Goal: Task Accomplishment & Management: Complete application form

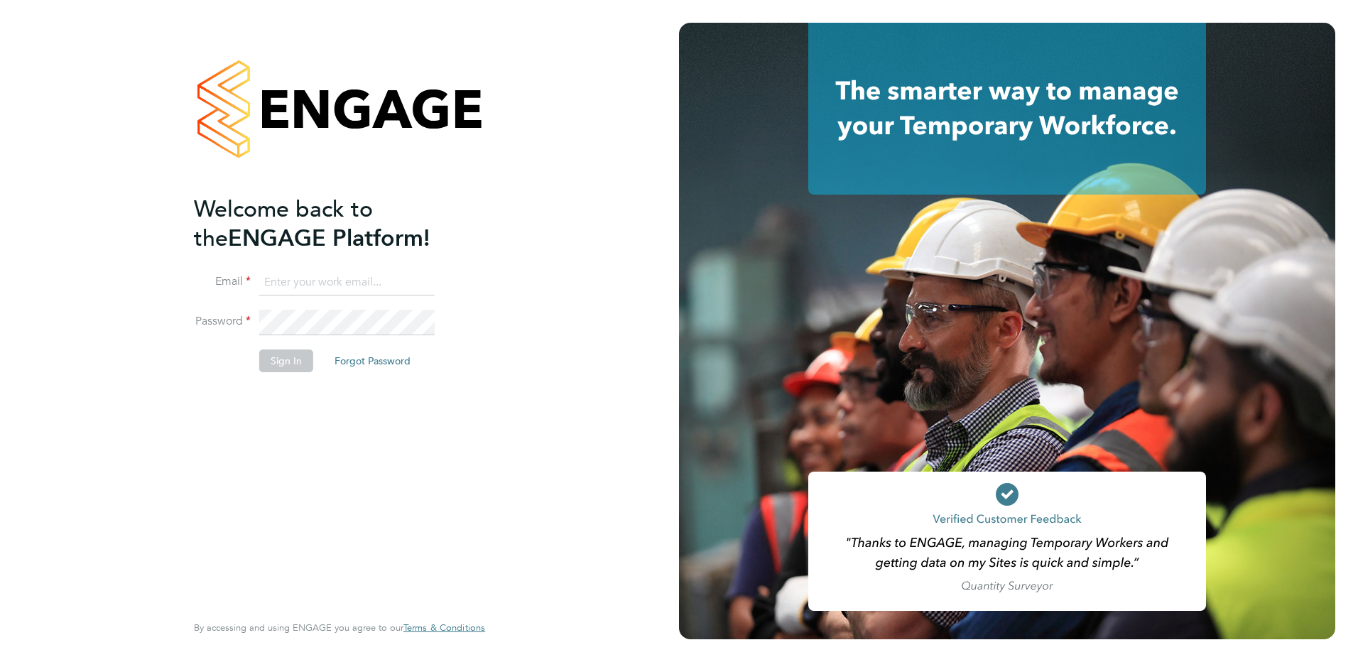
type input "amy.garcia@danielowen.co.uk"
click at [268, 356] on button "Sign In" at bounding box center [286, 360] width 54 height 23
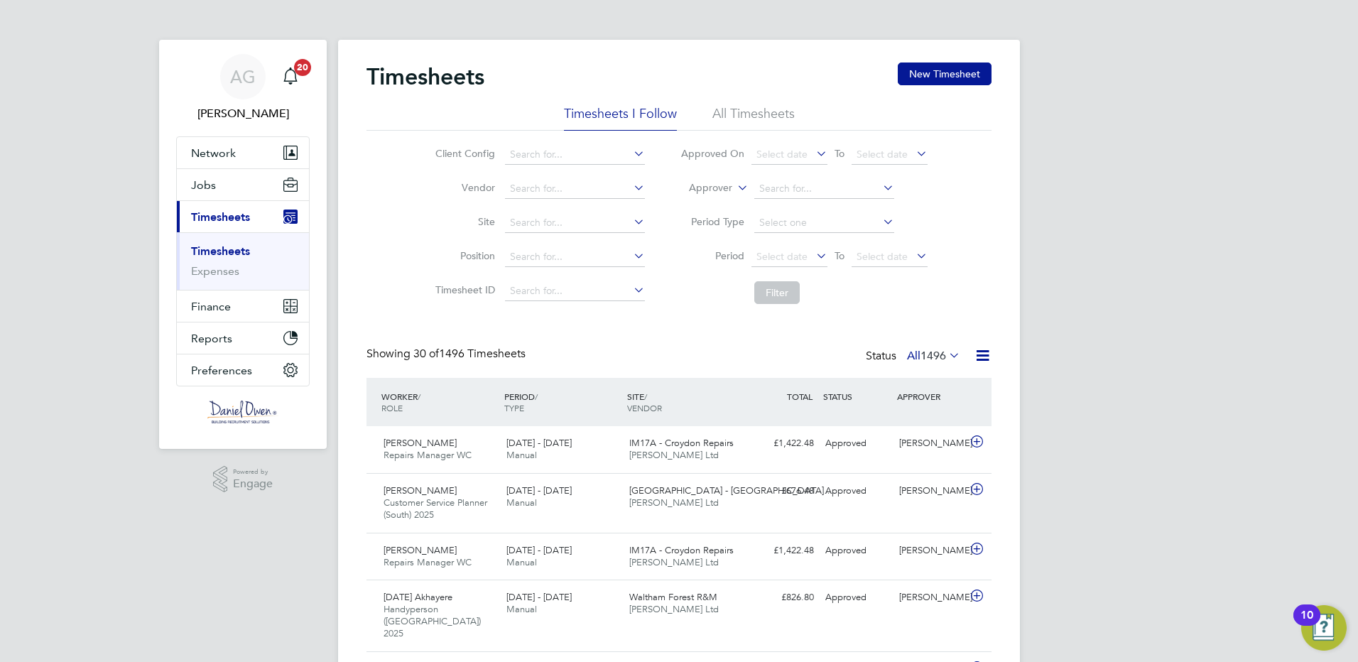
click at [734, 129] on li "All Timesheets" at bounding box center [753, 118] width 82 height 26
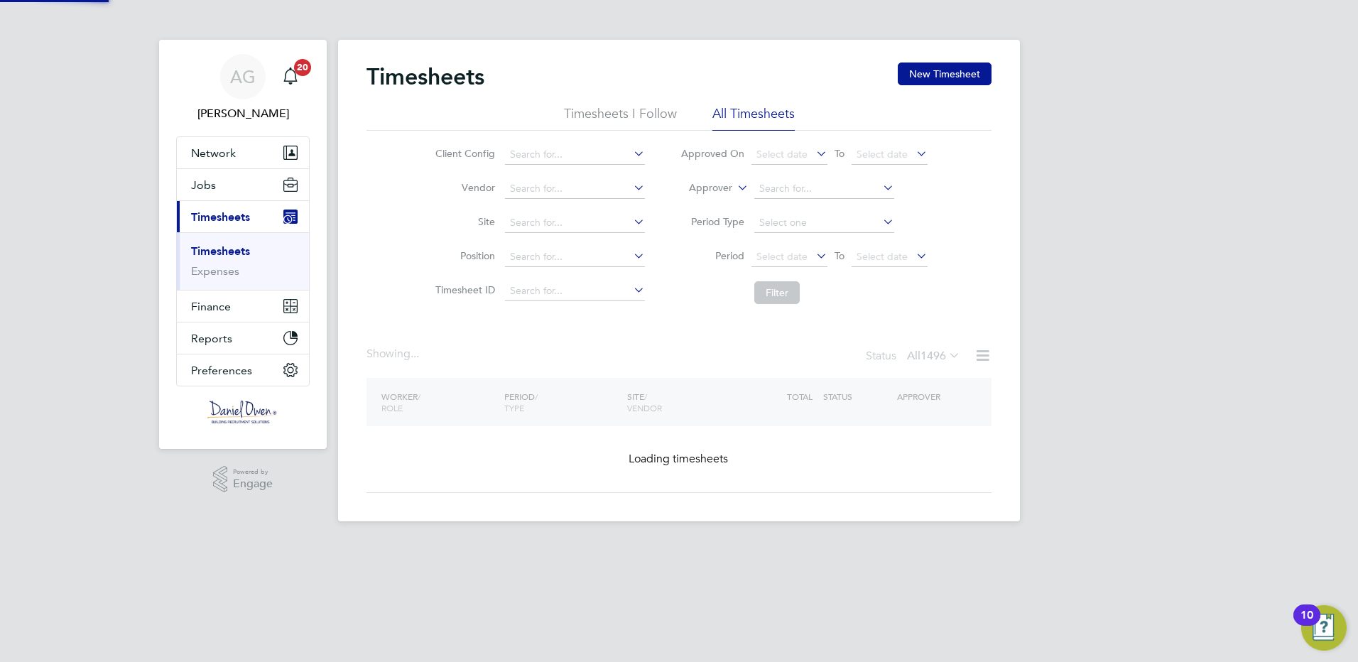
click at [735, 114] on li "All Timesheets" at bounding box center [753, 118] width 82 height 26
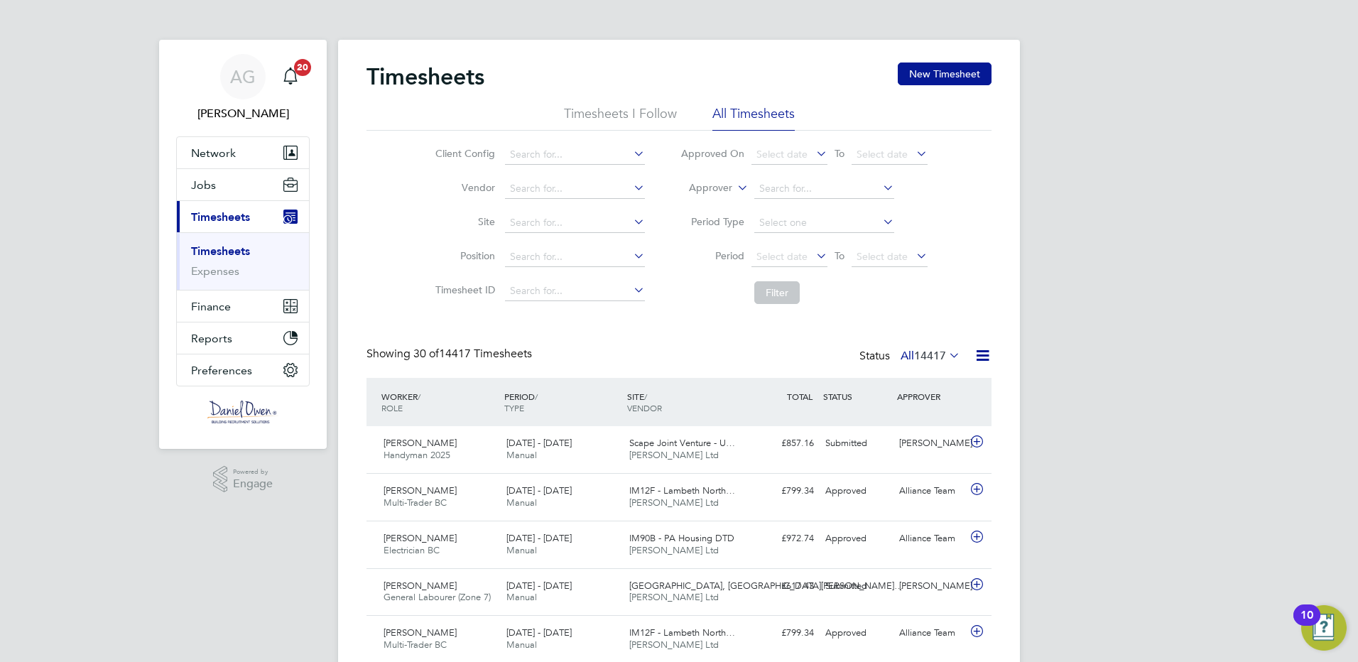
click at [649, 107] on li "Timesheets I Follow" at bounding box center [620, 118] width 113 height 26
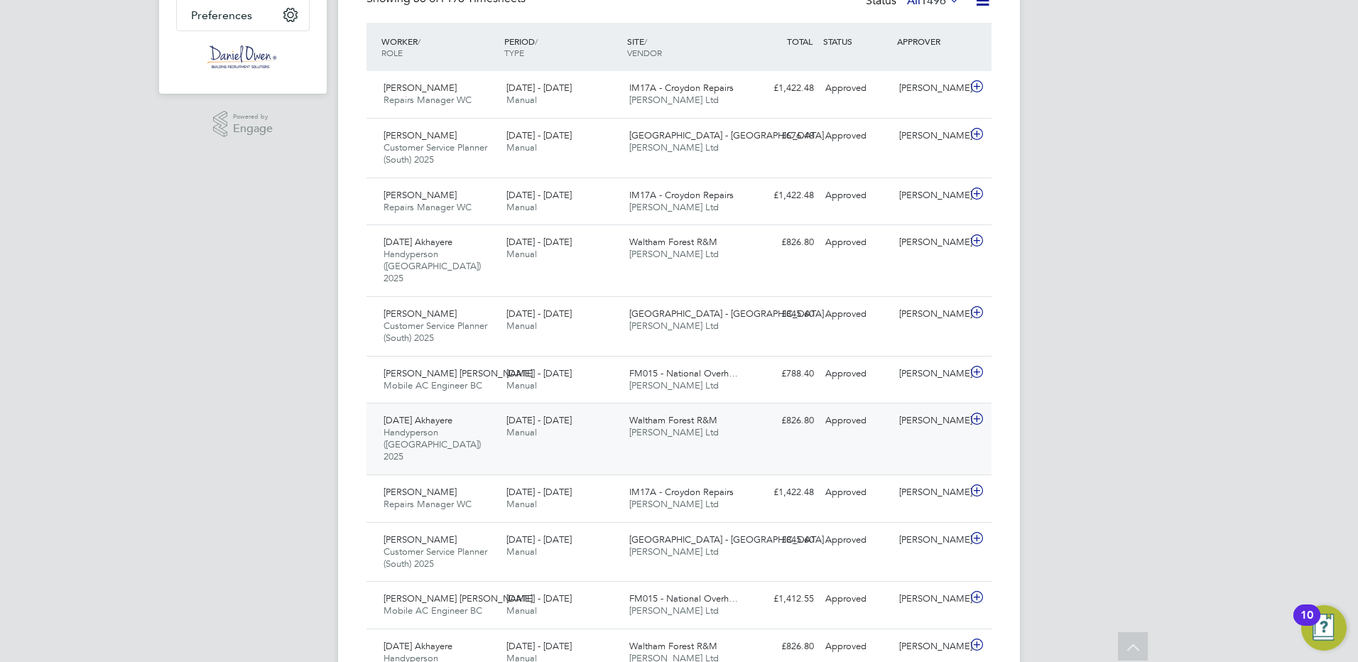
click at [398, 414] on span "[DATE] Akhayere" at bounding box center [417, 420] width 69 height 12
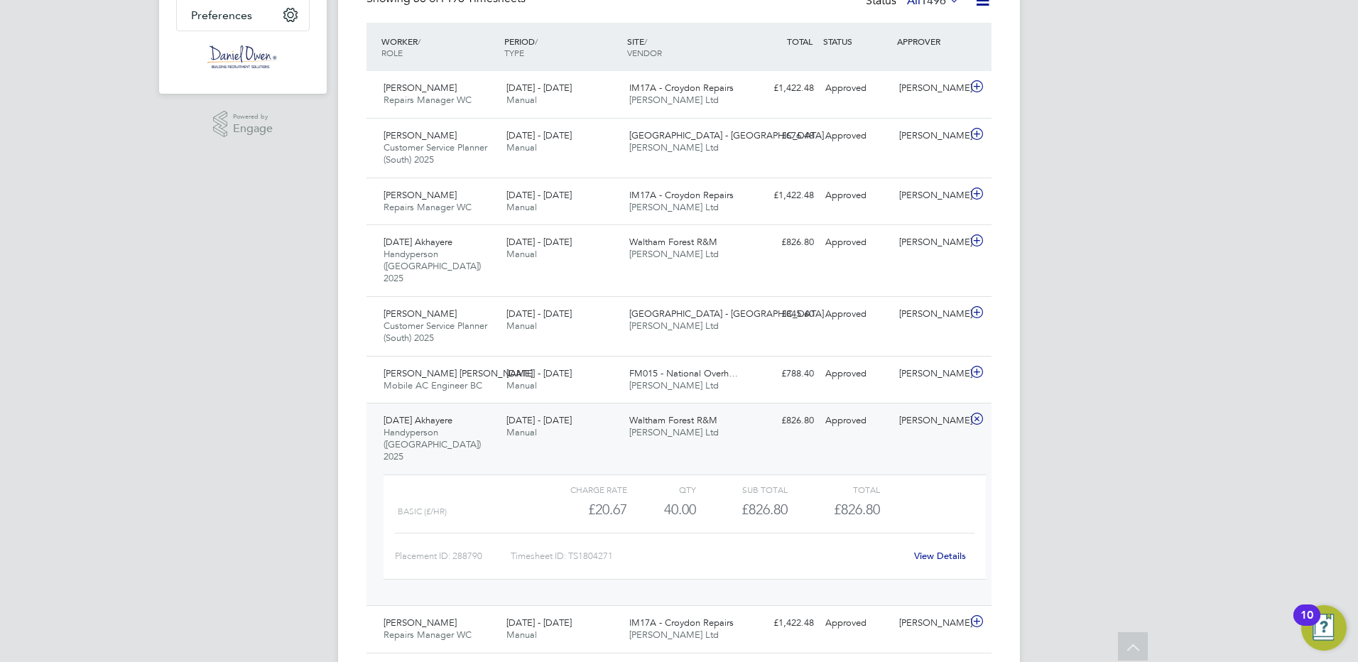
click at [395, 409] on div "Monday Akhayere Handyperson (London) 2025 9 - 15 Aug 2025" at bounding box center [439, 439] width 123 height 60
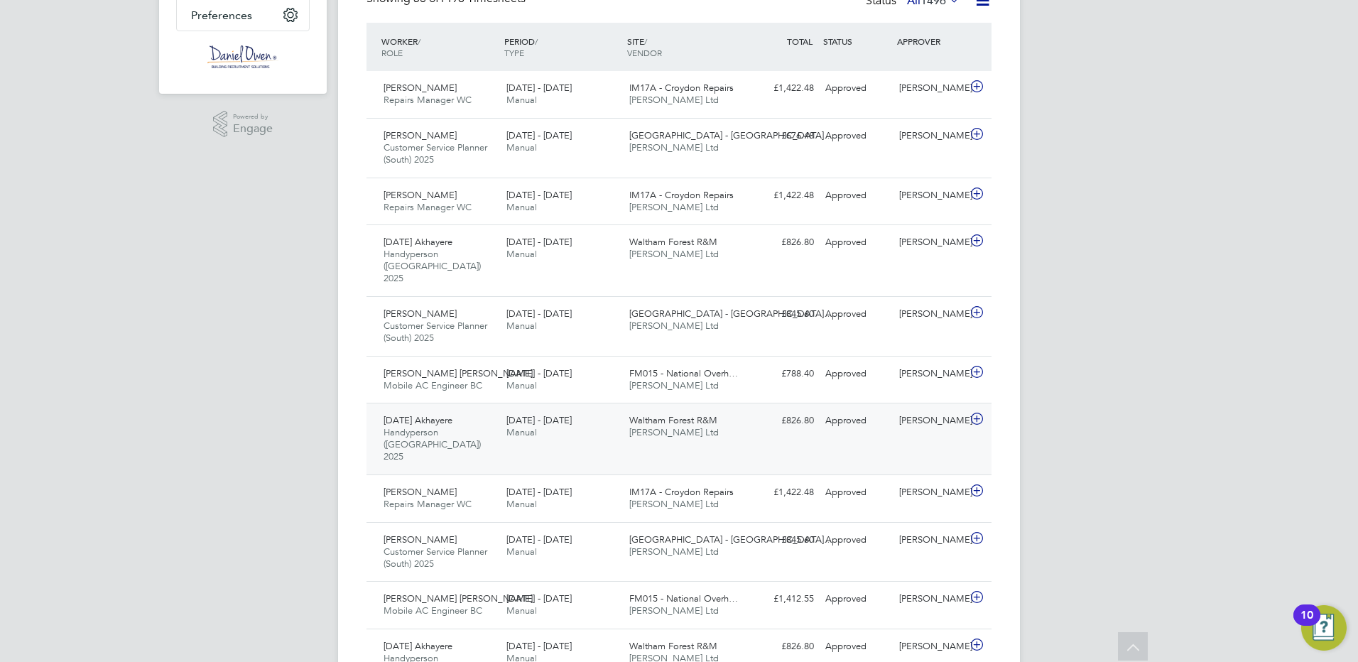
click at [395, 414] on span "[DATE] Akhayere" at bounding box center [417, 420] width 69 height 12
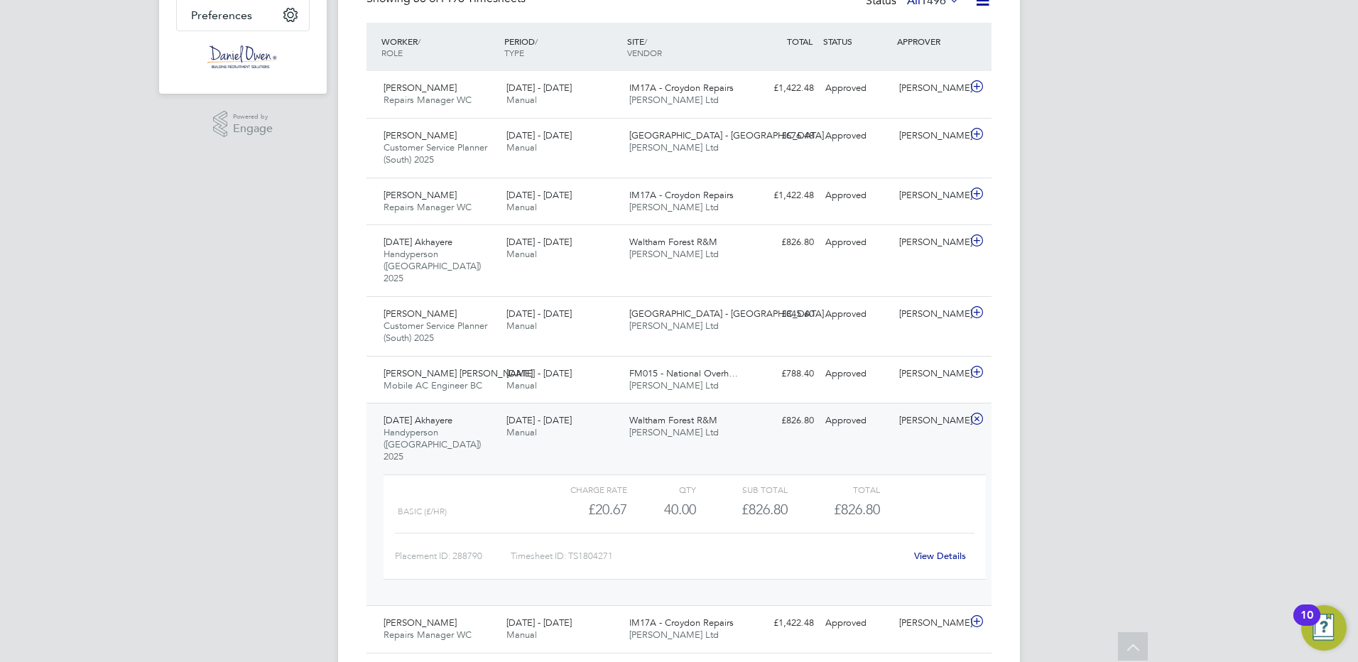
click at [907, 545] on div "View Details" at bounding box center [940, 556] width 70 height 23
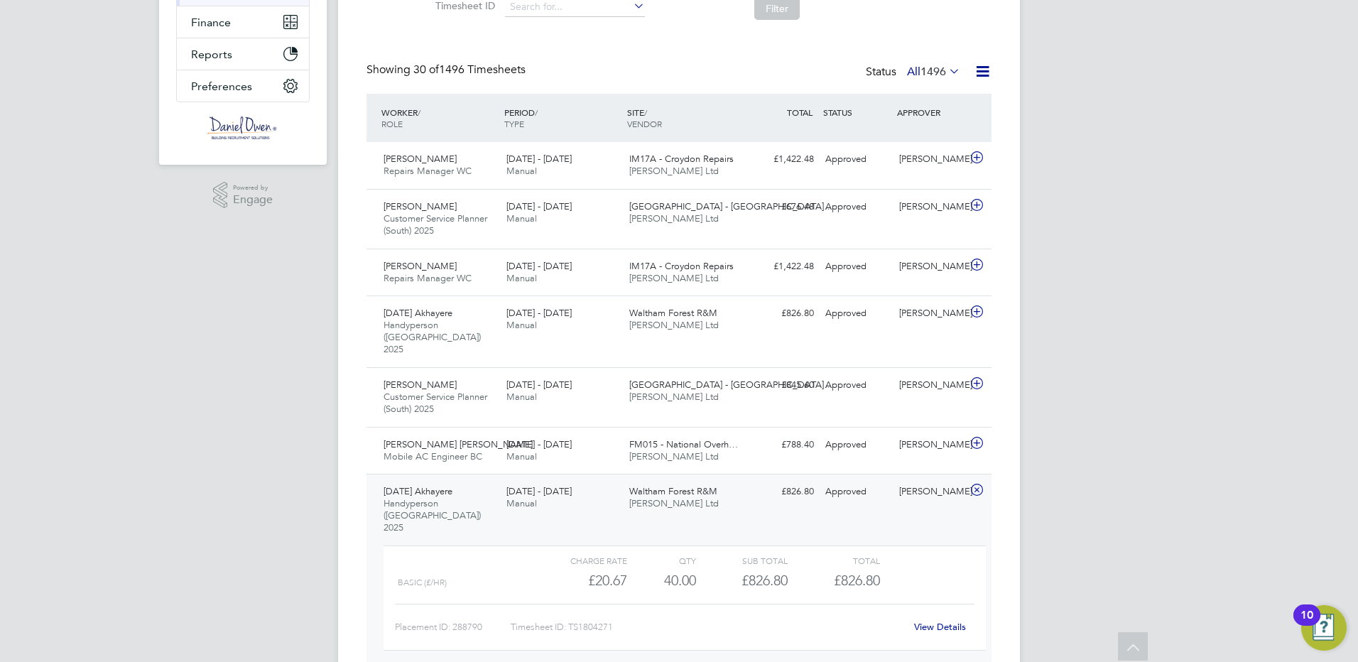
click at [933, 621] on link "View Details" at bounding box center [940, 627] width 52 height 12
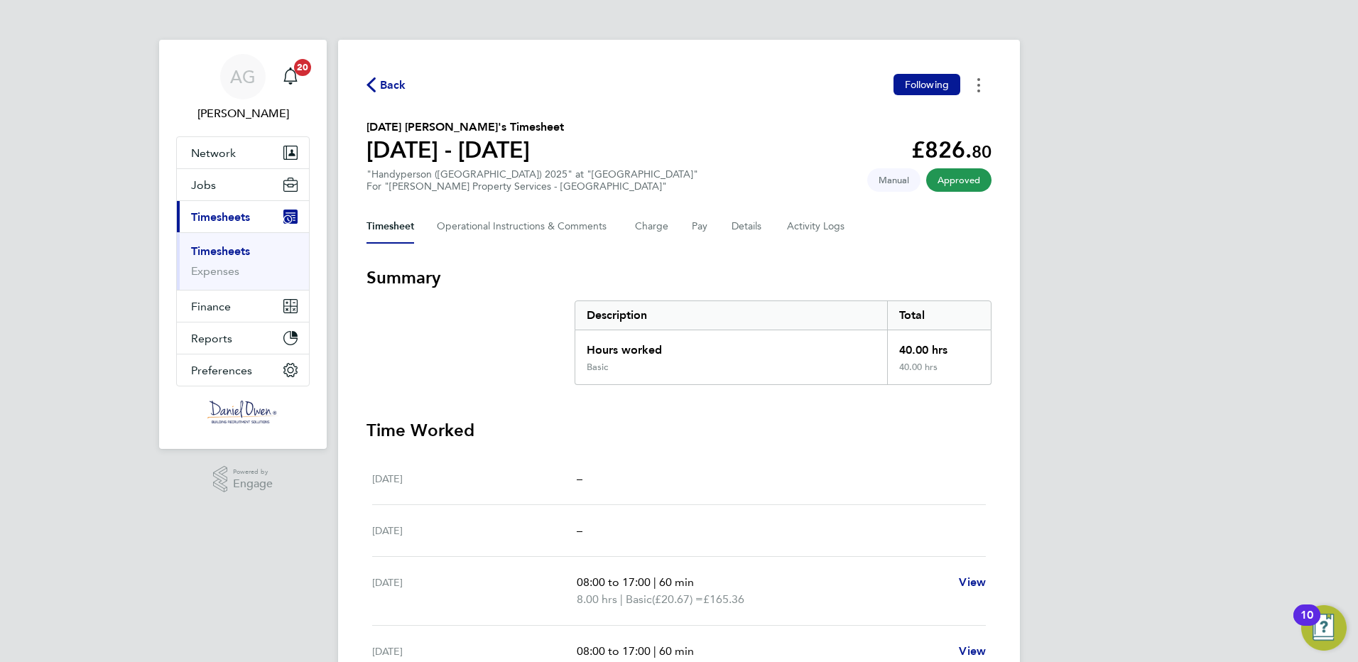
click at [974, 89] on button "Timesheets Menu" at bounding box center [979, 85] width 26 height 22
drag, startPoint x: 416, startPoint y: 163, endPoint x: 322, endPoint y: 138, distance: 96.8
click at [415, 162] on h1 "09 - 15 Aug 2025" at bounding box center [464, 150] width 197 height 28
click at [798, 222] on Logs-tab "Activity Logs" at bounding box center [817, 226] width 60 height 34
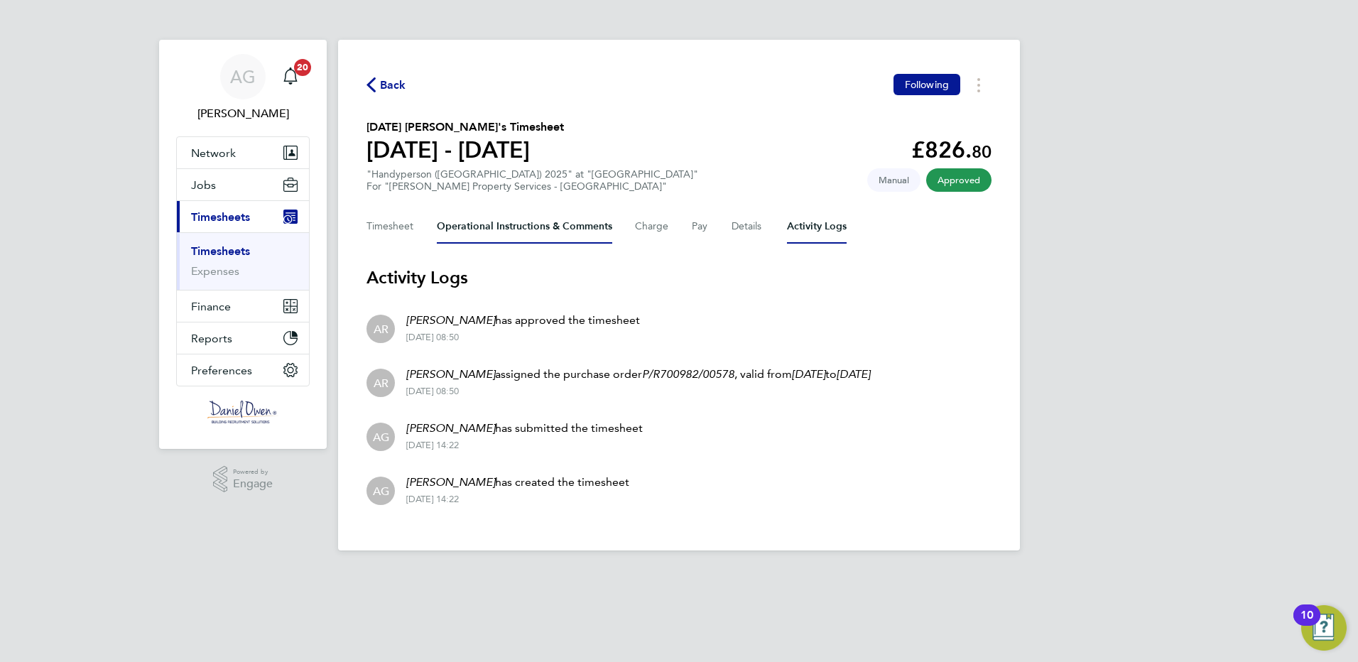
click at [536, 234] on Comments-tab "Operational Instructions & Comments" at bounding box center [524, 226] width 175 height 34
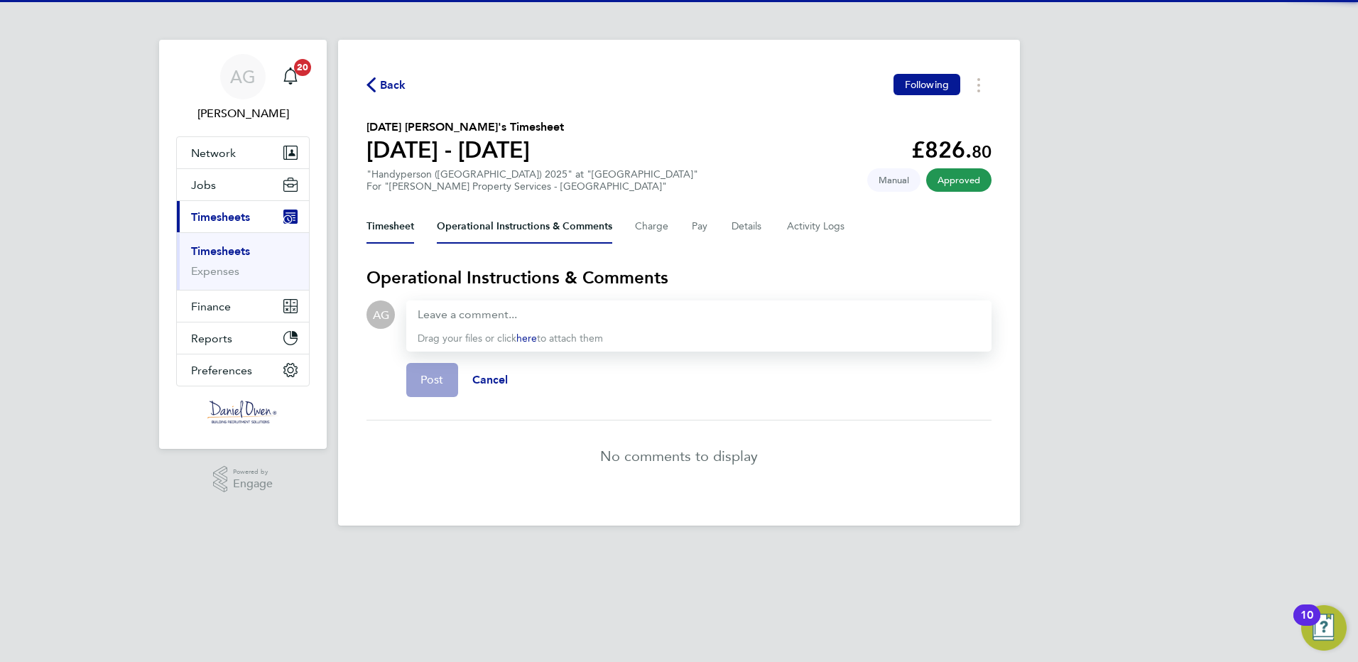
click at [389, 230] on button "Timesheet" at bounding box center [390, 226] width 48 height 34
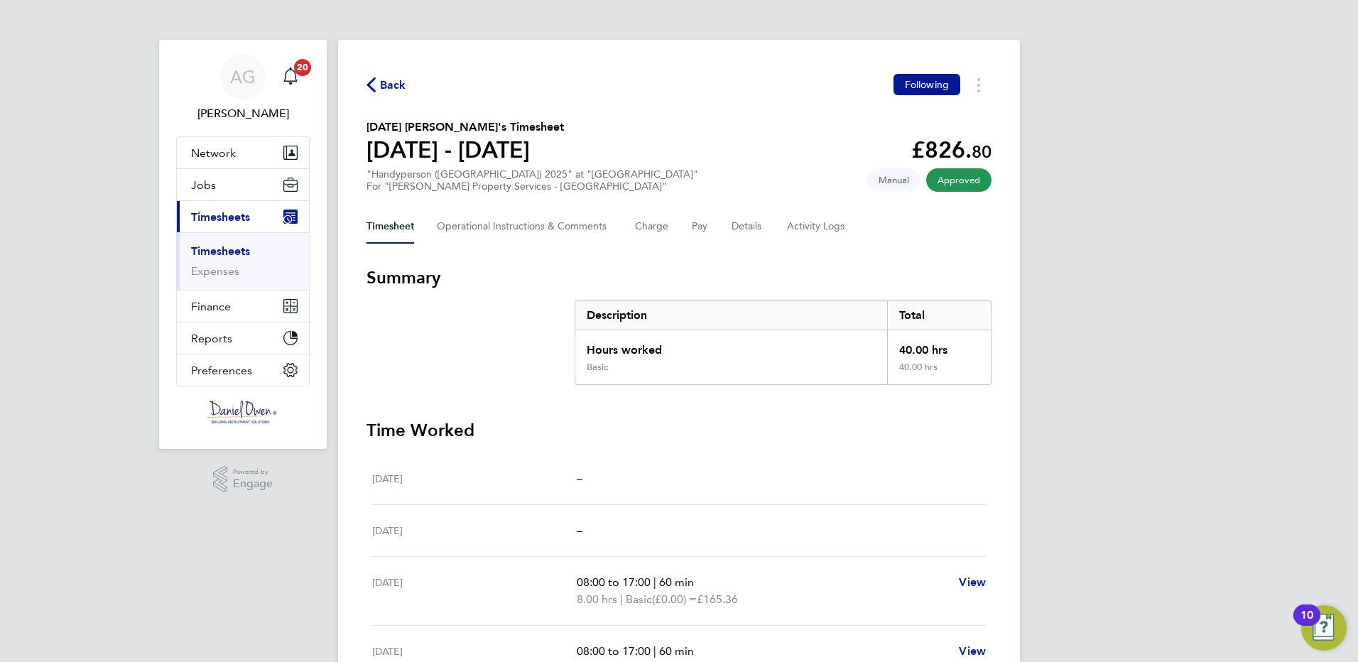
click at [209, 219] on span "Timesheets" at bounding box center [220, 216] width 59 height 13
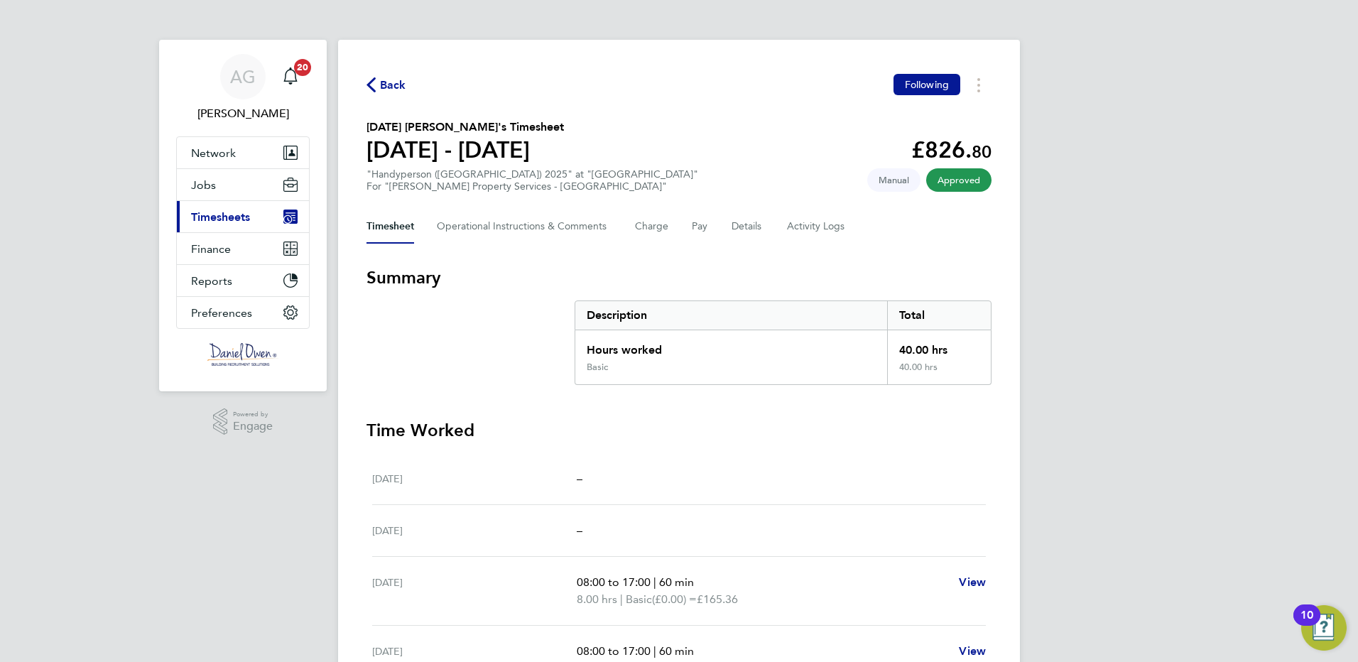
click at [221, 214] on span "Timesheets" at bounding box center [220, 216] width 59 height 13
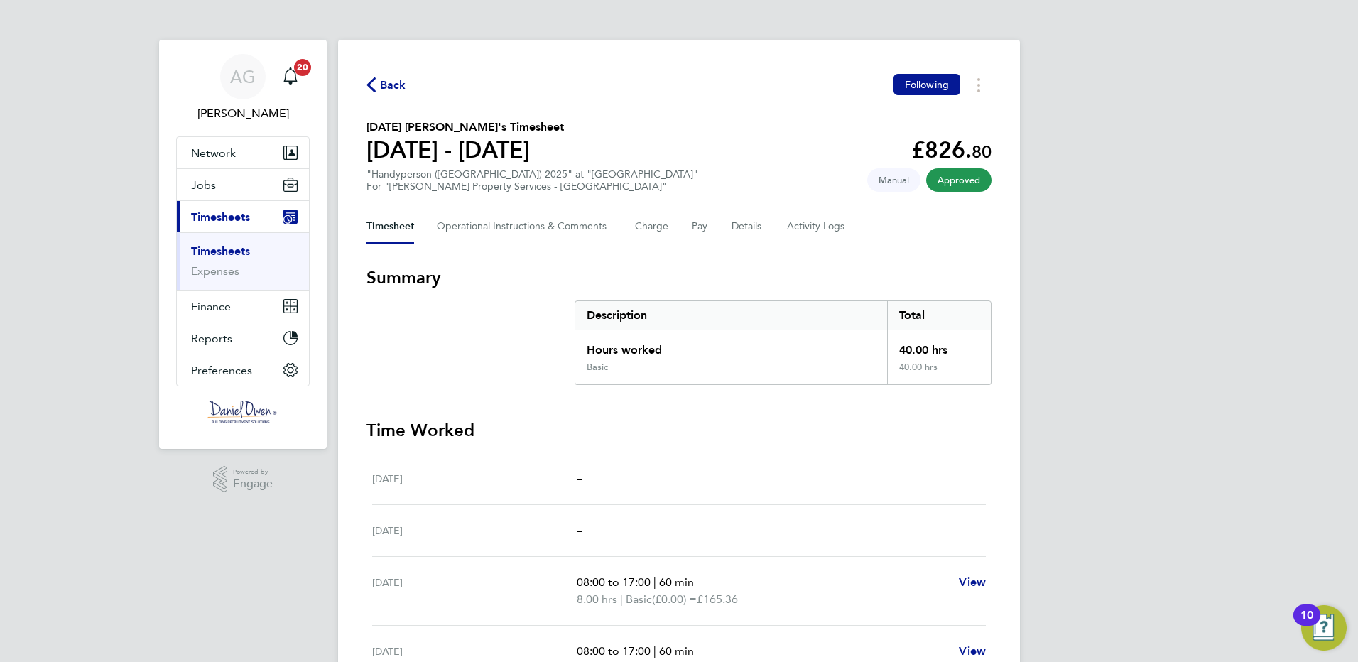
click at [219, 247] on link "Timesheets" at bounding box center [220, 250] width 59 height 13
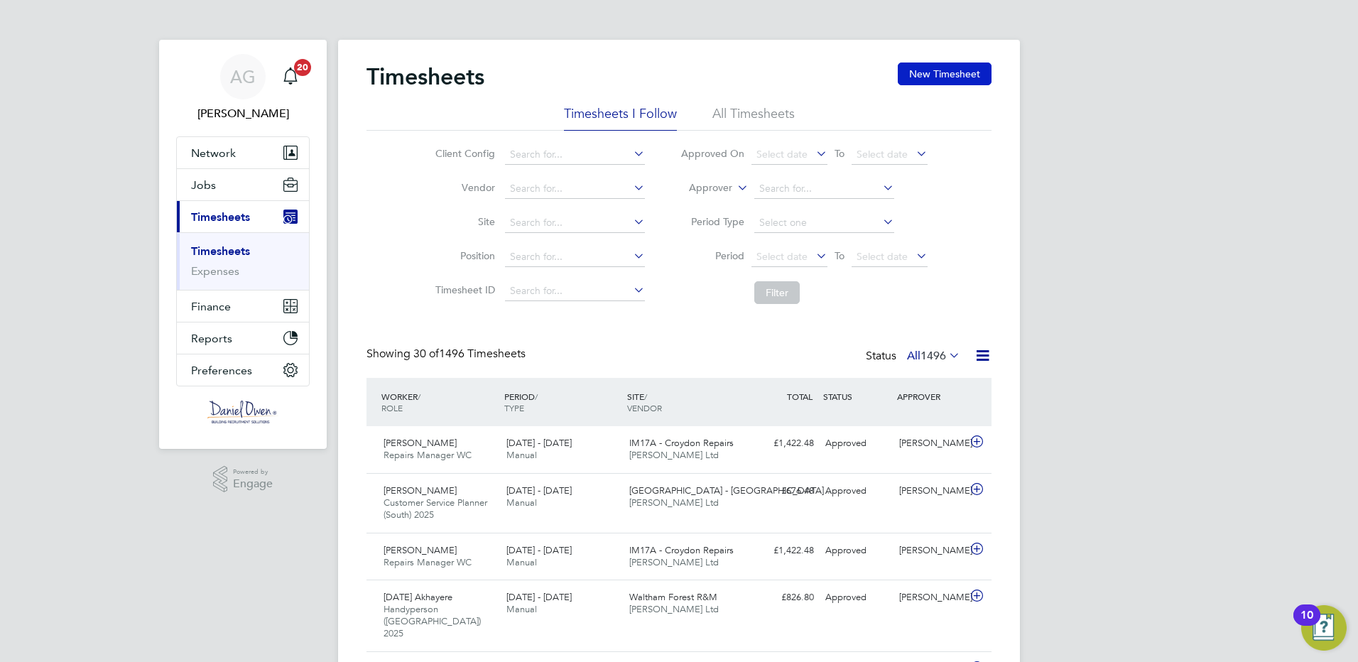
click at [937, 74] on button "New Timesheet" at bounding box center [945, 73] width 94 height 23
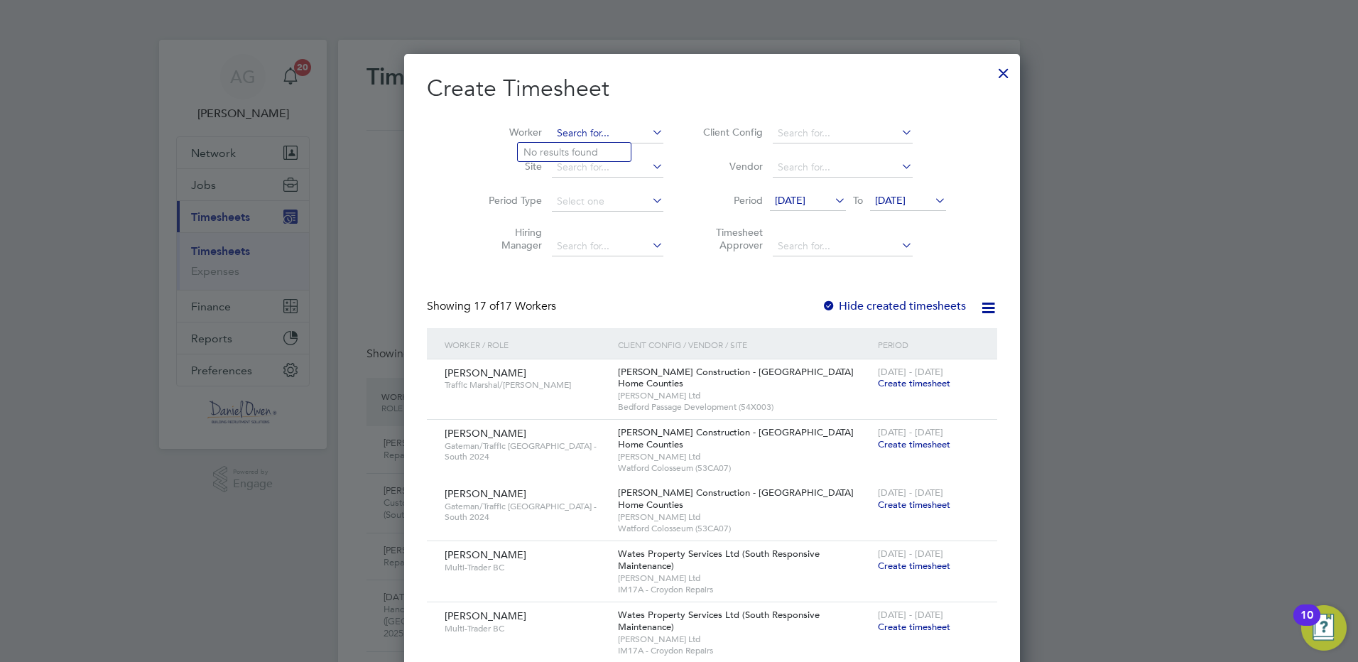
click at [552, 125] on input at bounding box center [607, 134] width 111 height 20
click at [547, 163] on li "Monda y Akhayere" at bounding box center [609, 171] width 183 height 19
type input "[DATE] Akhayere"
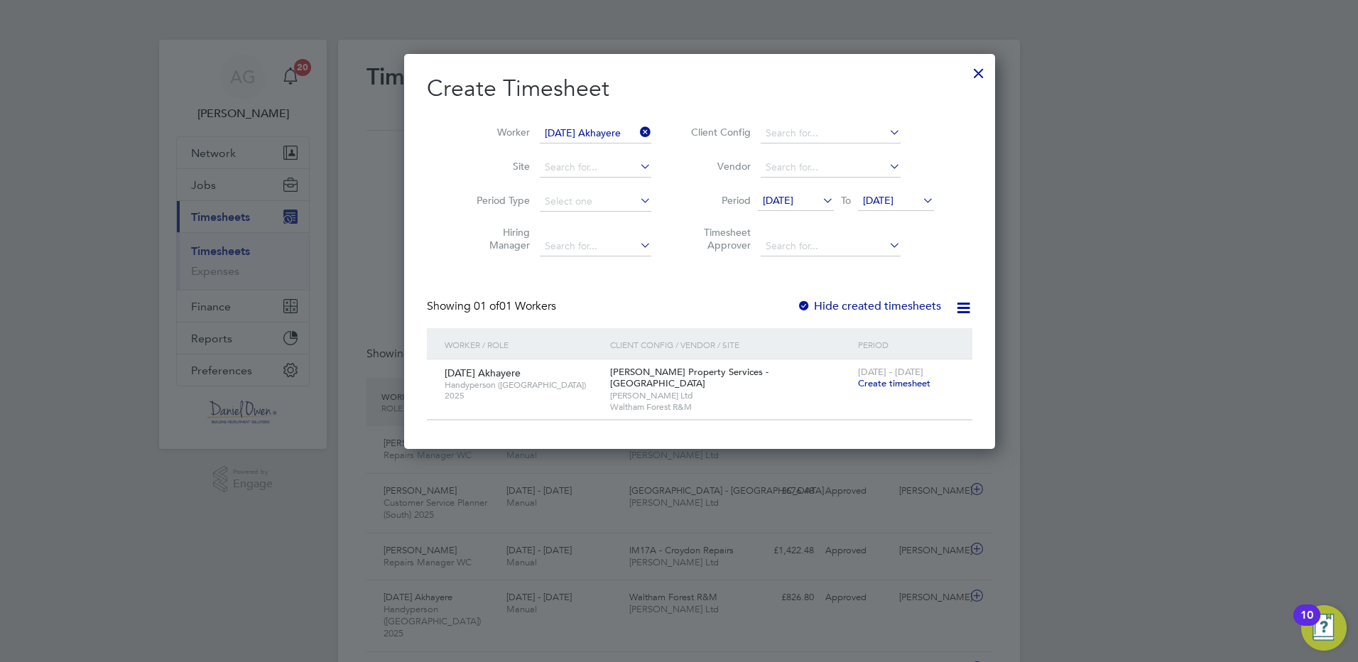
click at [873, 380] on span "Create timesheet" at bounding box center [894, 383] width 72 height 12
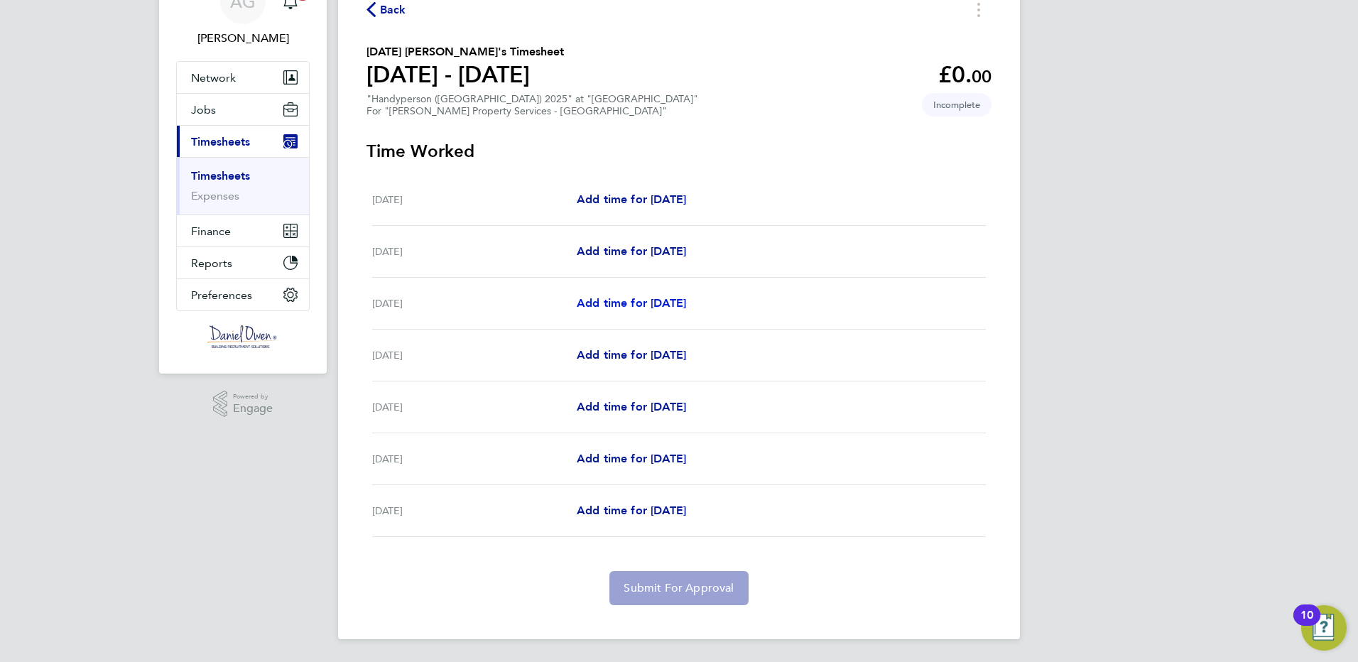
click at [619, 300] on span "Add time for [DATE]" at bounding box center [631, 302] width 109 height 13
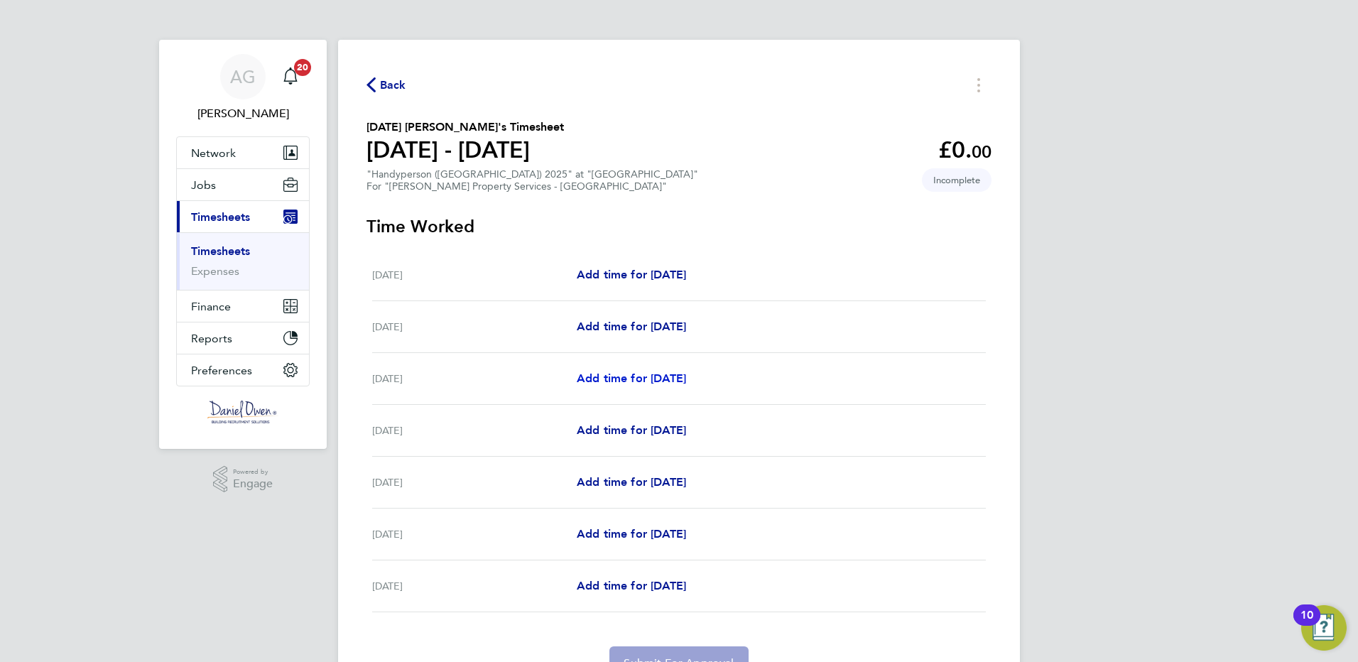
select select "60"
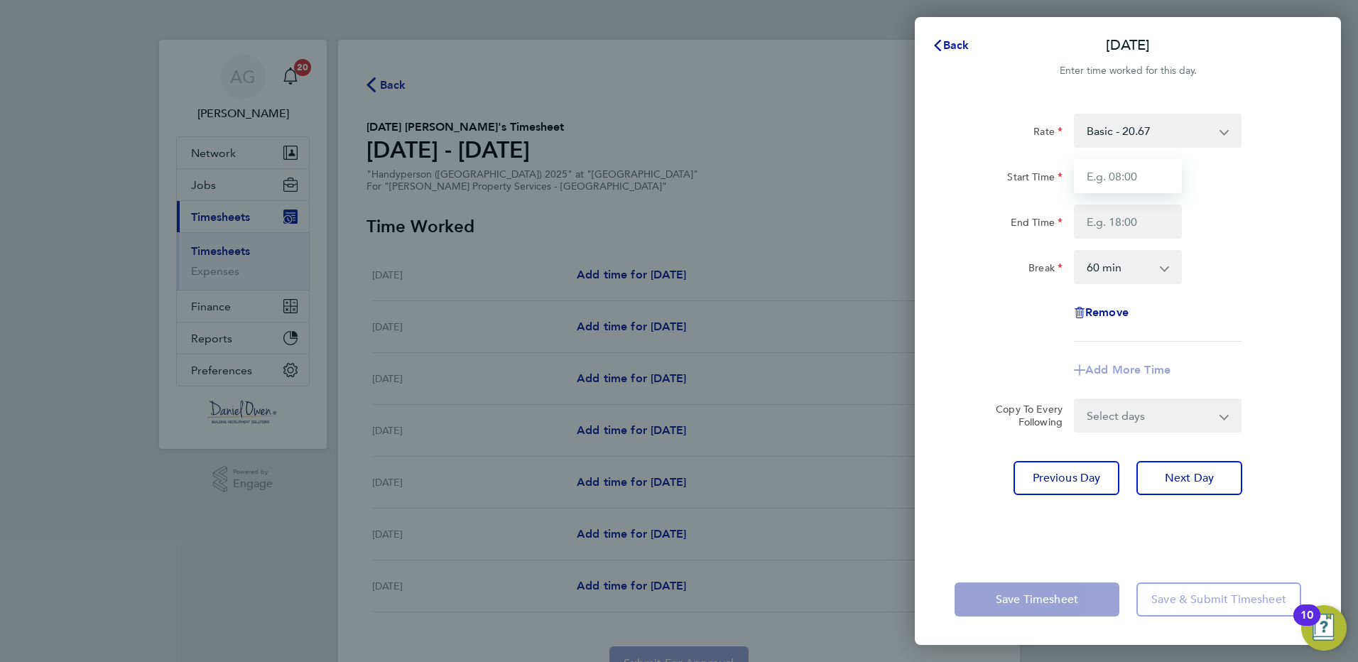
click at [1104, 169] on input "Start Time" at bounding box center [1128, 176] width 108 height 34
type input "08:00"
type input "17:00"
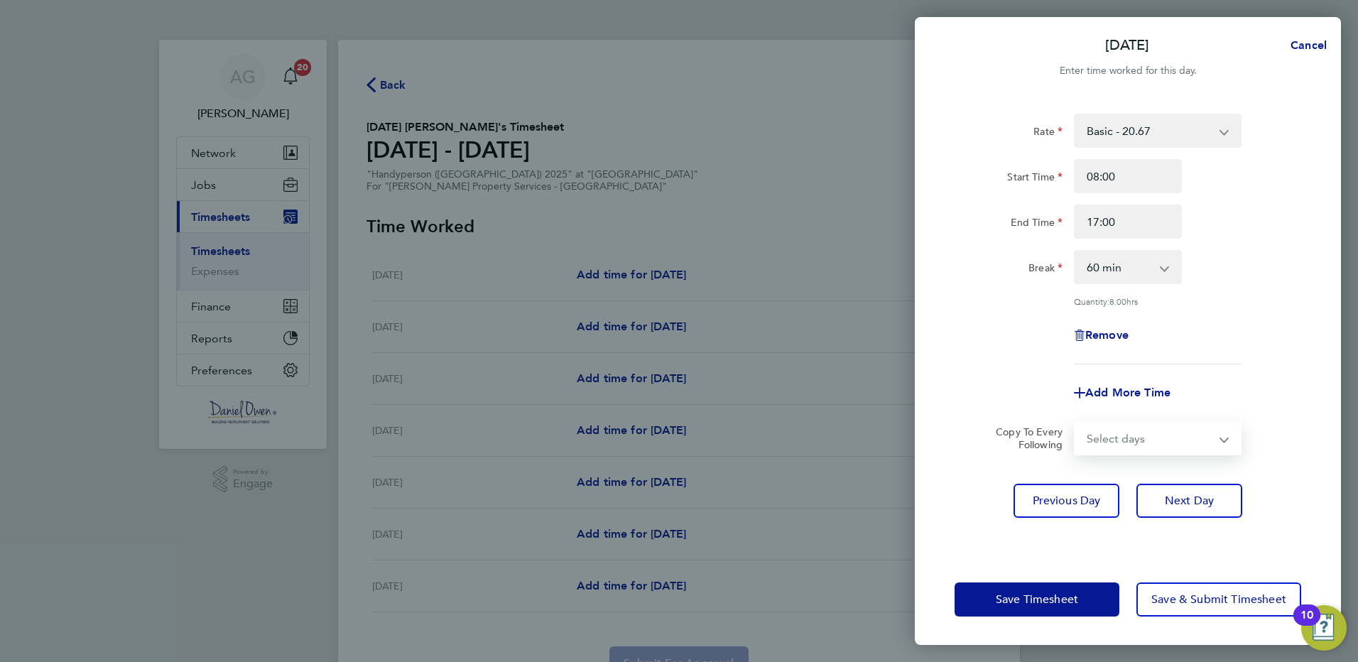
click at [1158, 450] on select "Select days Day Tuesday Wednesday Thursday Friday" at bounding box center [1149, 438] width 149 height 31
select select "TUE"
click at [1075, 423] on select "Select days Day Tuesday Wednesday Thursday Friday" at bounding box center [1149, 438] width 149 height 31
select select "2025-08-29"
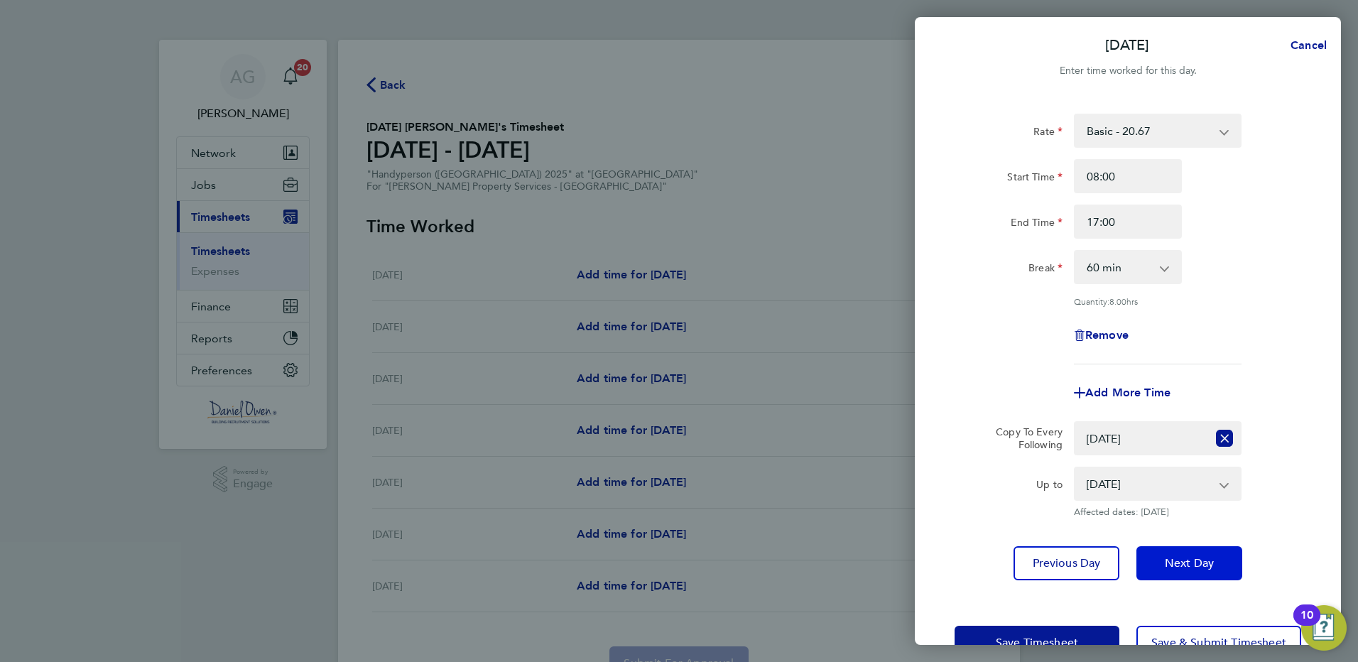
click at [1179, 562] on span "Next Day" at bounding box center [1189, 563] width 49 height 14
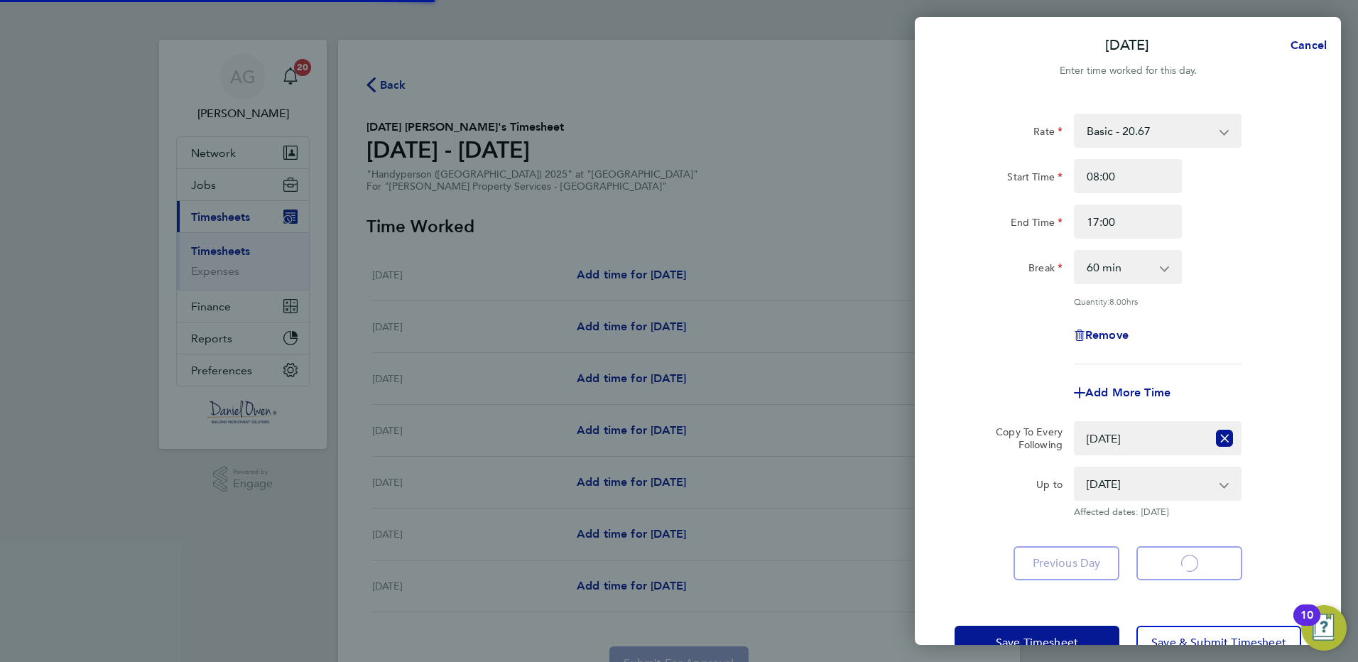
select select "60"
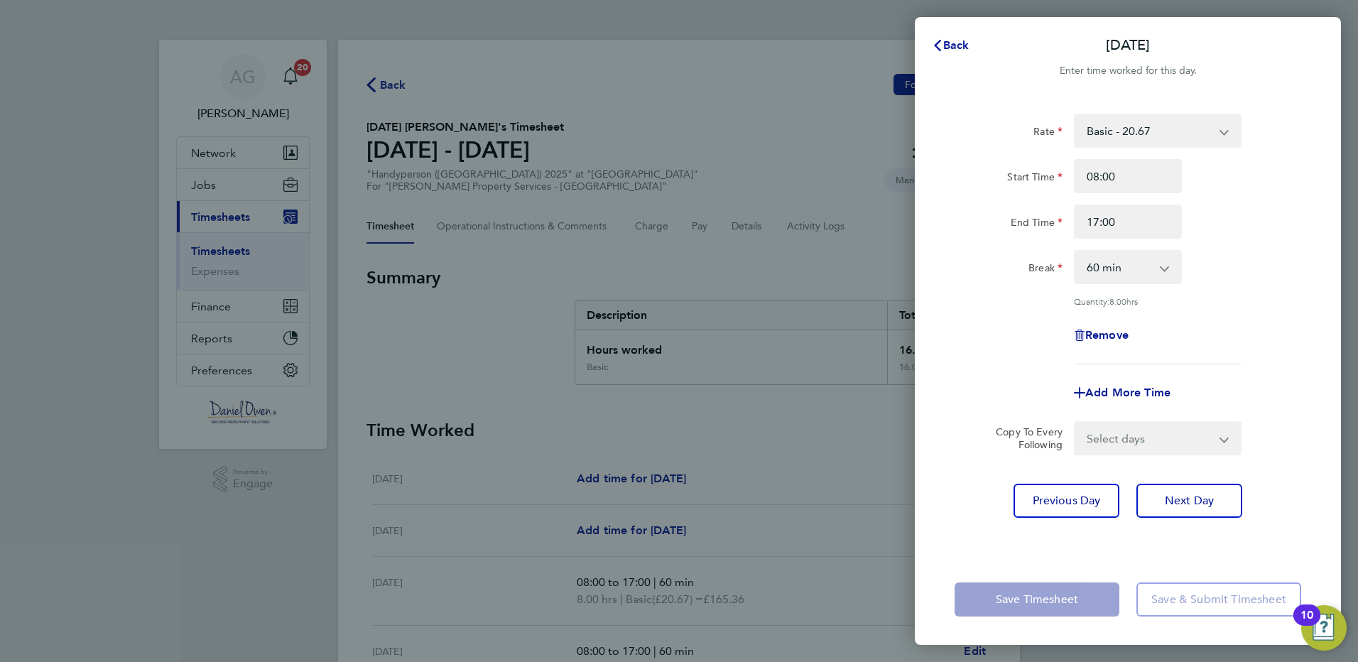
click at [1152, 428] on select "Select days Day Wednesday Thursday Friday" at bounding box center [1149, 438] width 149 height 31
select select "WED"
click at [1075, 423] on select "Select days Day Wednesday Thursday Friday" at bounding box center [1149, 438] width 149 height 31
select select "2025-08-29"
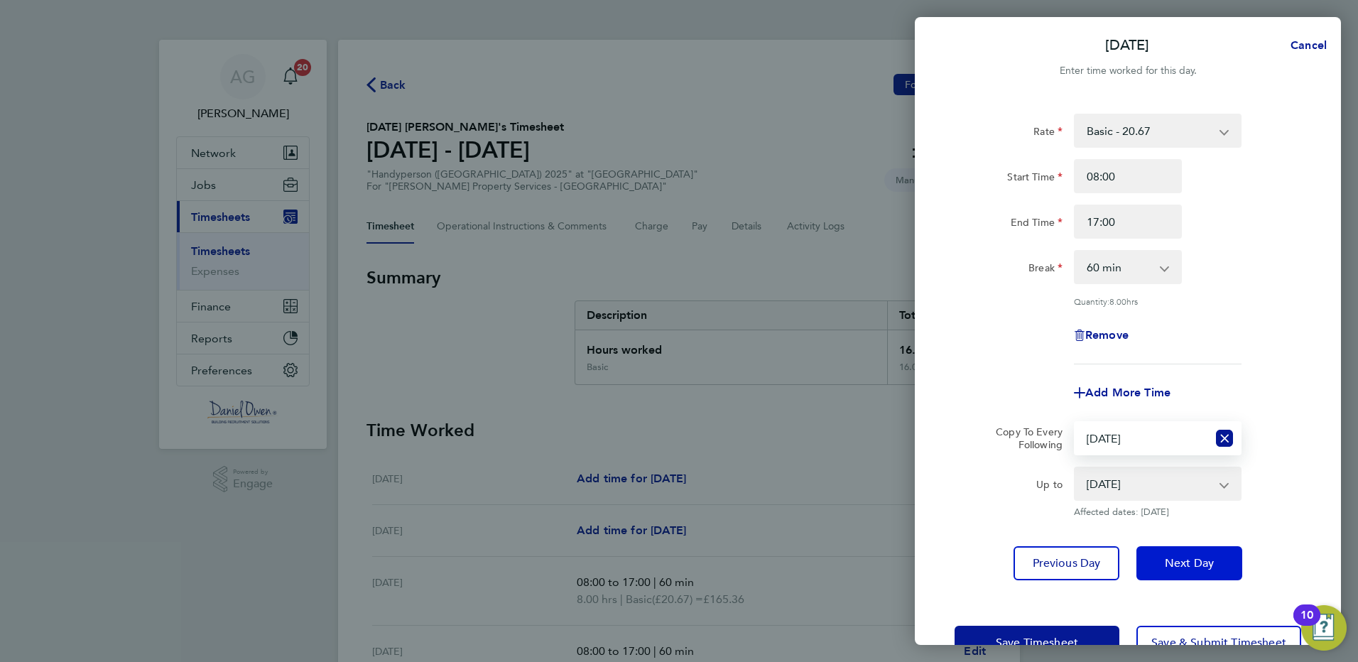
click at [1182, 564] on span "Next Day" at bounding box center [1189, 563] width 49 height 14
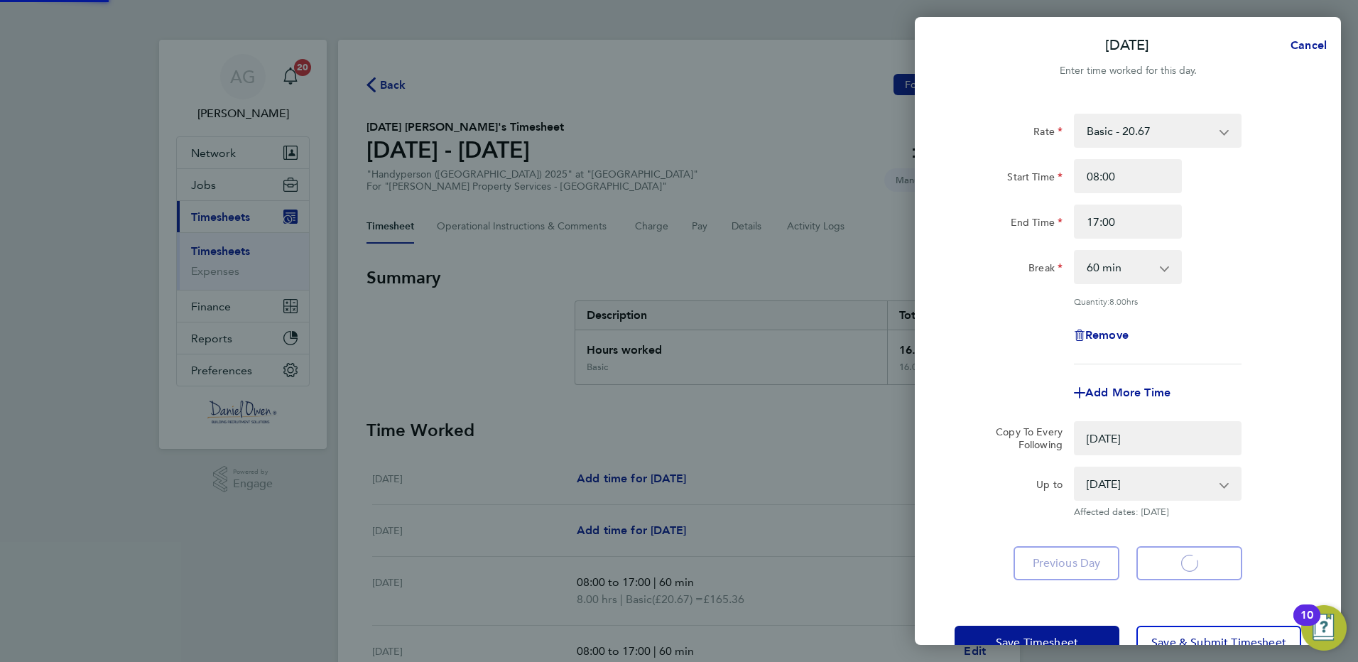
select select "0: null"
select select "60"
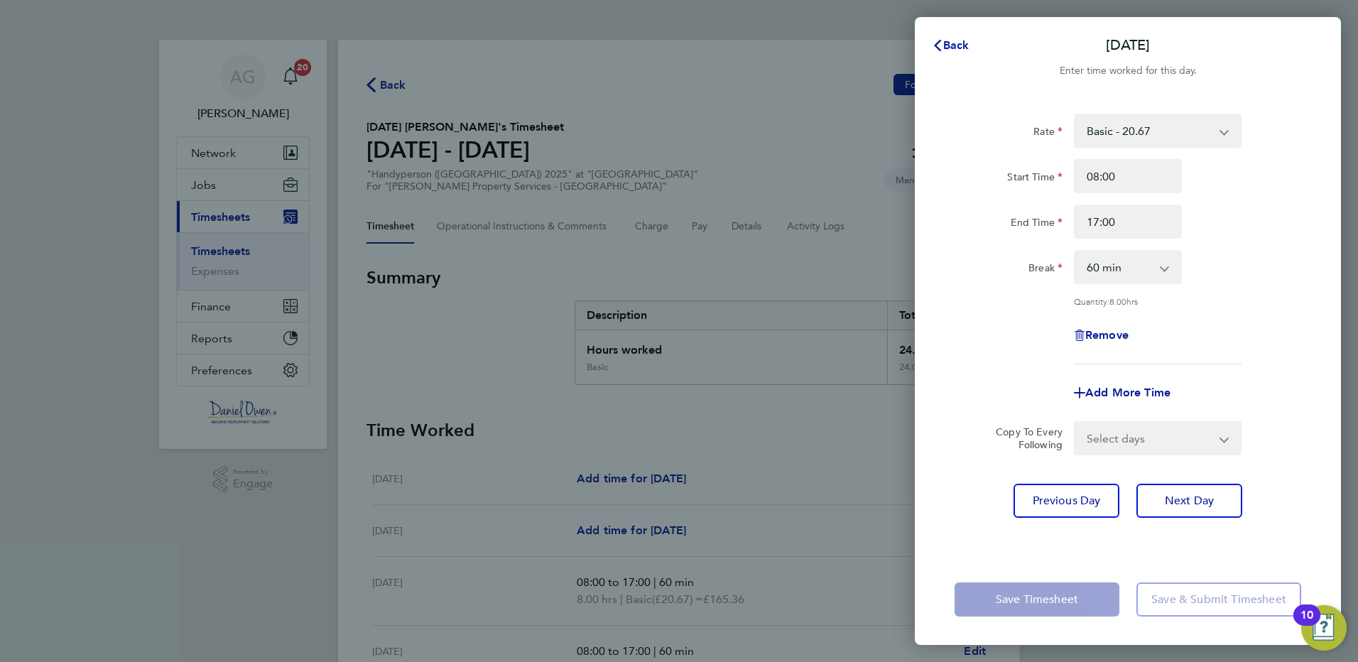
click at [1139, 450] on select "Select days Day Thursday Friday" at bounding box center [1149, 438] width 149 height 31
select select "THU"
click at [1075, 423] on select "Select days Day Thursday Friday" at bounding box center [1149, 438] width 149 height 31
select select "2025-08-29"
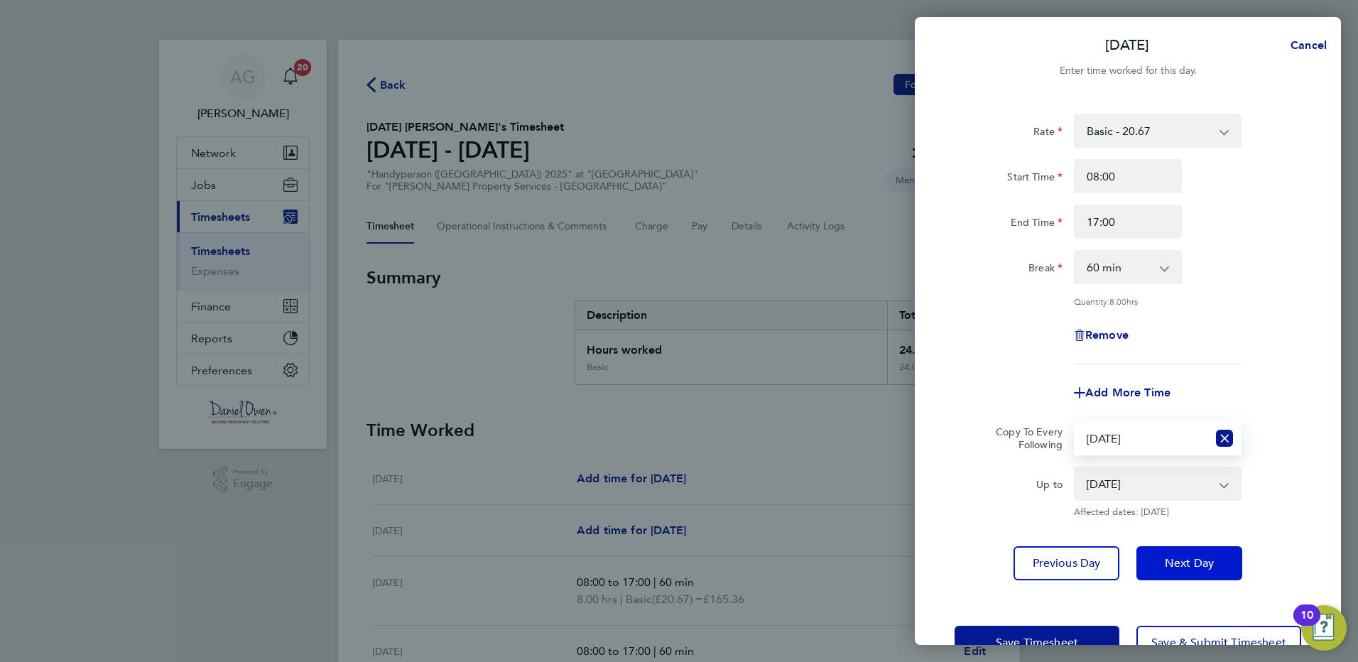
click at [1188, 556] on span "Next Day" at bounding box center [1189, 563] width 49 height 14
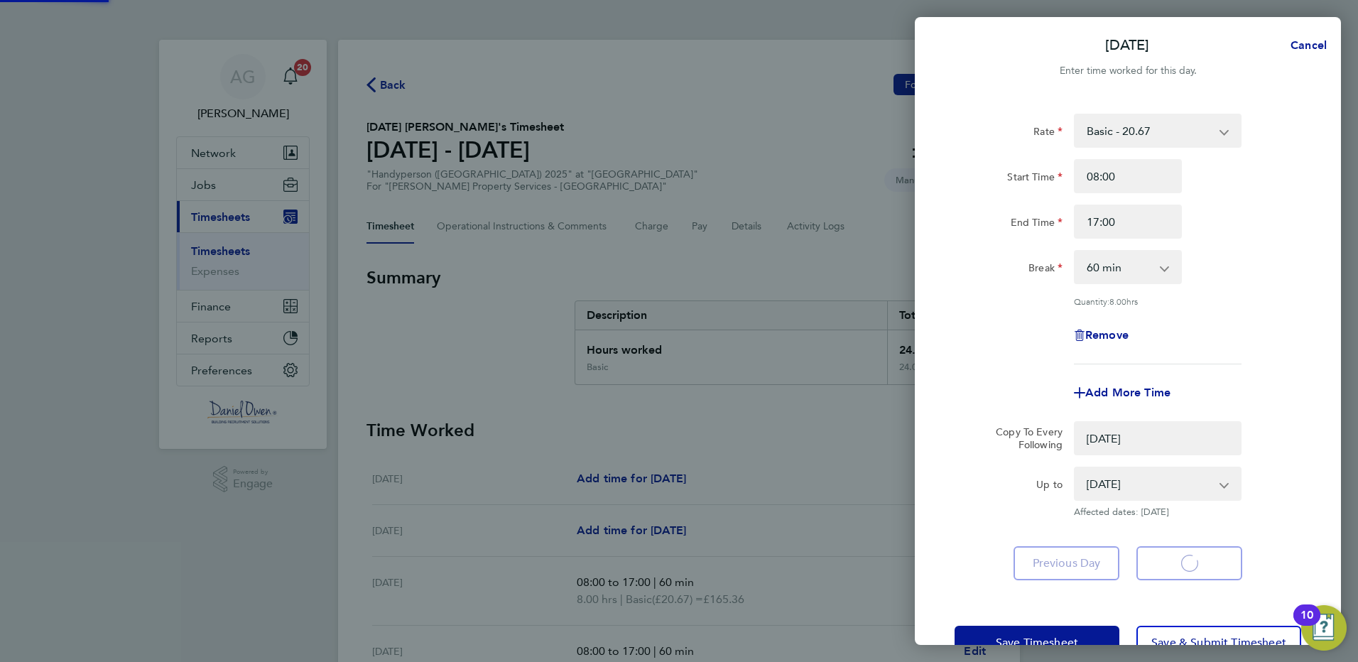
select select "0: null"
select select "60"
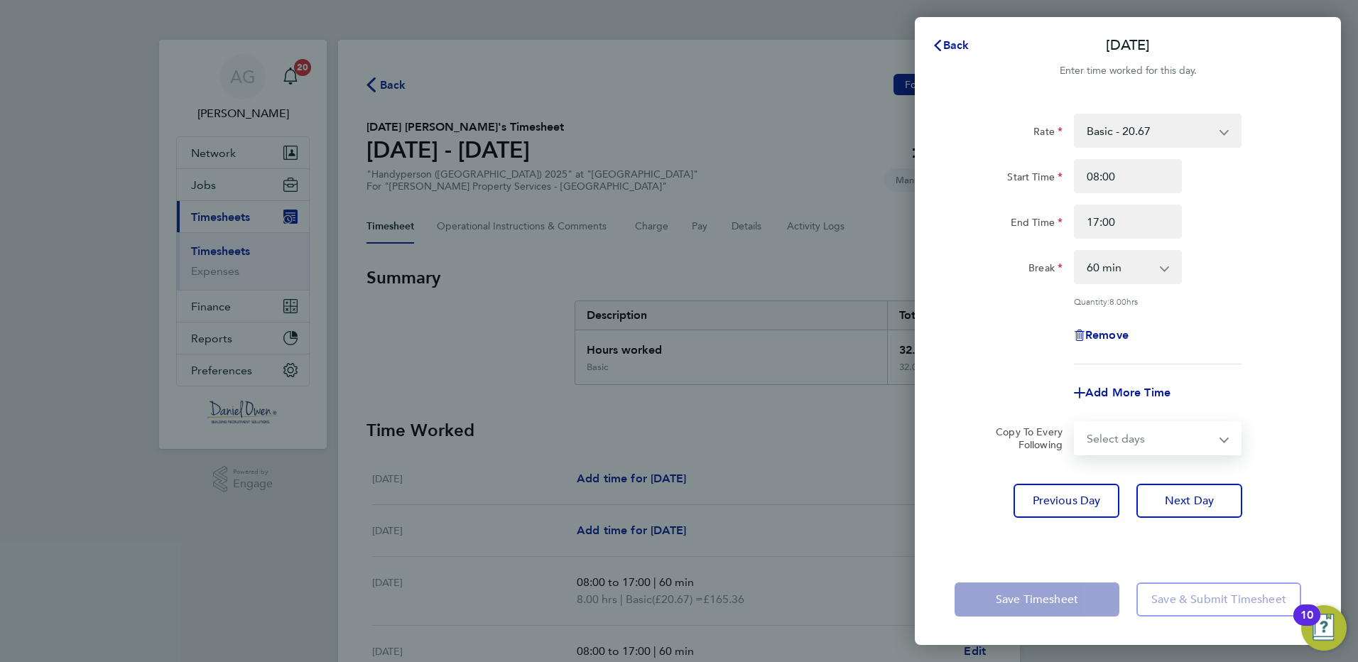
click at [1130, 438] on select "Select days Friday" at bounding box center [1149, 438] width 149 height 31
select select "FRI"
click at [1075, 423] on select "Select days Friday" at bounding box center [1149, 438] width 149 height 31
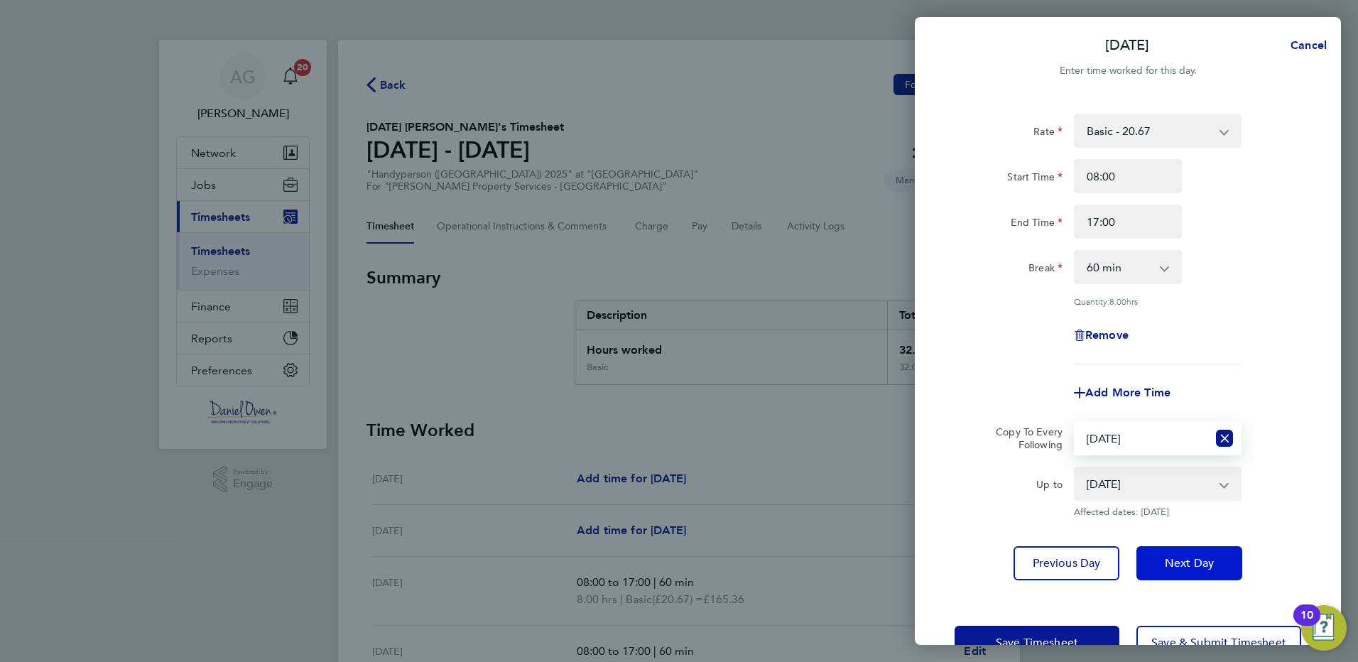
click at [1191, 561] on span "Next Day" at bounding box center [1189, 563] width 49 height 14
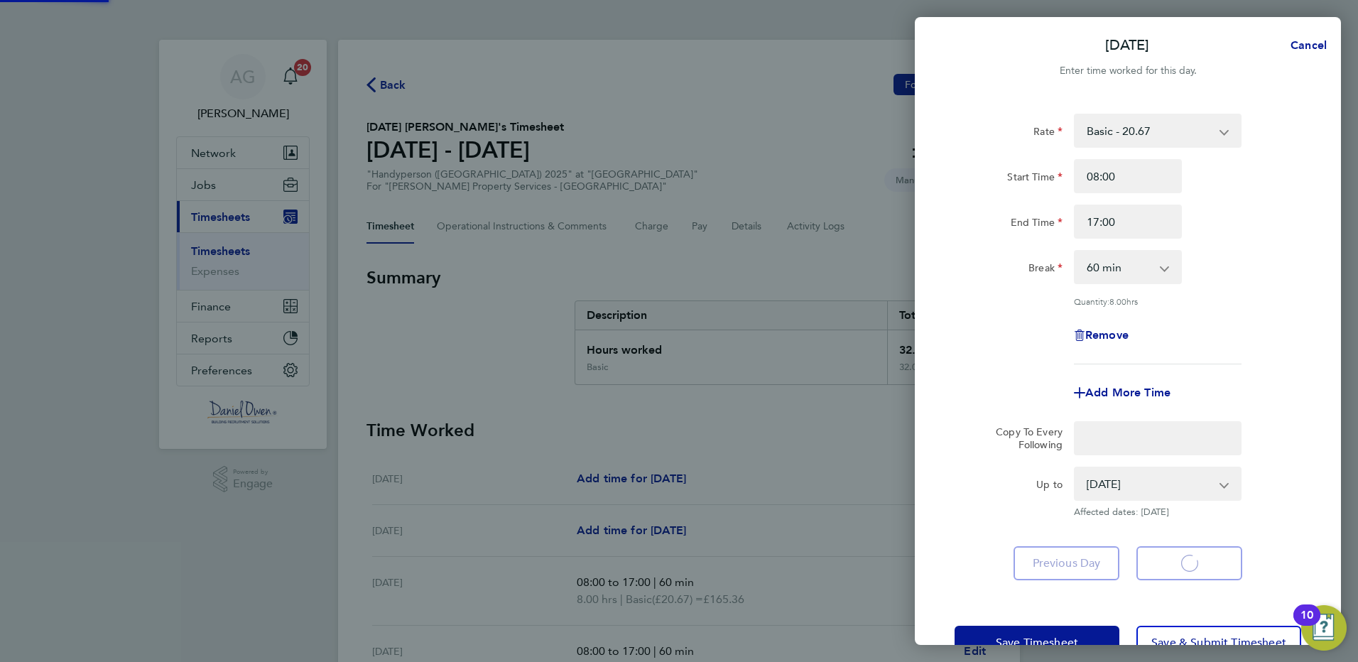
select select "60"
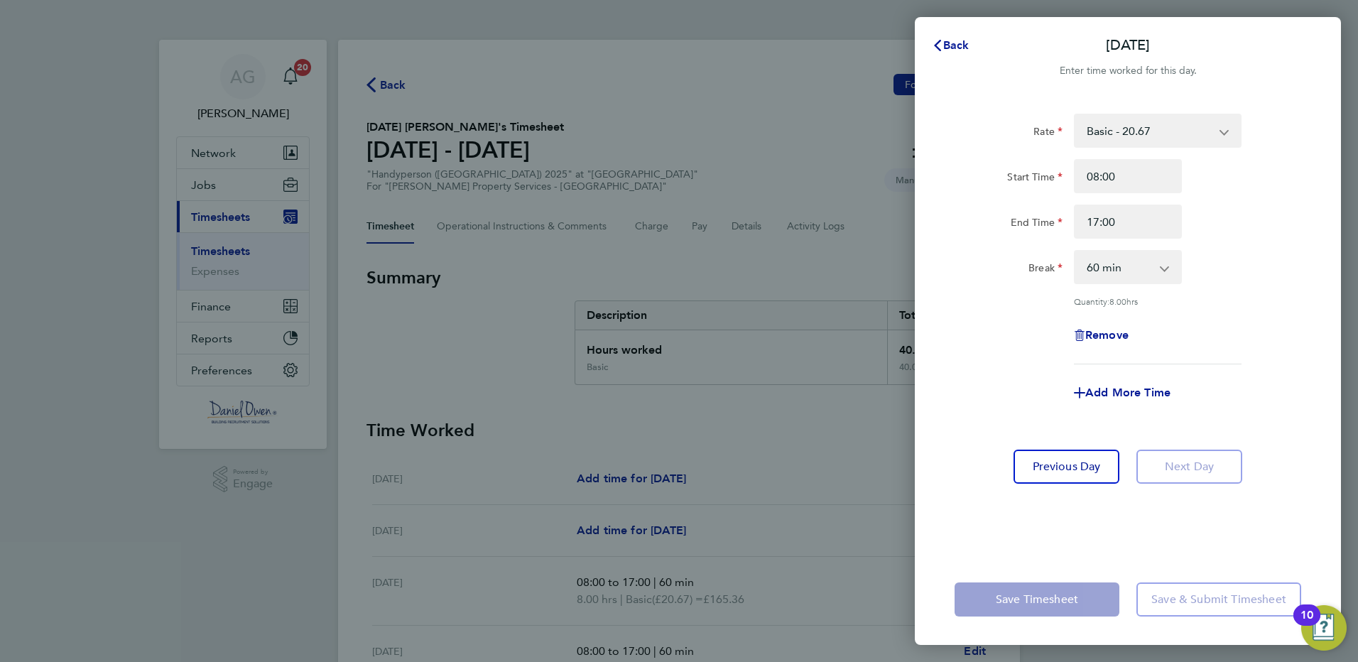
click at [726, 547] on div "Back Fri 29 Aug Enter time worked for this day. Rate Basic - 20.67 Start Time 0…" at bounding box center [679, 331] width 1358 height 662
click at [1044, 449] on button "Previous Day" at bounding box center [1066, 466] width 106 height 34
select select "60"
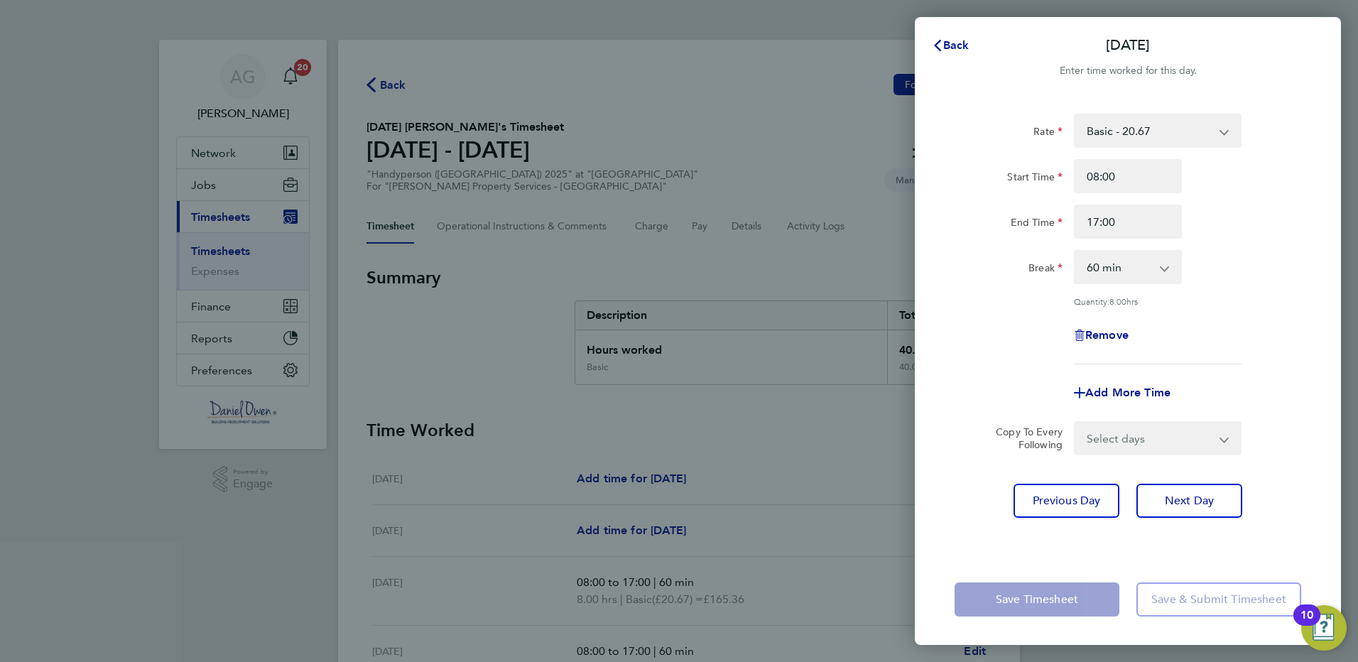
click at [638, 523] on div "Back Thu 28 Aug Enter time worked for this day. Rate Basic - 20.67 Start Time 0…" at bounding box center [679, 331] width 1358 height 662
click at [1101, 424] on select "Select days Friday" at bounding box center [1149, 438] width 149 height 31
select select "FRI"
click at [1075, 423] on select "Select days Friday" at bounding box center [1149, 438] width 149 height 31
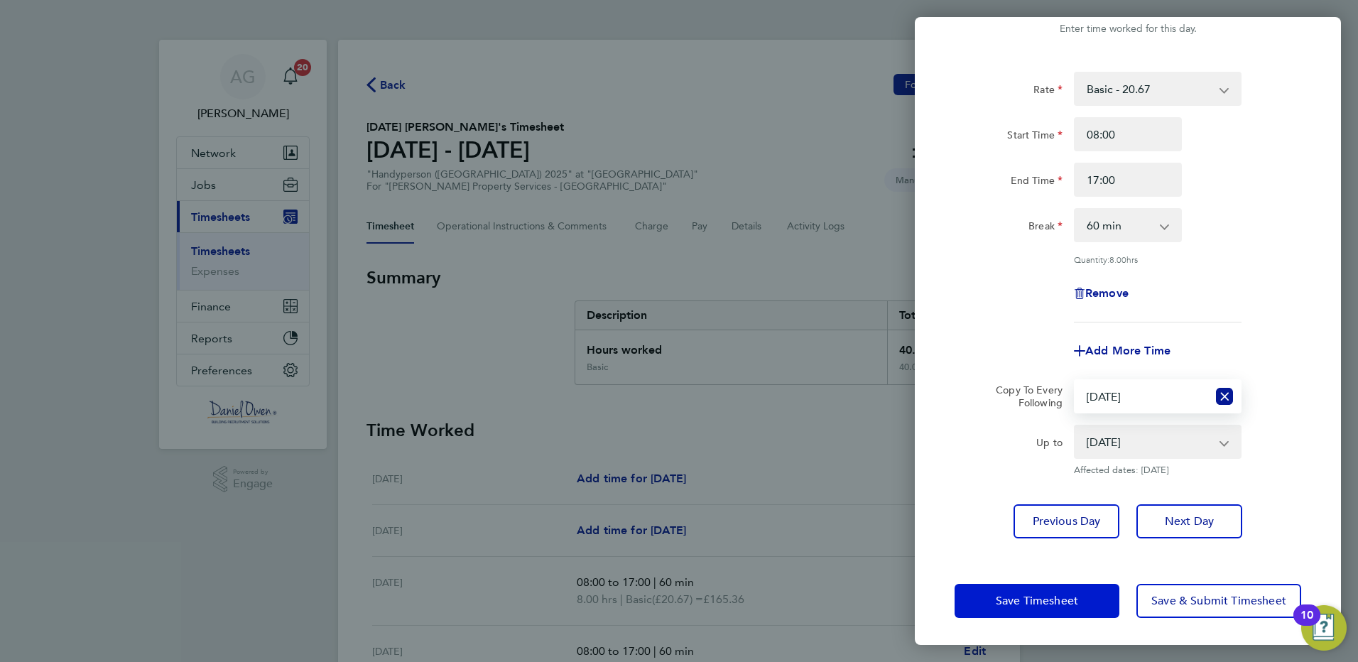
click at [1035, 592] on button "Save Timesheet" at bounding box center [1036, 601] width 165 height 34
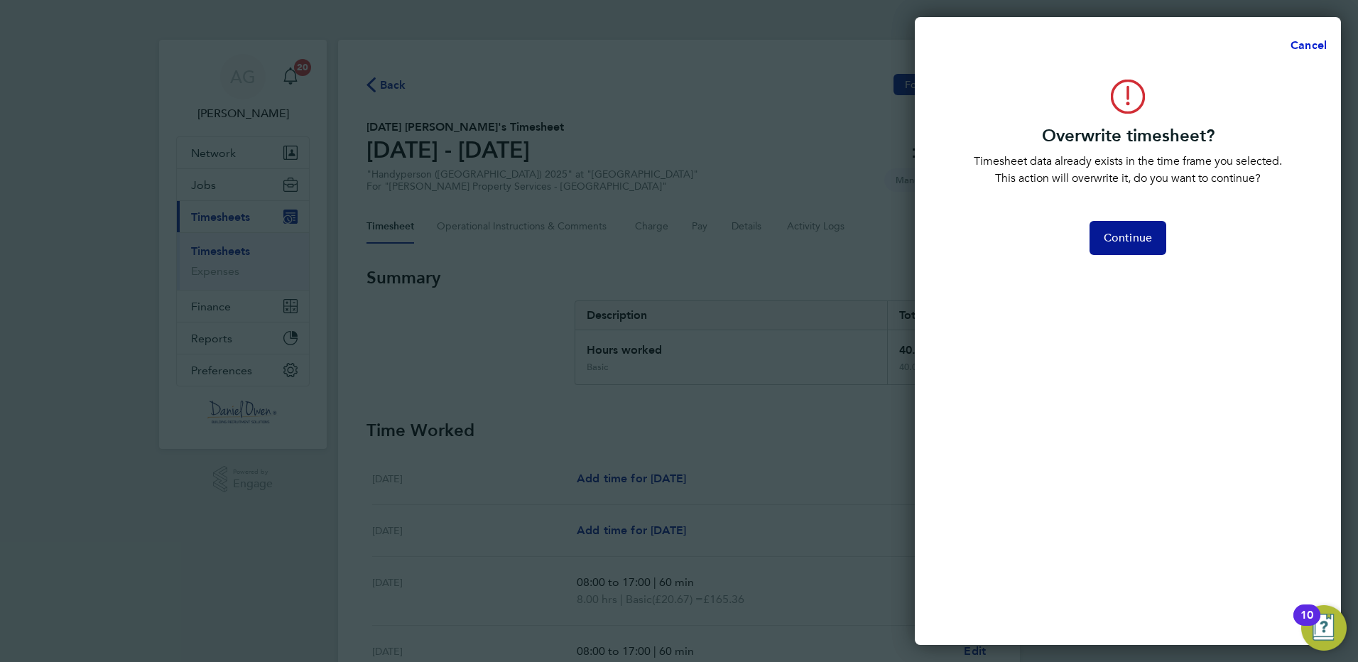
click at [1324, 41] on span "Cancel" at bounding box center [1306, 44] width 40 height 13
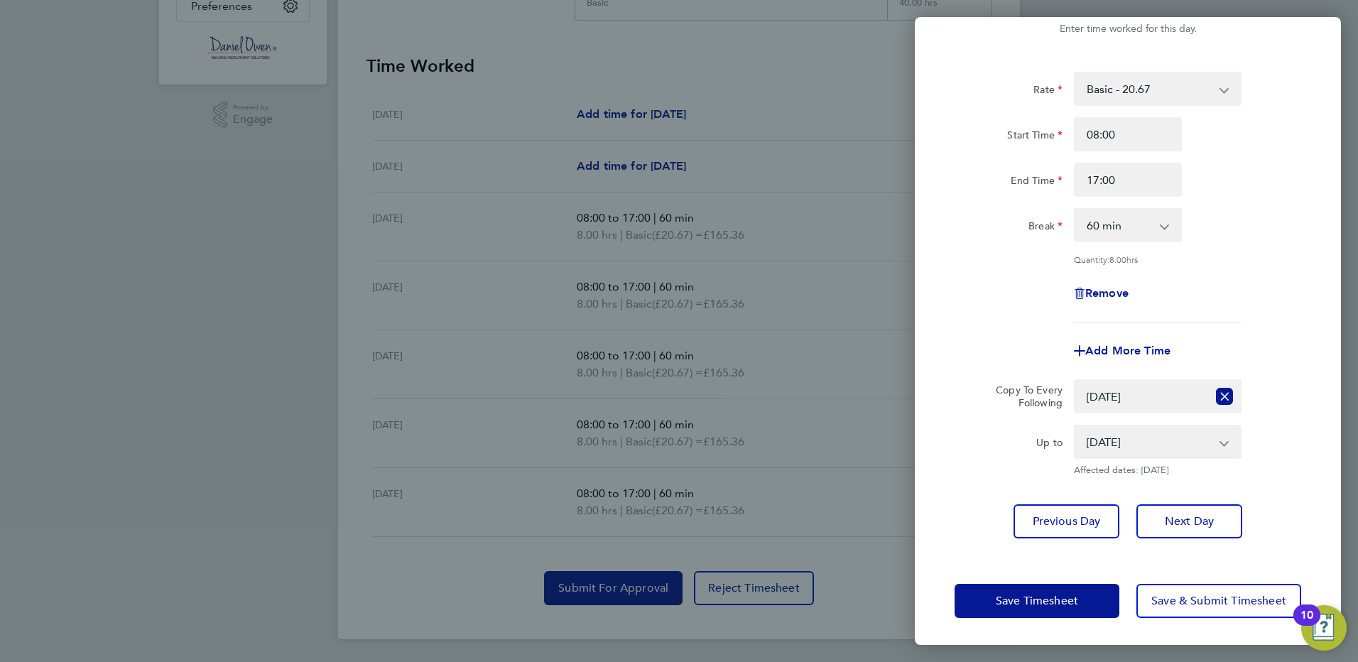
click at [184, 411] on div "Thu 28 Aug Cancel Enter time worked for this day. Rate Basic - 20.67 Start Time…" at bounding box center [679, 331] width 1358 height 662
click at [1057, 523] on span "Previous Day" at bounding box center [1066, 521] width 68 height 14
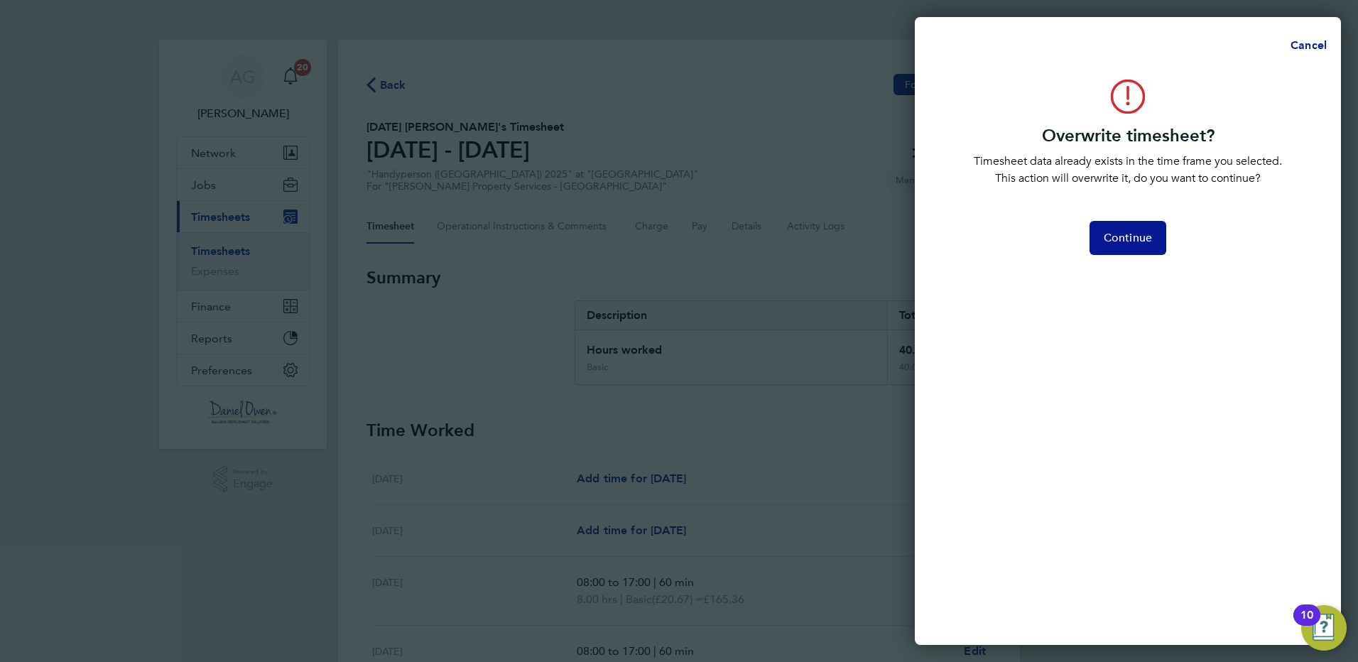
click at [1057, 523] on div "Overwrite timesheet? Timesheet data already exists in the time frame you select…" at bounding box center [1128, 353] width 426 height 582
click at [1308, 43] on span "Cancel" at bounding box center [1306, 44] width 40 height 13
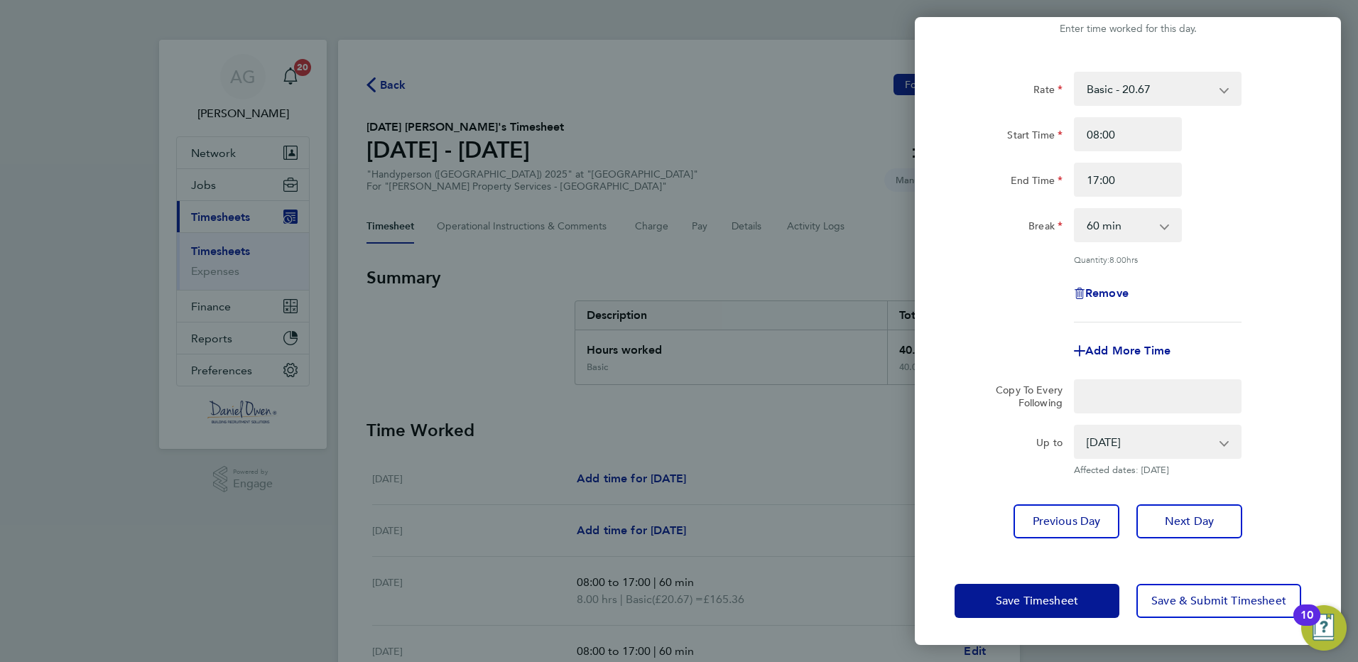
select select "60"
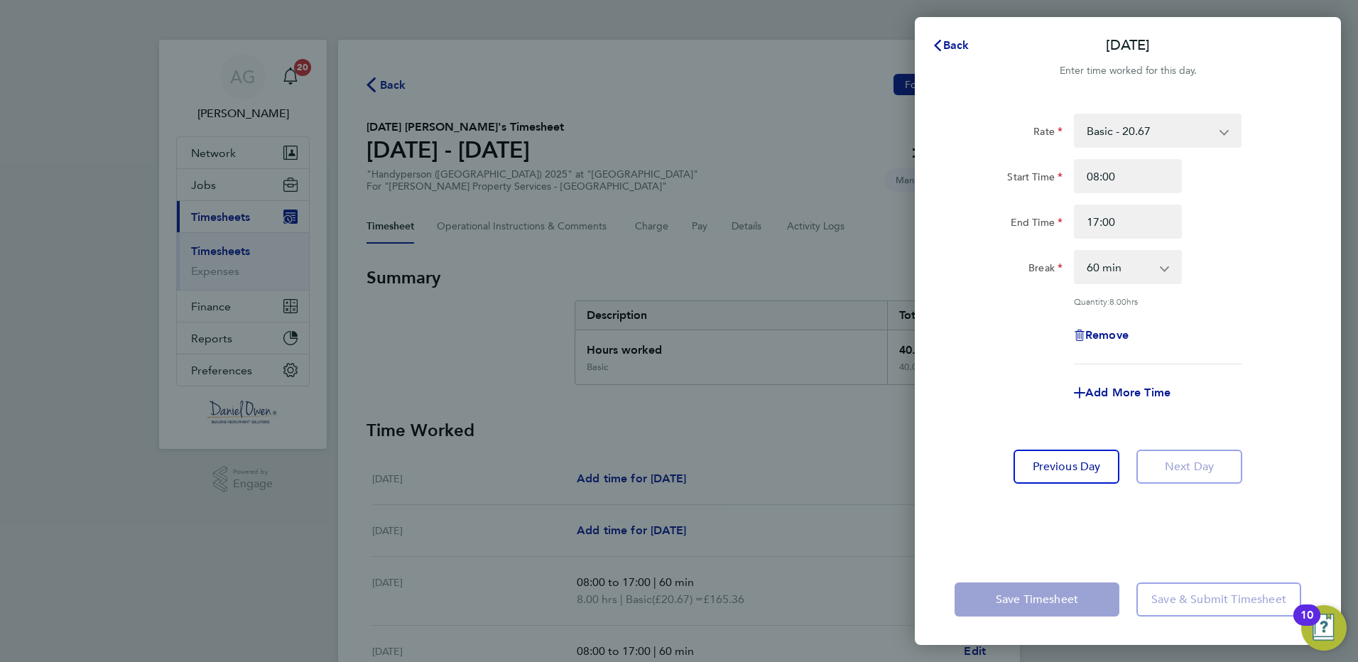
select select "60"
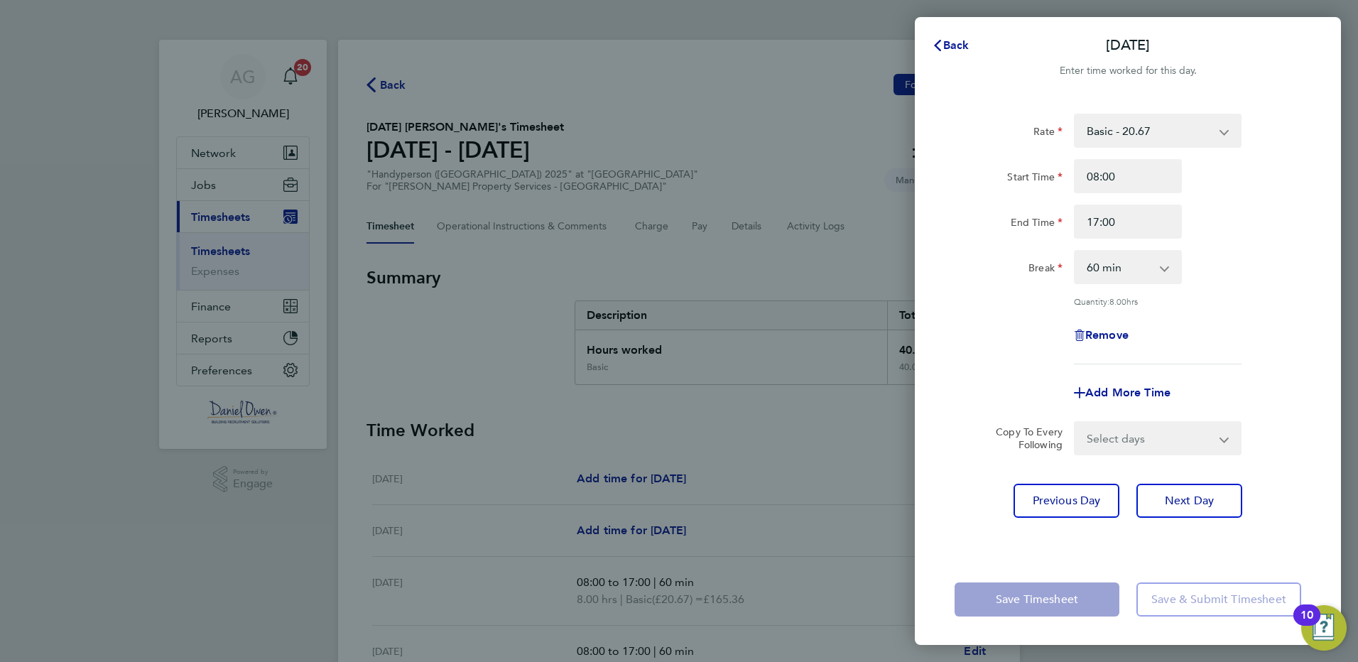
select select "60"
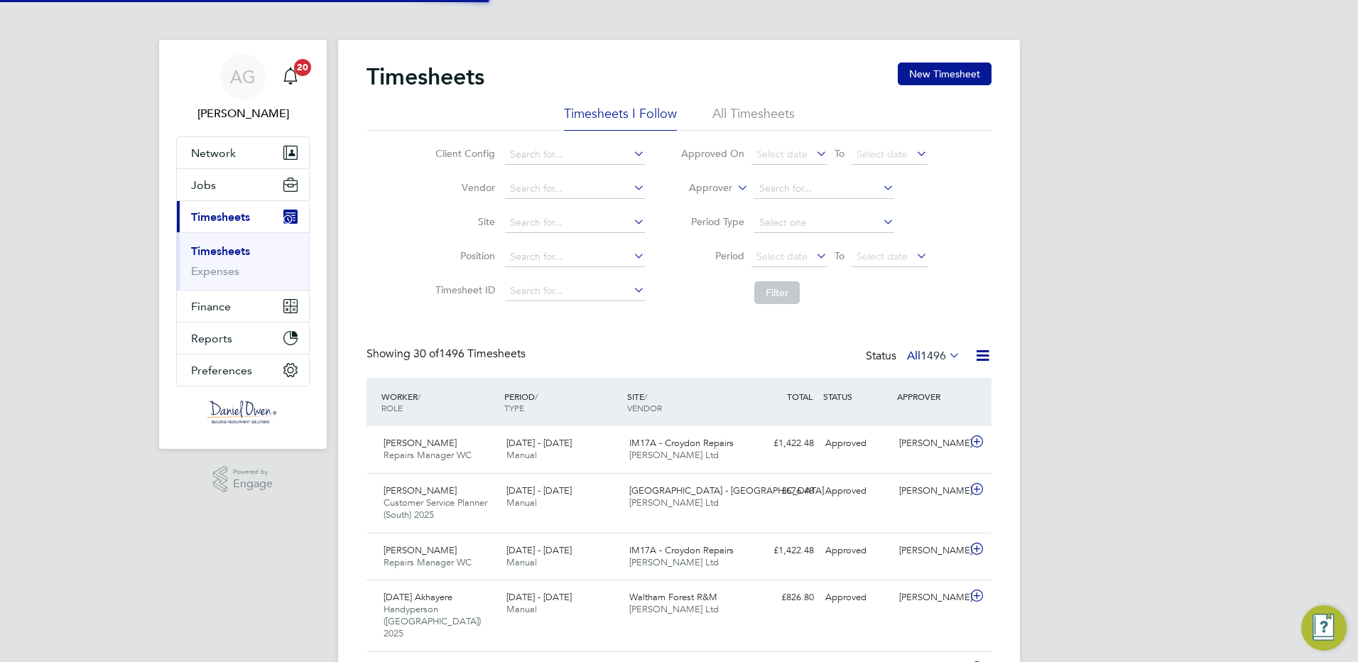
scroll to position [36, 124]
click at [753, 113] on li "All Timesheets" at bounding box center [753, 118] width 82 height 26
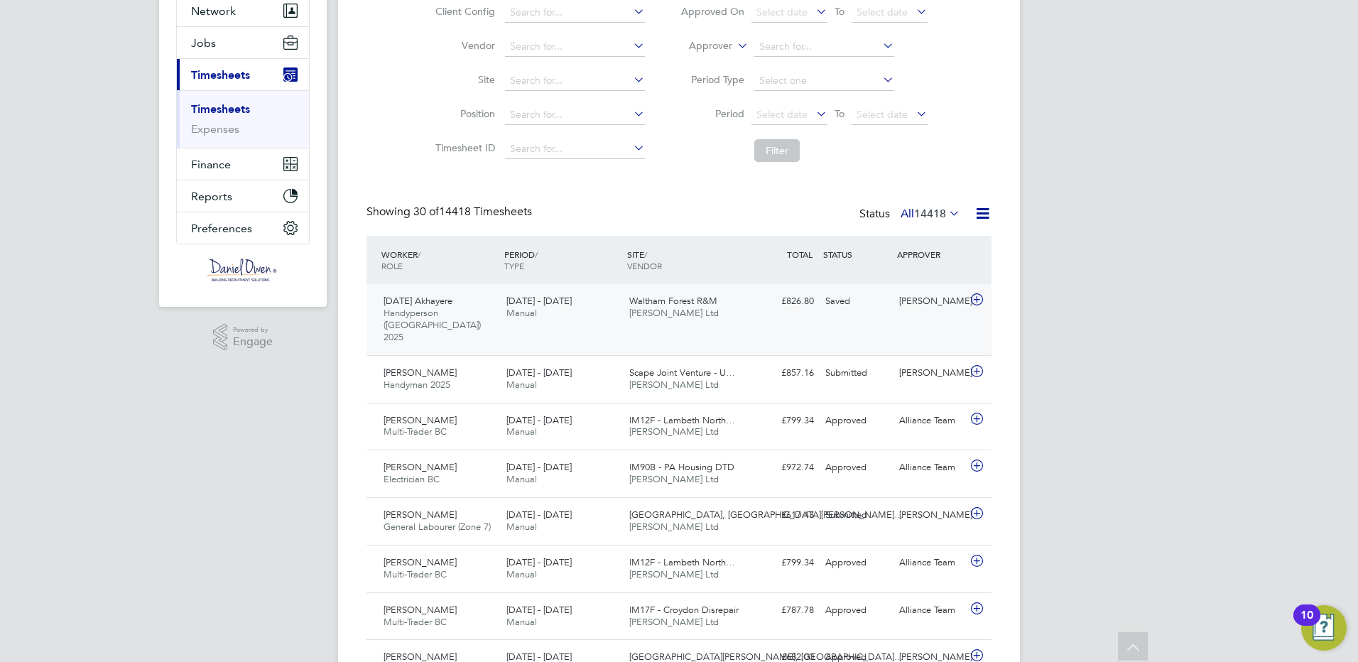
click at [589, 301] on div "23 - 29 Aug 2025 Manual" at bounding box center [562, 308] width 123 height 36
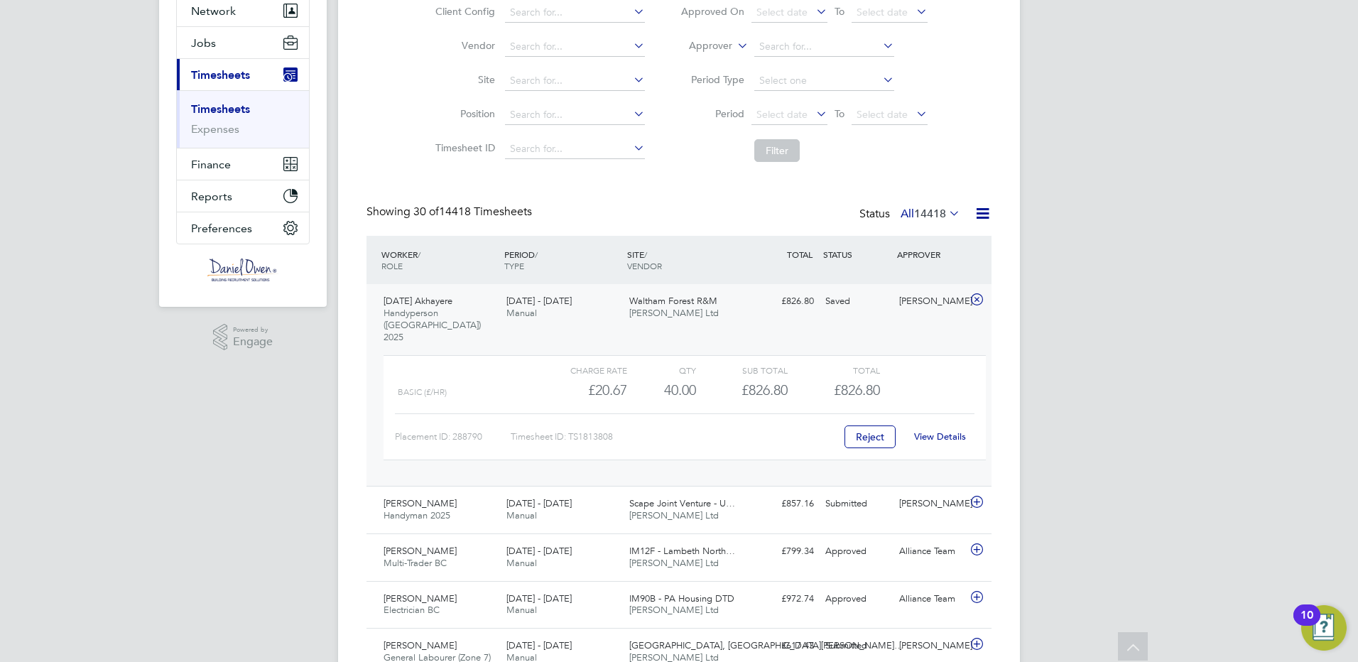
click at [939, 430] on link "View Details" at bounding box center [940, 436] width 52 height 12
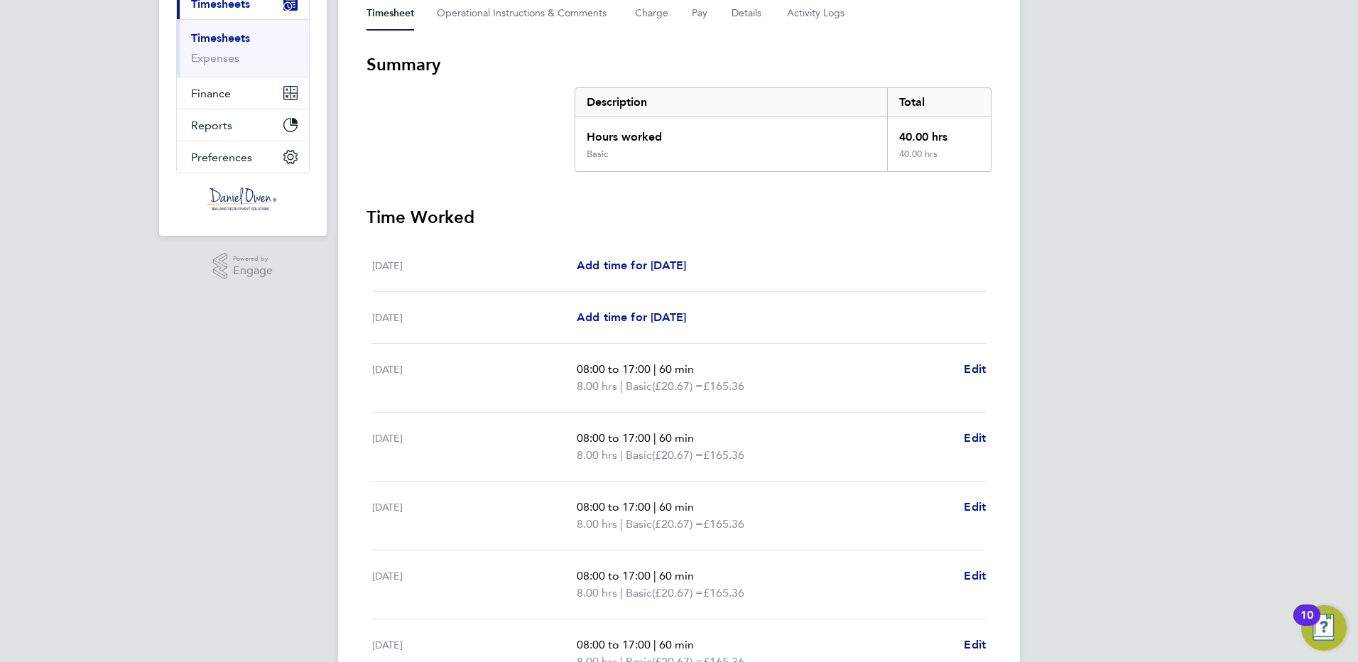
scroll to position [284, 0]
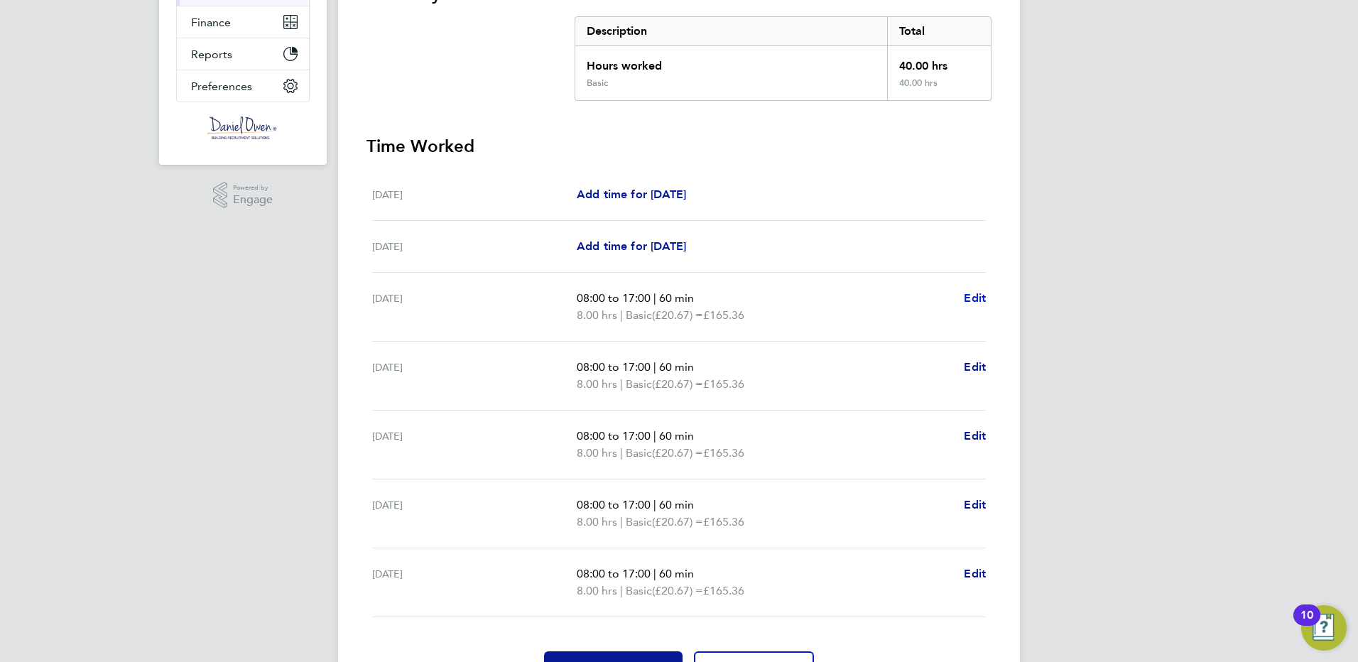
click at [977, 293] on span "Edit" at bounding box center [975, 297] width 22 height 13
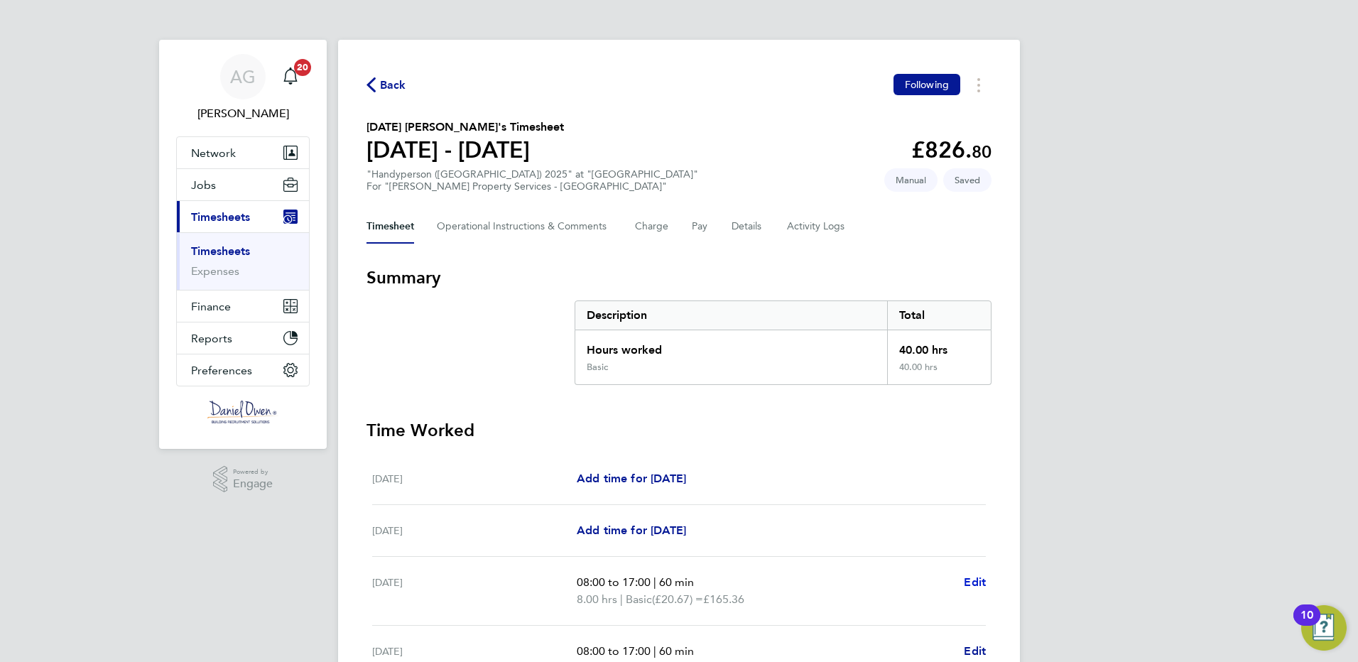
select select "60"
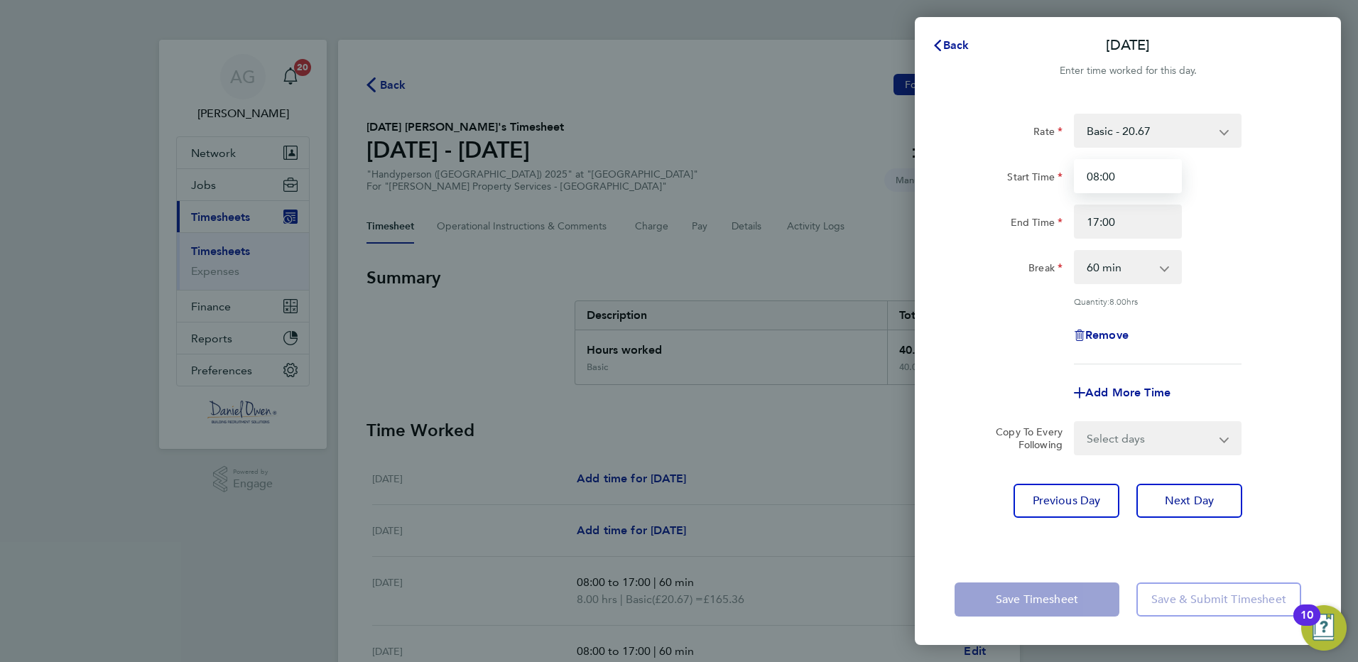
click at [1081, 167] on input "08:00" at bounding box center [1128, 176] width 108 height 34
click at [1114, 173] on input "08:00" at bounding box center [1128, 176] width 108 height 34
type input "0"
type input "00:00"
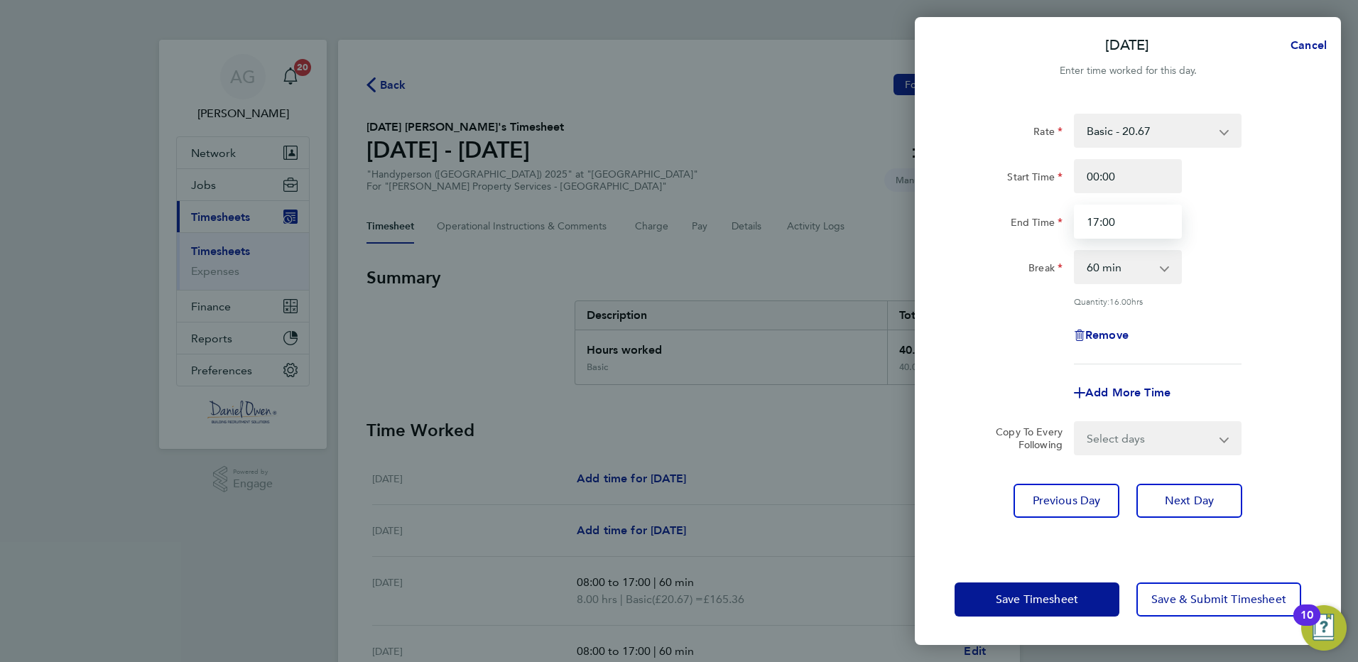
click at [1116, 224] on input "17:00" at bounding box center [1128, 222] width 108 height 34
type input "1"
type input "00:00"
click at [1141, 273] on select "0 min 15 min 30 min 45 min 60 min 75 min 90 min" at bounding box center [1119, 266] width 88 height 31
select select "0"
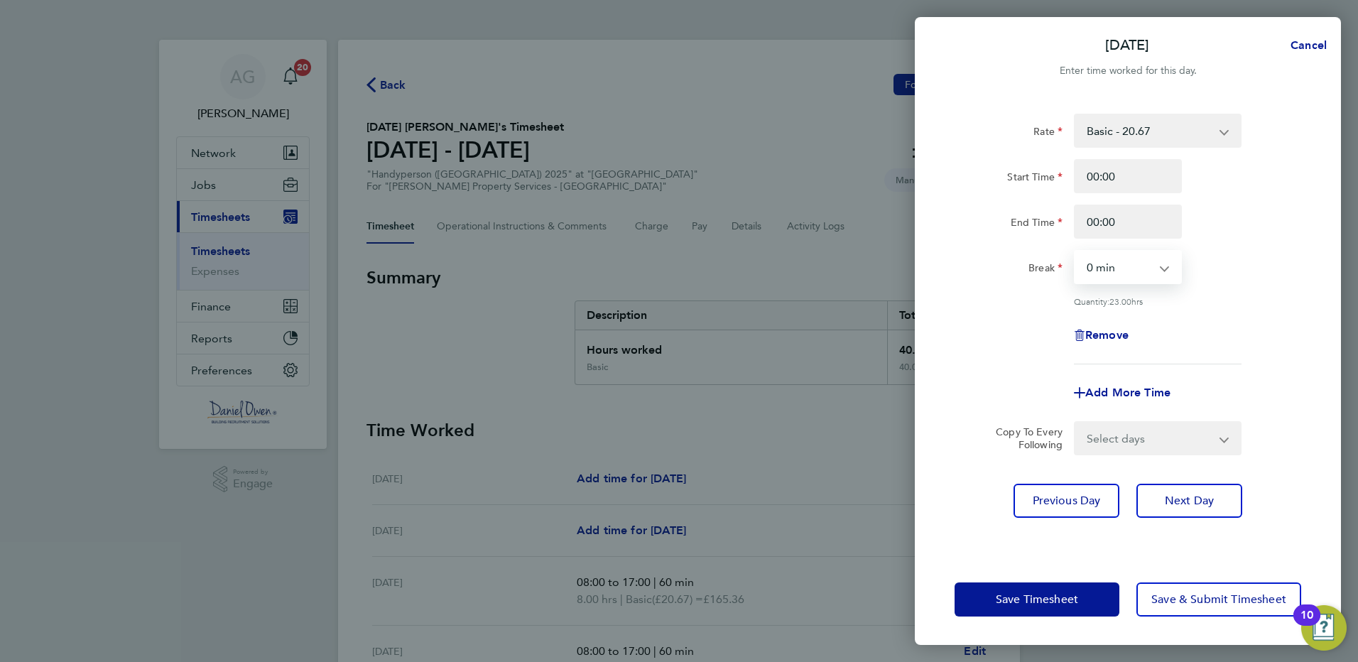
click at [1075, 251] on select "0 min 15 min 30 min 45 min 60 min 75 min 90 min" at bounding box center [1119, 266] width 88 height 31
click at [1244, 602] on span "Save & Submit Timesheet" at bounding box center [1218, 599] width 135 height 14
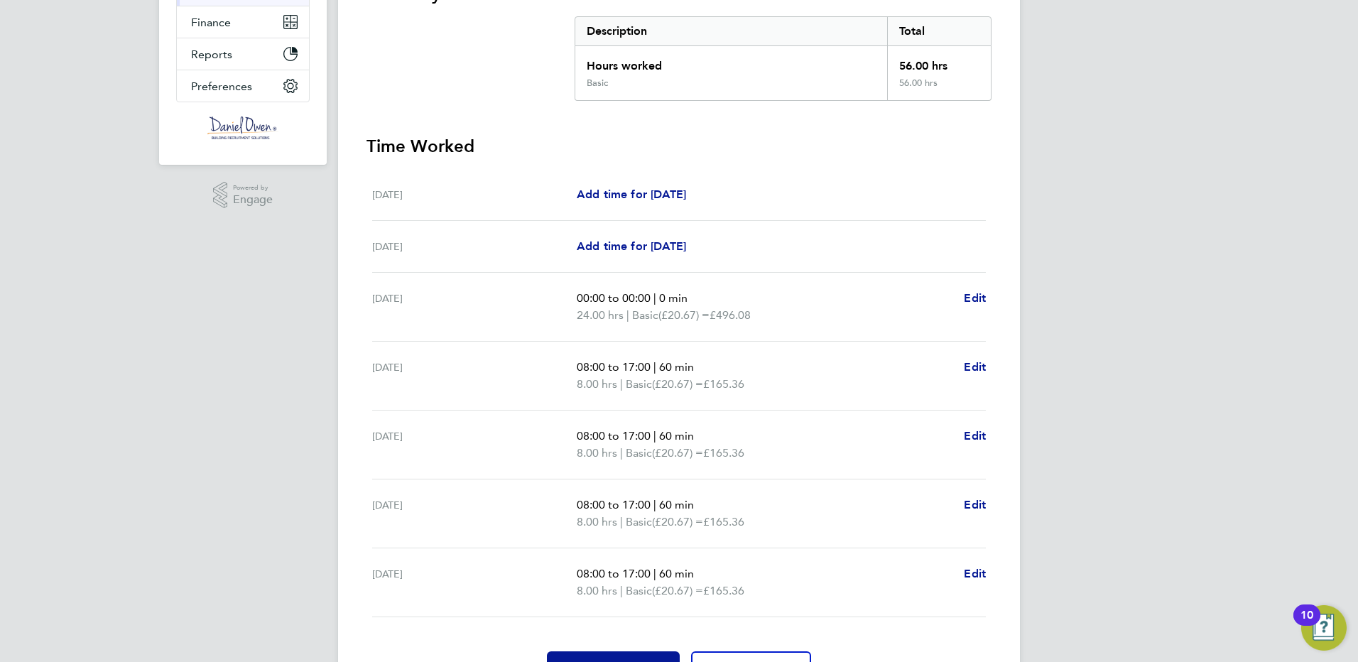
scroll to position [355, 0]
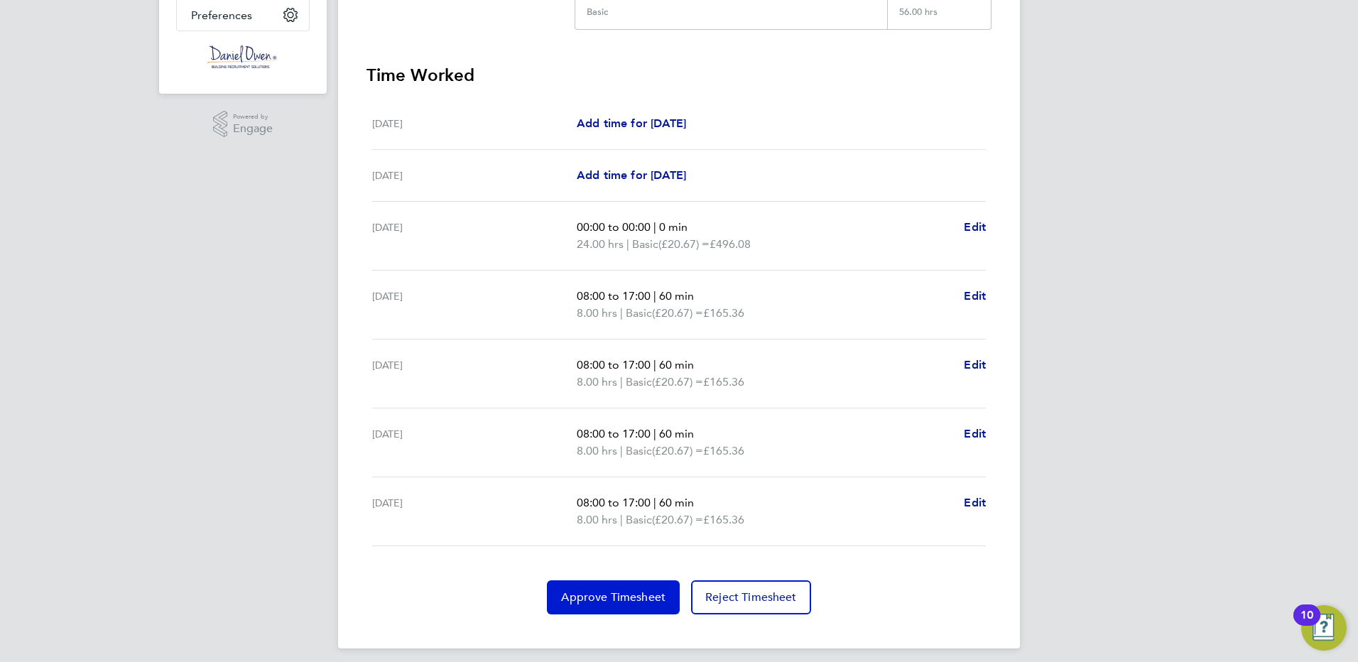
click at [588, 601] on span "Approve Timesheet" at bounding box center [613, 597] width 104 height 14
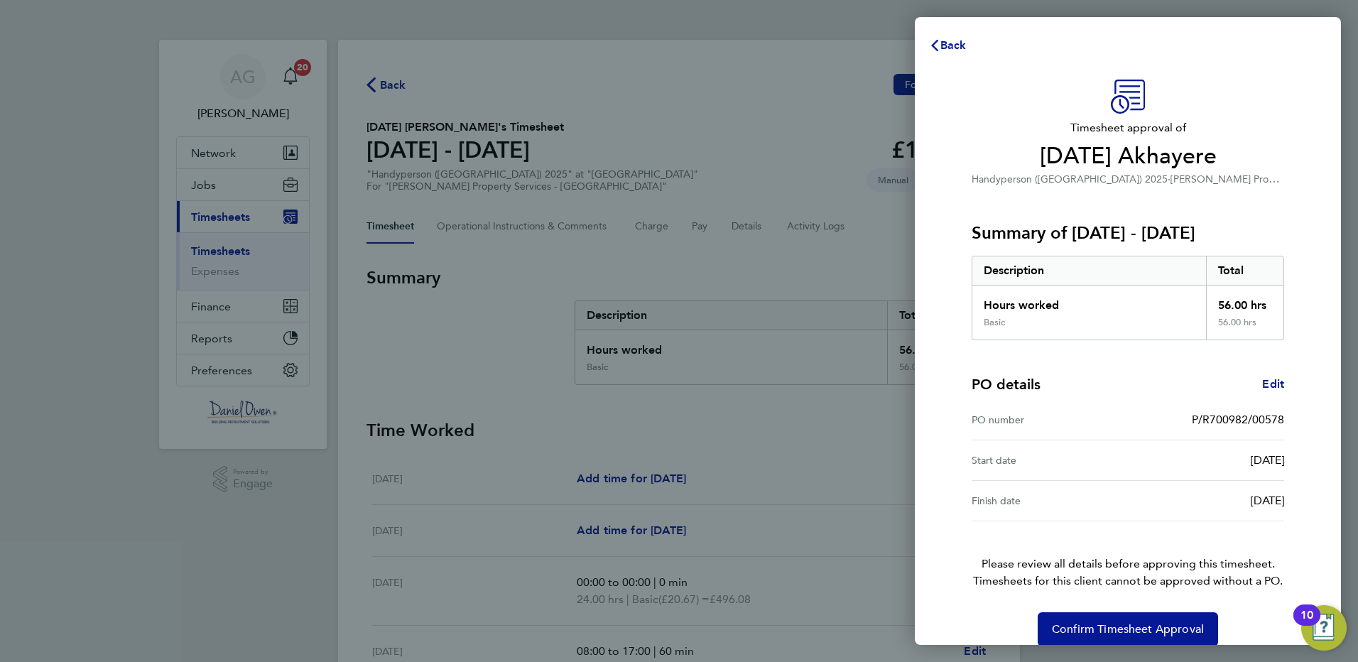
drag, startPoint x: 588, startPoint y: 601, endPoint x: 515, endPoint y: 351, distance: 260.4
click at [513, 353] on div "Back Timesheet approval of Monday Akhayere Handyperson (London) 2025 · Morgan S…" at bounding box center [679, 331] width 1358 height 662
click at [959, 33] on button "Back" at bounding box center [948, 45] width 66 height 28
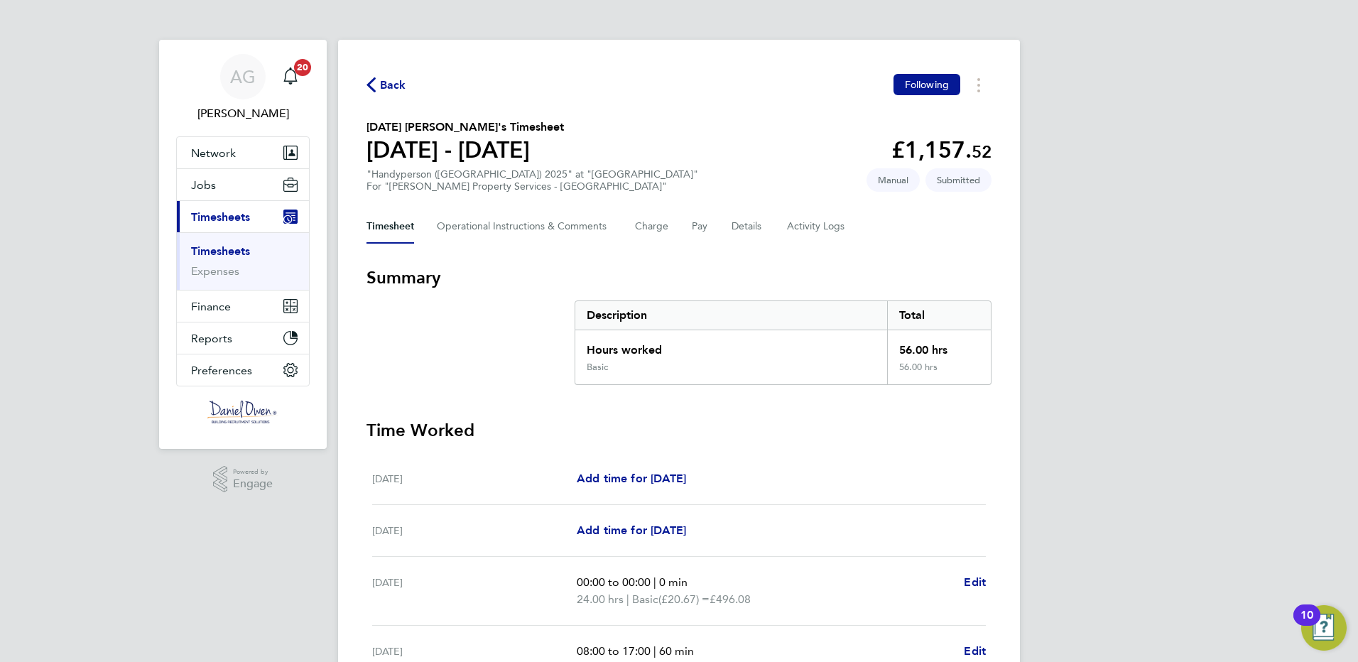
click at [215, 212] on span "Timesheets" at bounding box center [220, 216] width 59 height 13
click at [241, 290] on li "Current page: Timesheets Timesheets Expenses" at bounding box center [243, 245] width 132 height 89
click at [226, 277] on link "Expenses" at bounding box center [215, 270] width 48 height 13
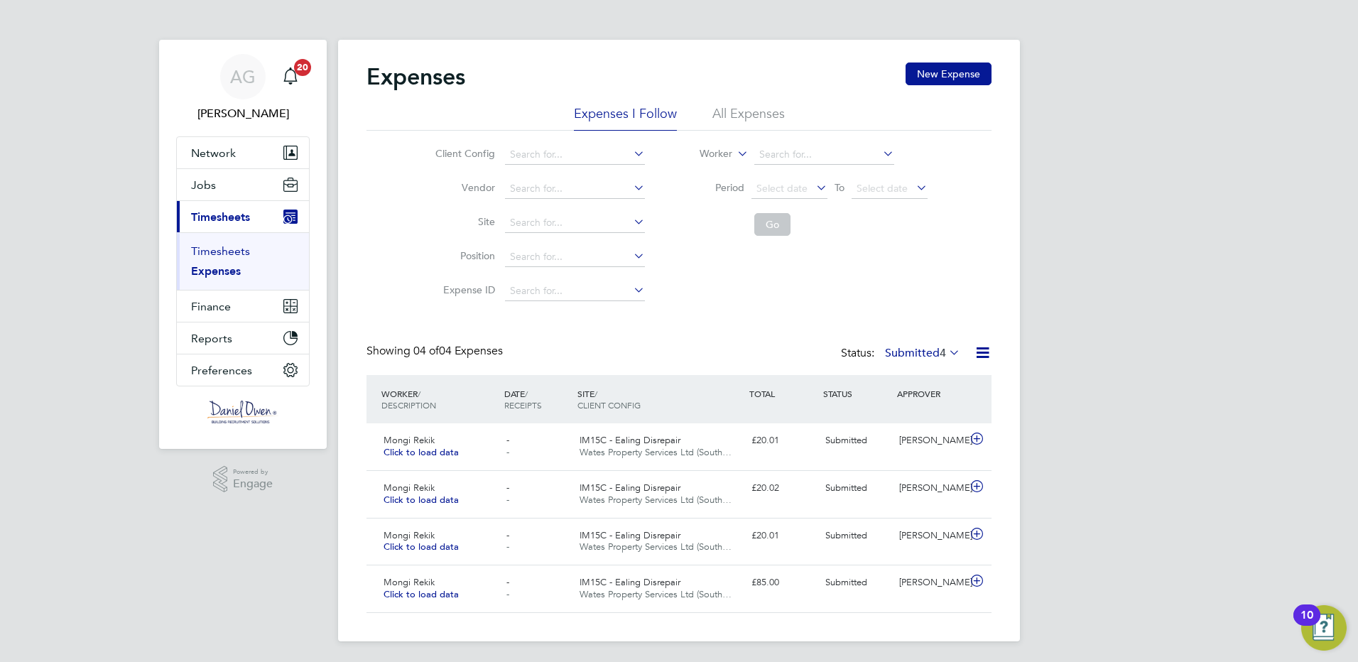
click at [222, 251] on link "Timesheets" at bounding box center [220, 250] width 59 height 13
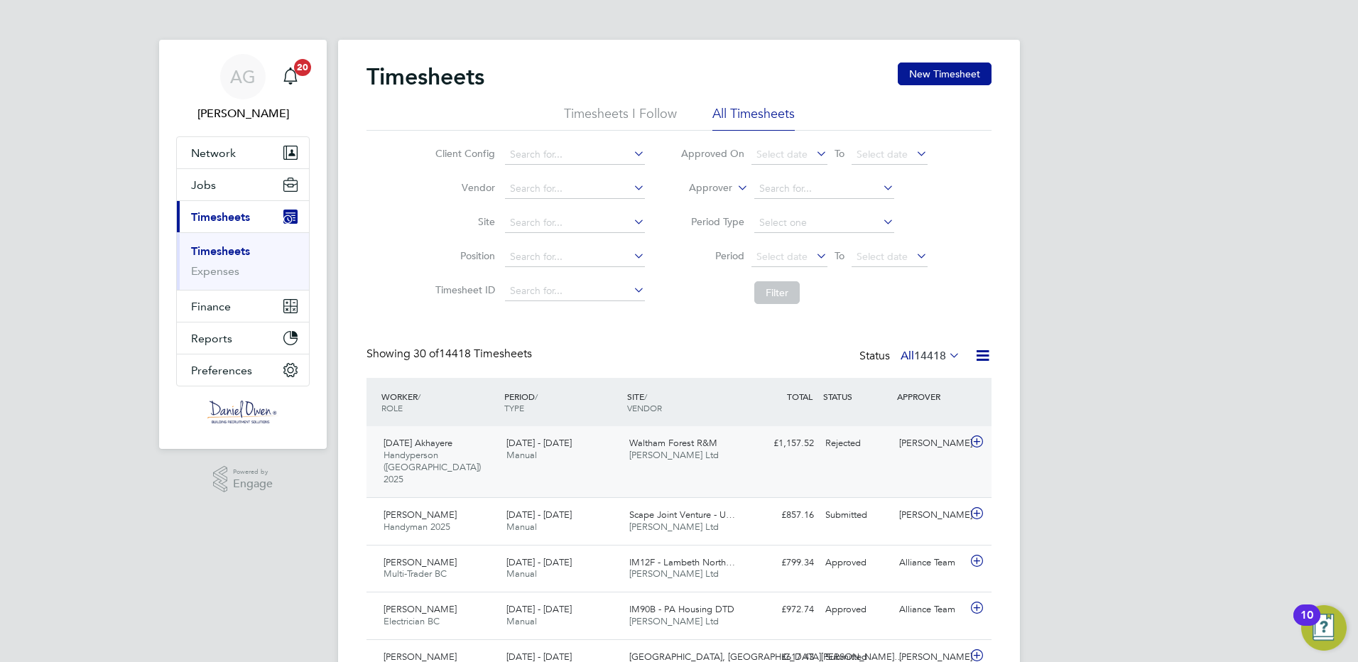
click at [898, 450] on div "[PERSON_NAME]" at bounding box center [930, 443] width 74 height 23
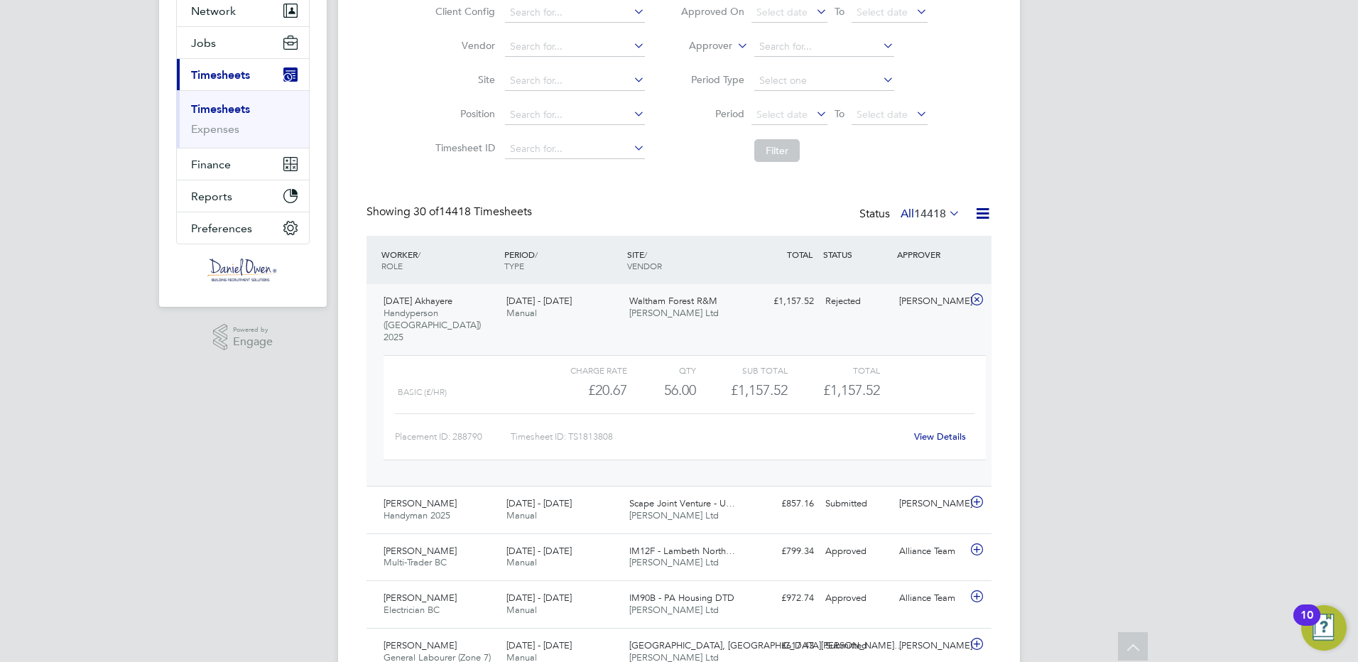
click at [939, 430] on link "View Details" at bounding box center [940, 436] width 52 height 12
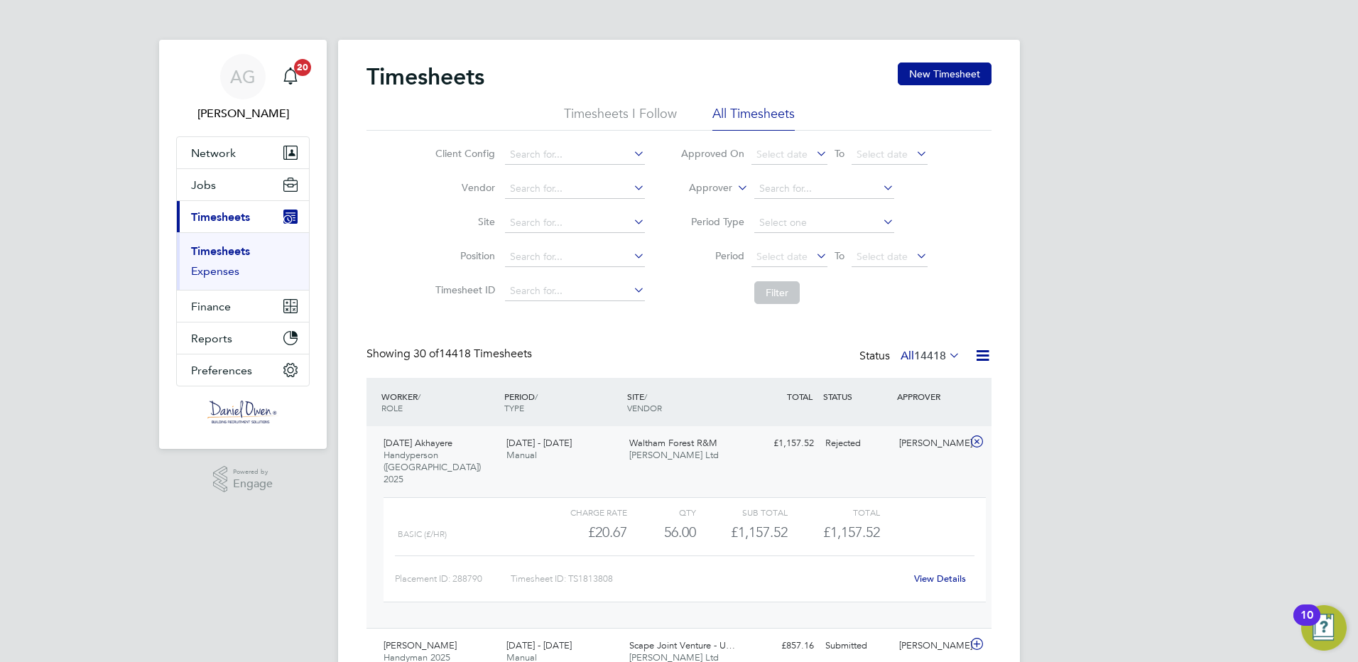
click at [217, 277] on link "Expenses" at bounding box center [215, 270] width 48 height 13
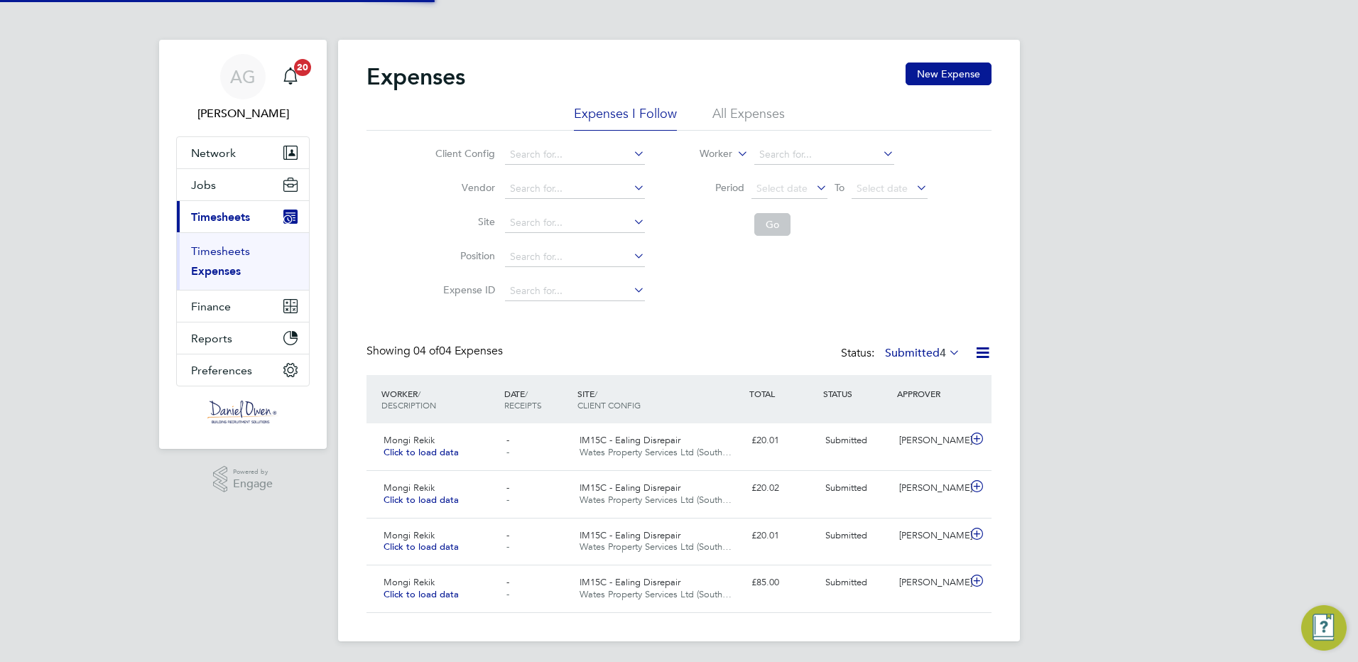
scroll to position [36, 124]
click at [212, 249] on link "Timesheets" at bounding box center [220, 250] width 59 height 13
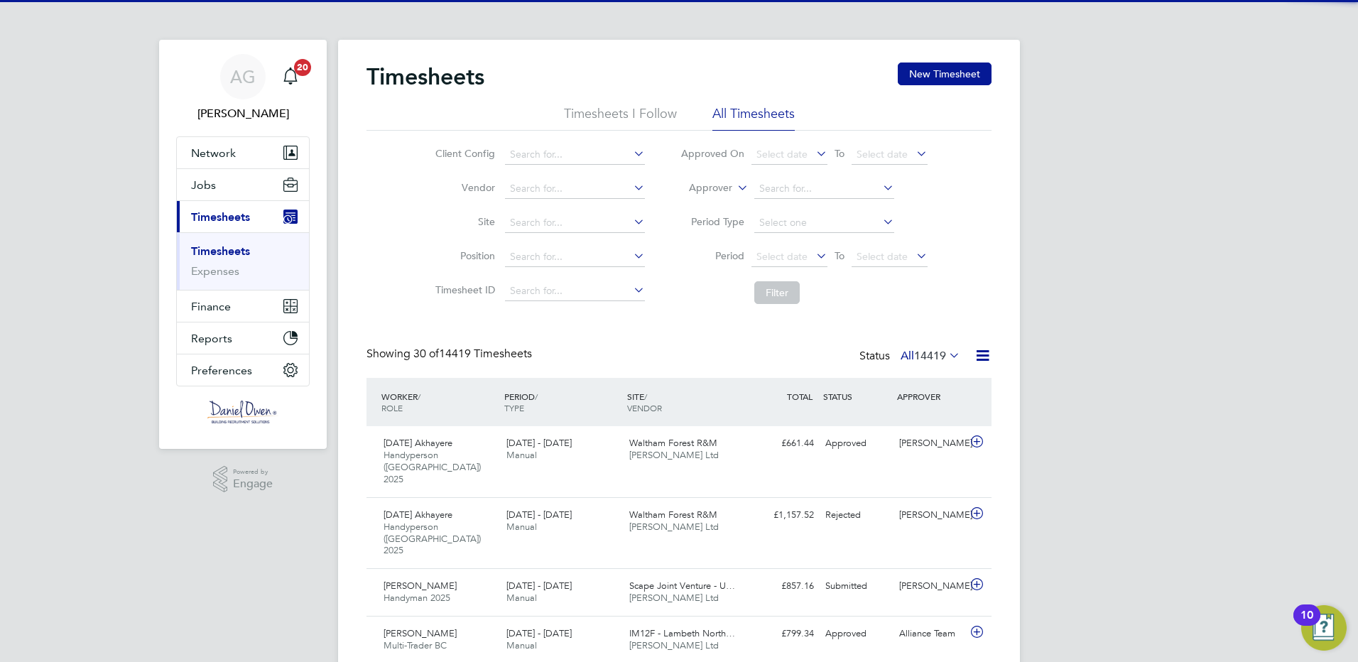
scroll to position [36, 124]
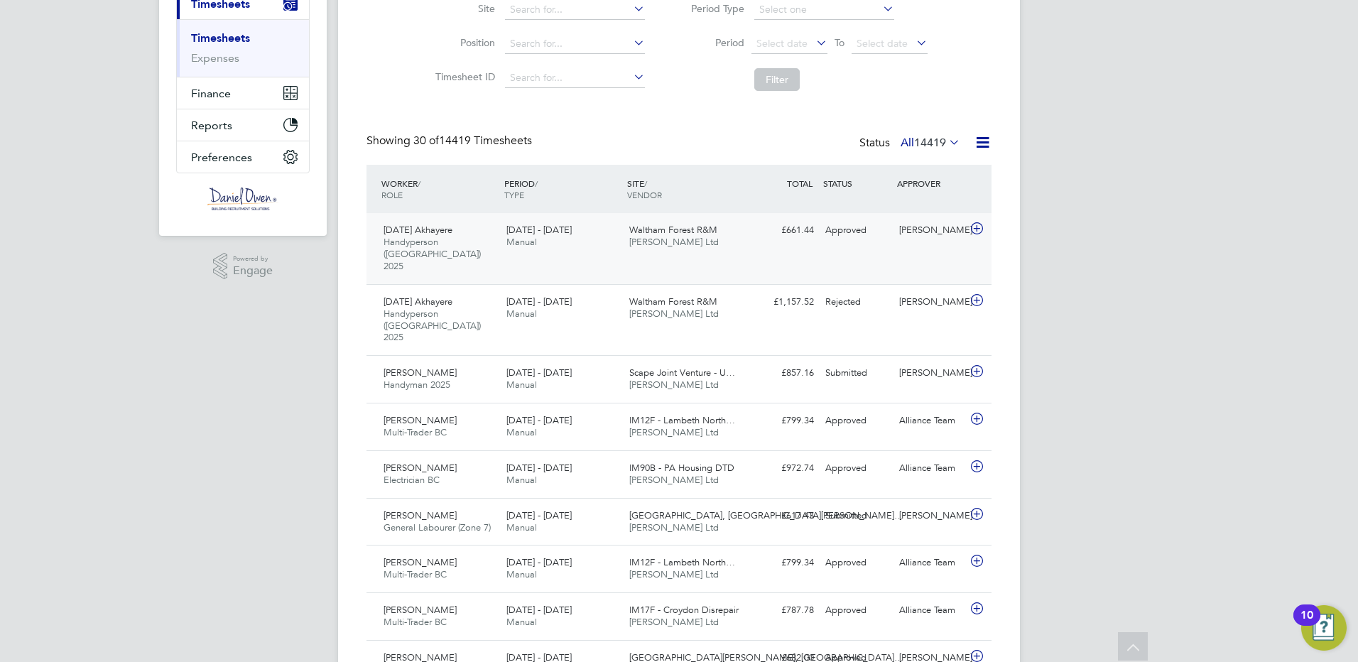
click at [979, 230] on icon at bounding box center [977, 228] width 18 height 11
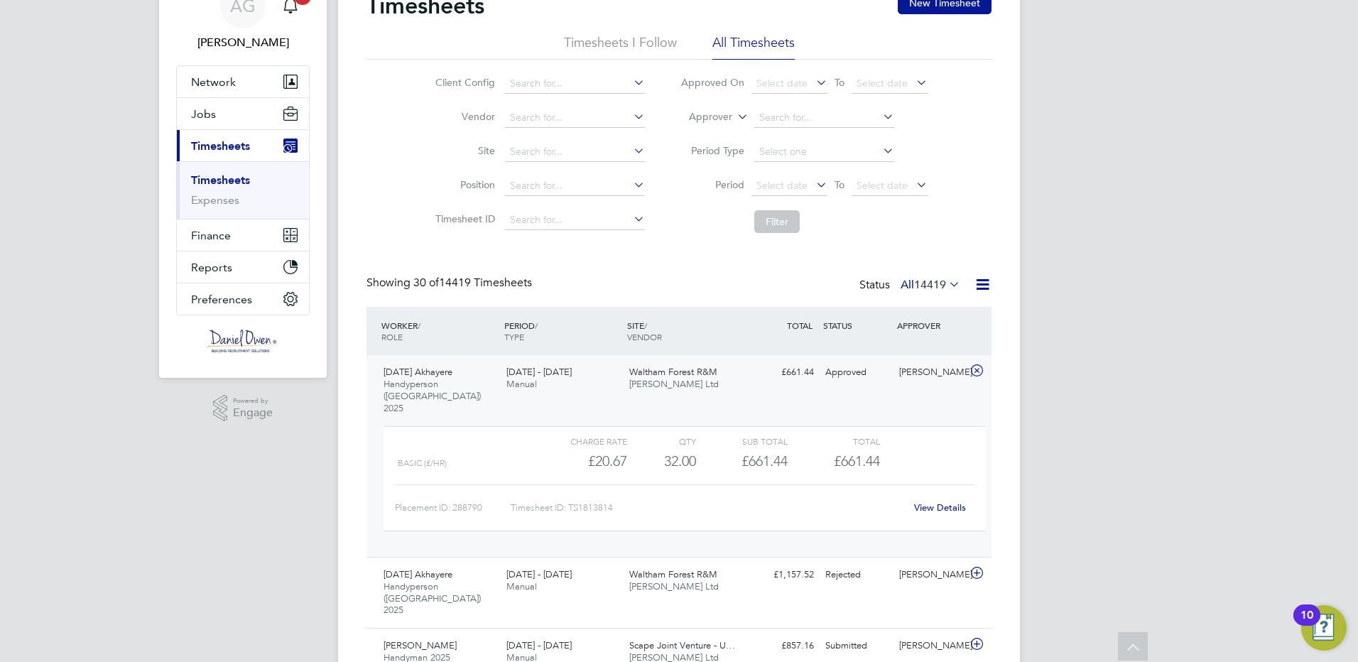
scroll to position [0, 0]
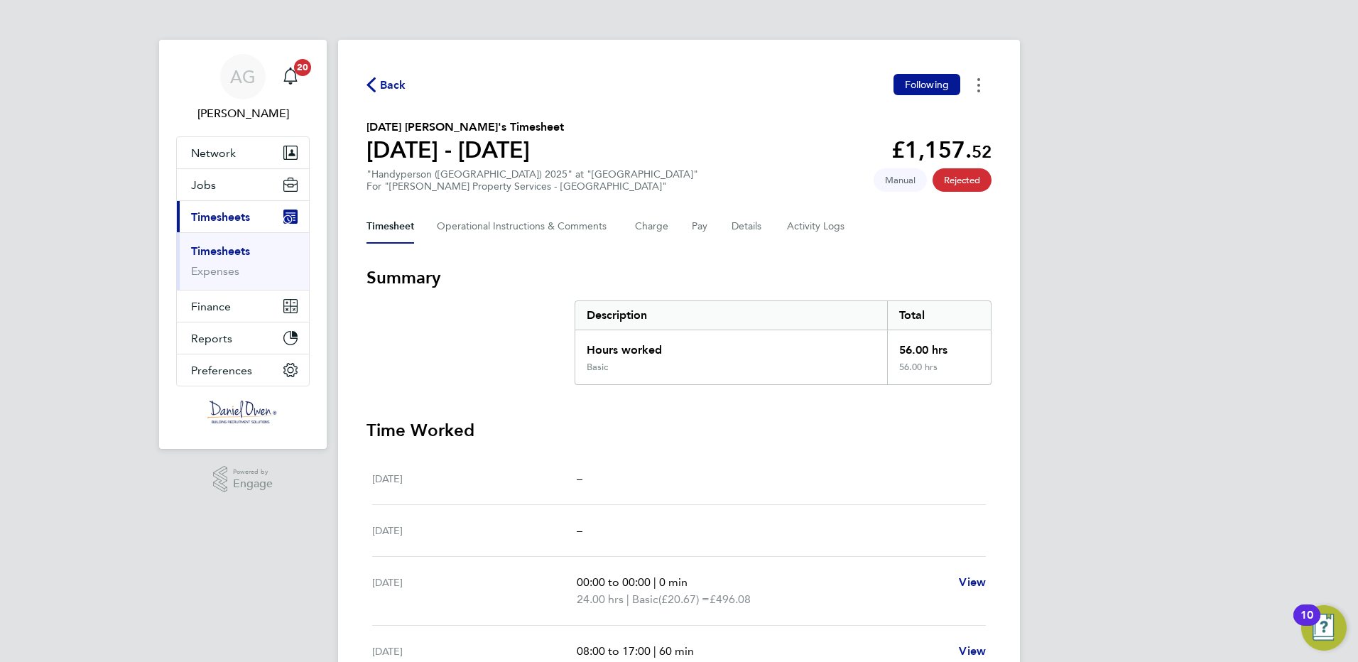
click at [980, 83] on button "Timesheets Menu" at bounding box center [979, 85] width 26 height 22
click at [702, 203] on div "Back Following Download timesheet [DATE] [PERSON_NAME]'s Timesheet [DATE] - [DA…" at bounding box center [679, 487] width 682 height 895
click at [380, 85] on span "Back" at bounding box center [393, 85] width 26 height 17
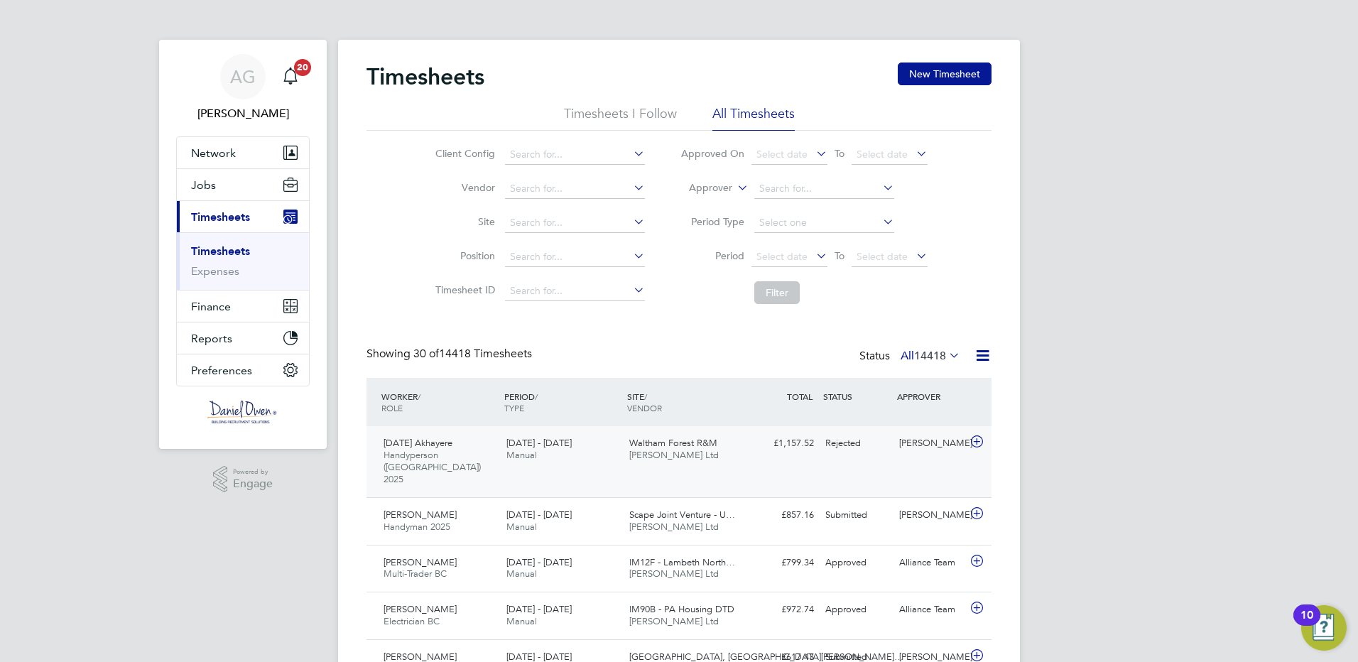
click at [972, 442] on icon at bounding box center [977, 441] width 18 height 11
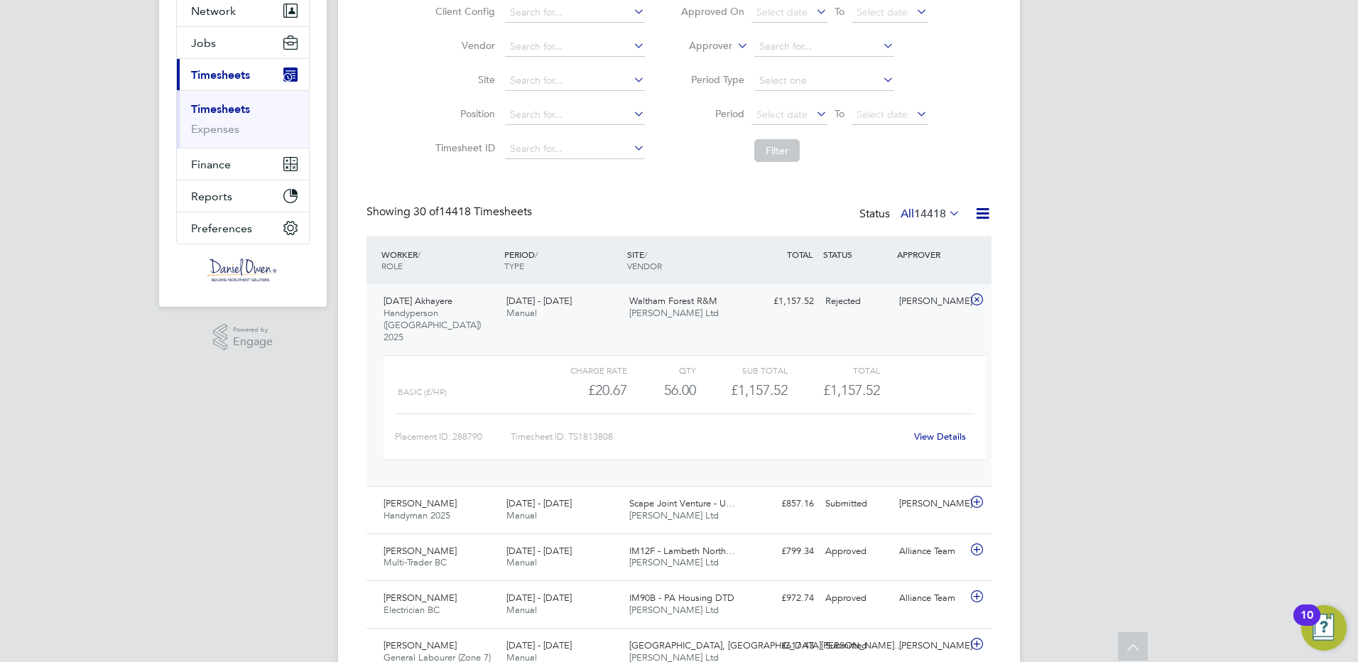
click at [927, 430] on link "View Details" at bounding box center [940, 436] width 52 height 12
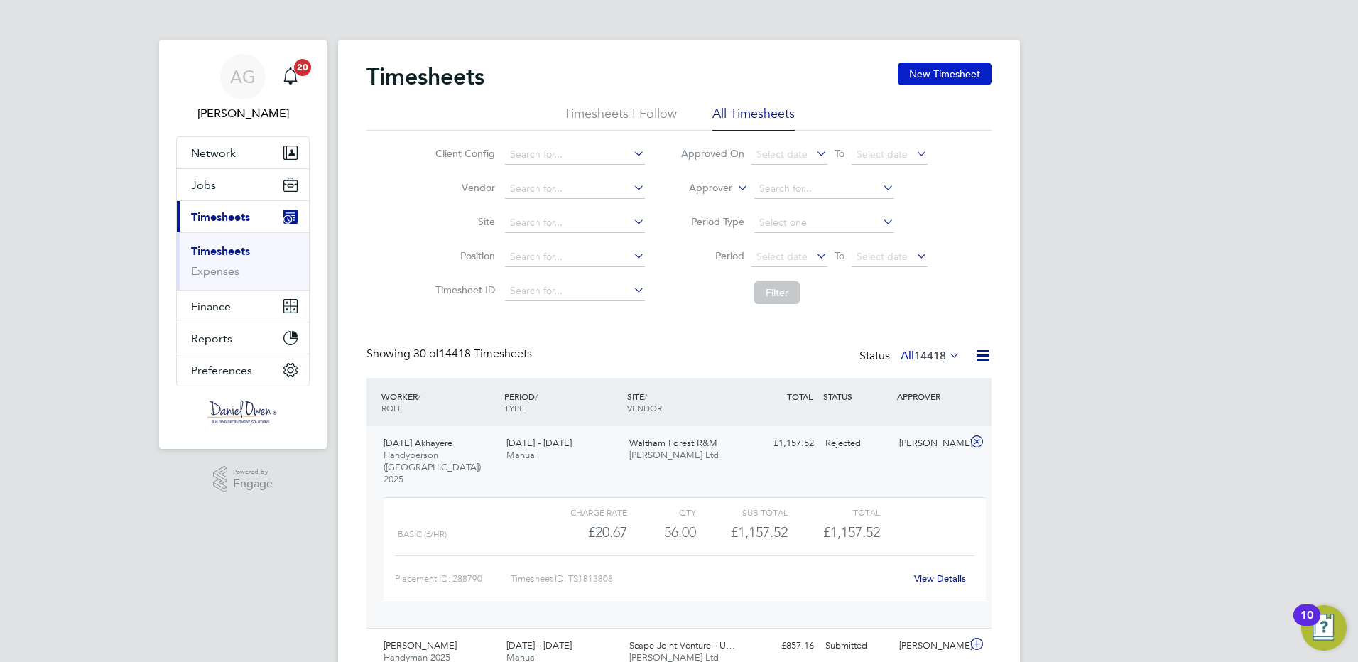
click at [939, 69] on button "New Timesheet" at bounding box center [945, 73] width 94 height 23
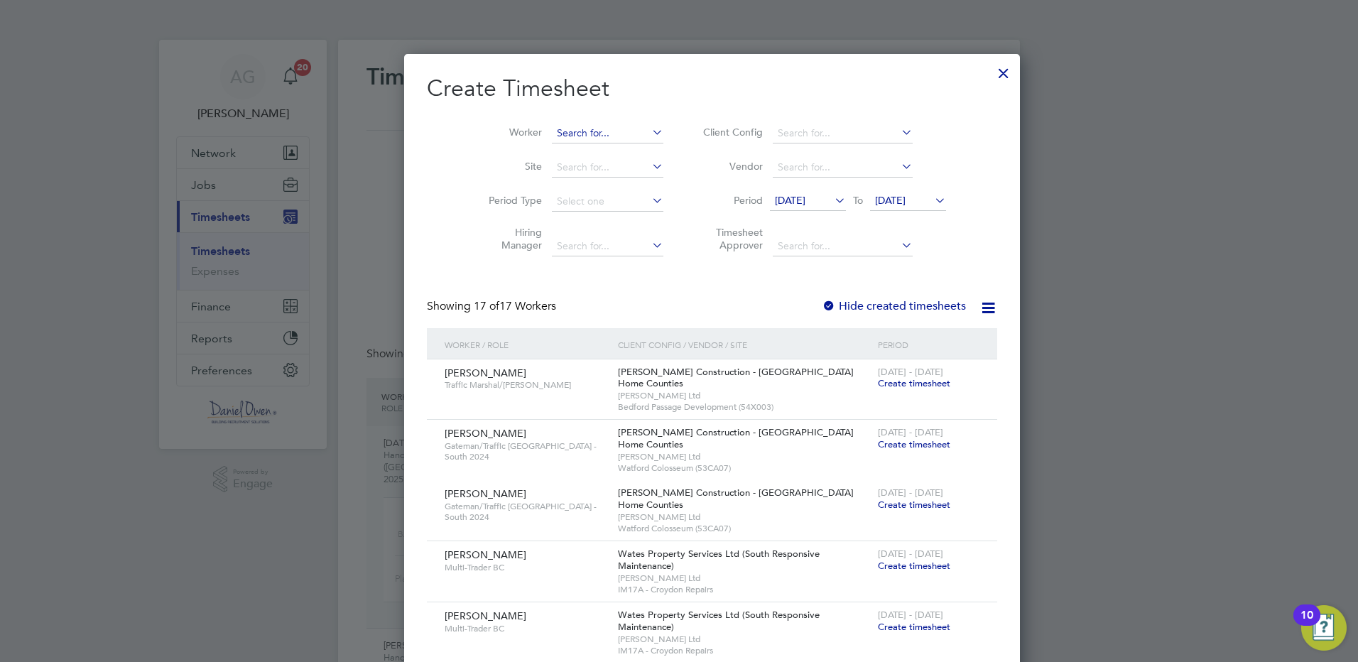
click at [552, 136] on input at bounding box center [607, 134] width 111 height 20
click at [576, 170] on li "Monda y Akhayere" at bounding box center [609, 171] width 183 height 19
type input "Monday Akhayere"
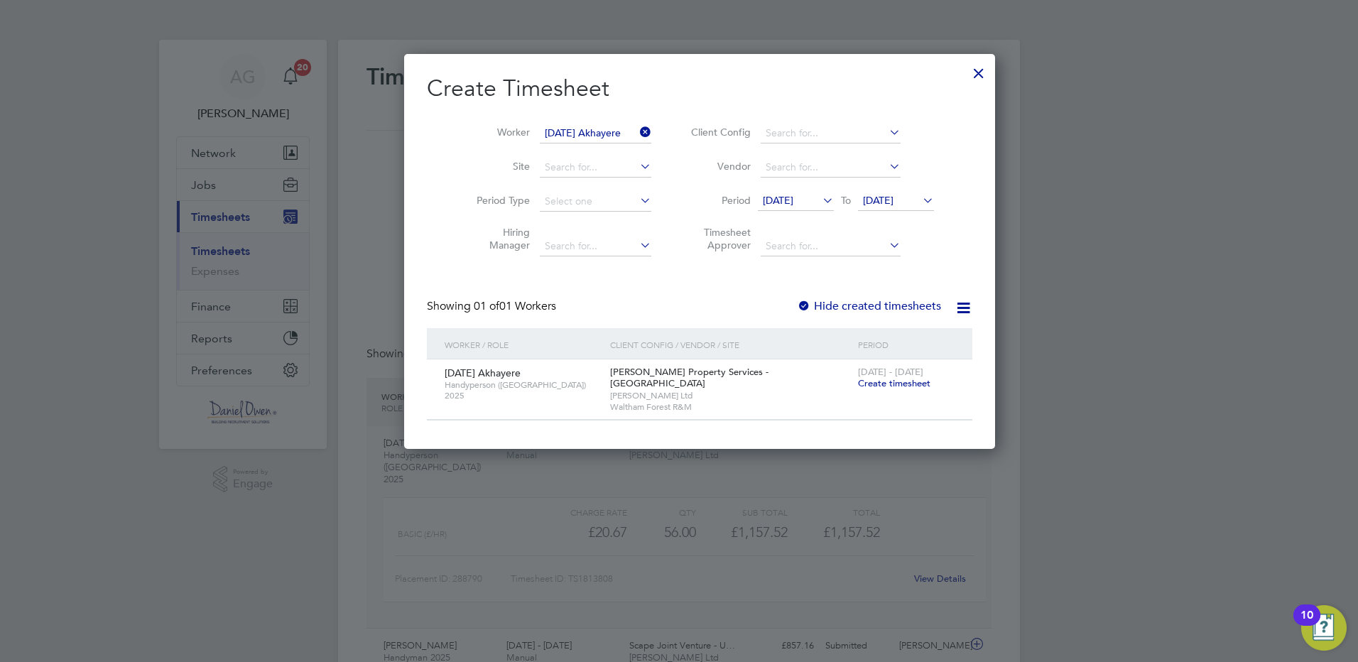
drag, startPoint x: 836, startPoint y: 381, endPoint x: 590, endPoint y: 456, distance: 257.4
click at [858, 381] on span "Create timesheet" at bounding box center [894, 383] width 72 height 12
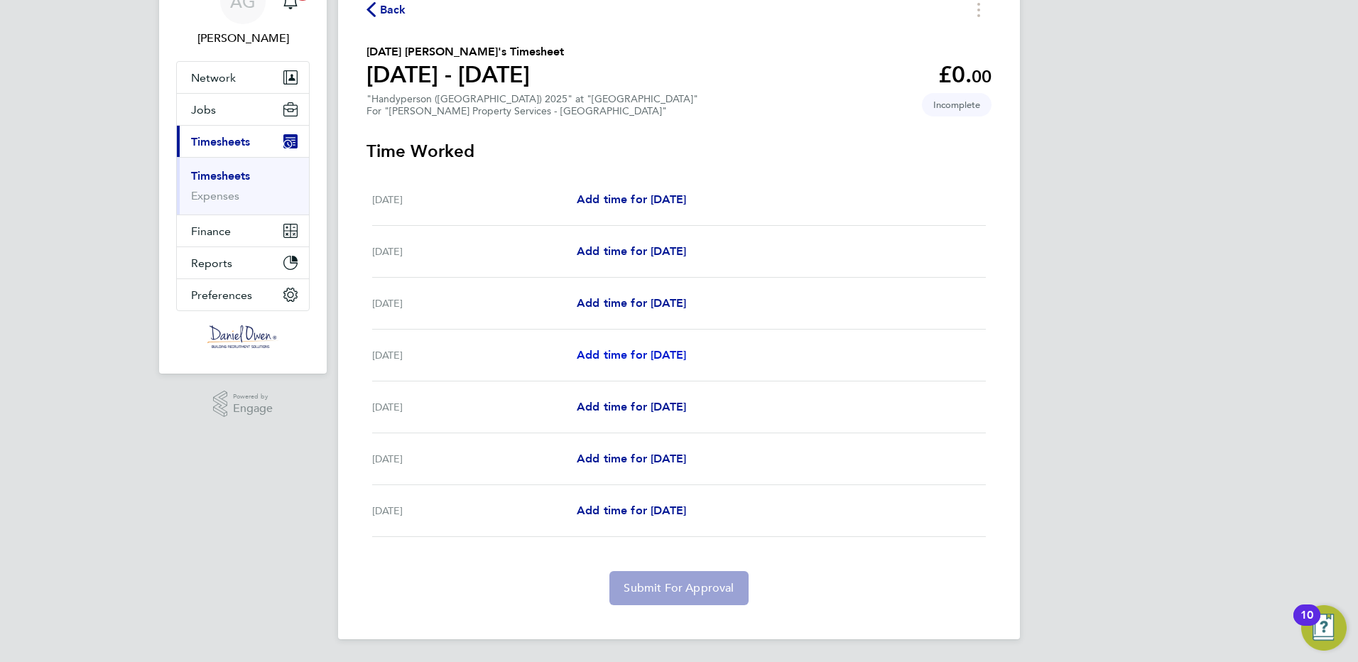
click at [663, 355] on span "Add time for Tue 26 Aug" at bounding box center [631, 354] width 109 height 13
select select "60"
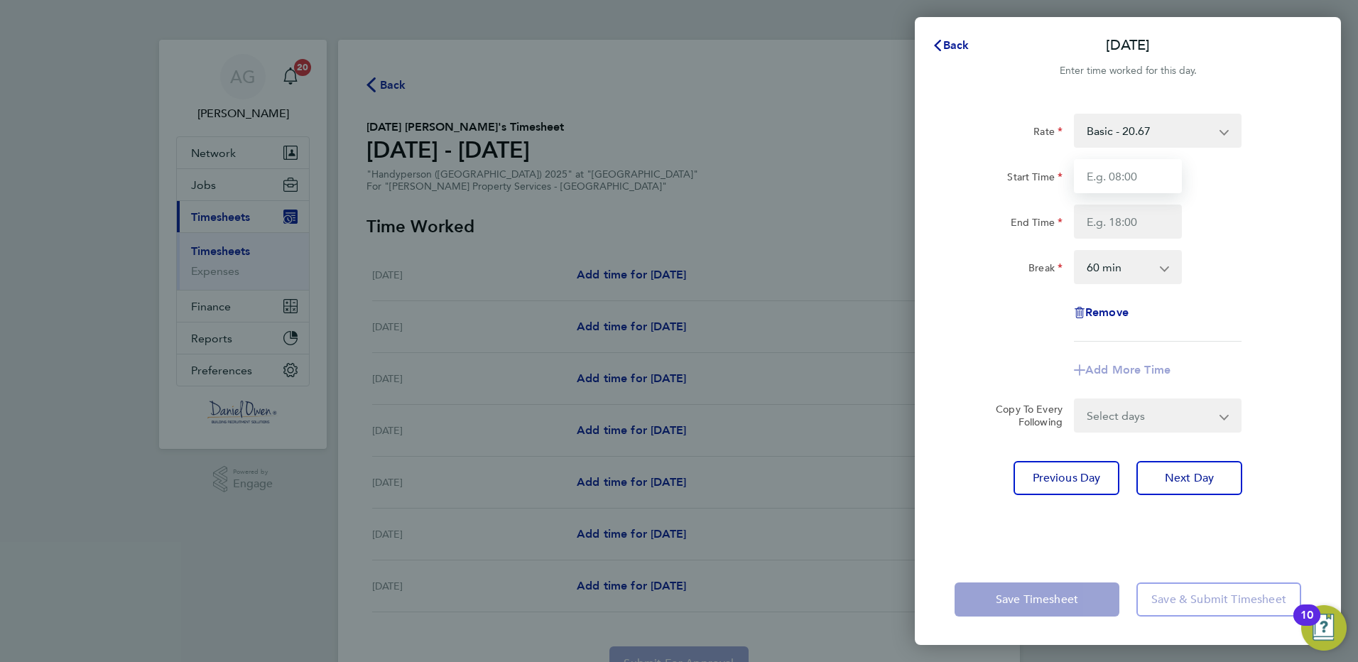
click at [1128, 171] on input "Start Time" at bounding box center [1128, 176] width 108 height 34
type input "08:00"
click at [1110, 222] on input "End Time" at bounding box center [1128, 222] width 108 height 34
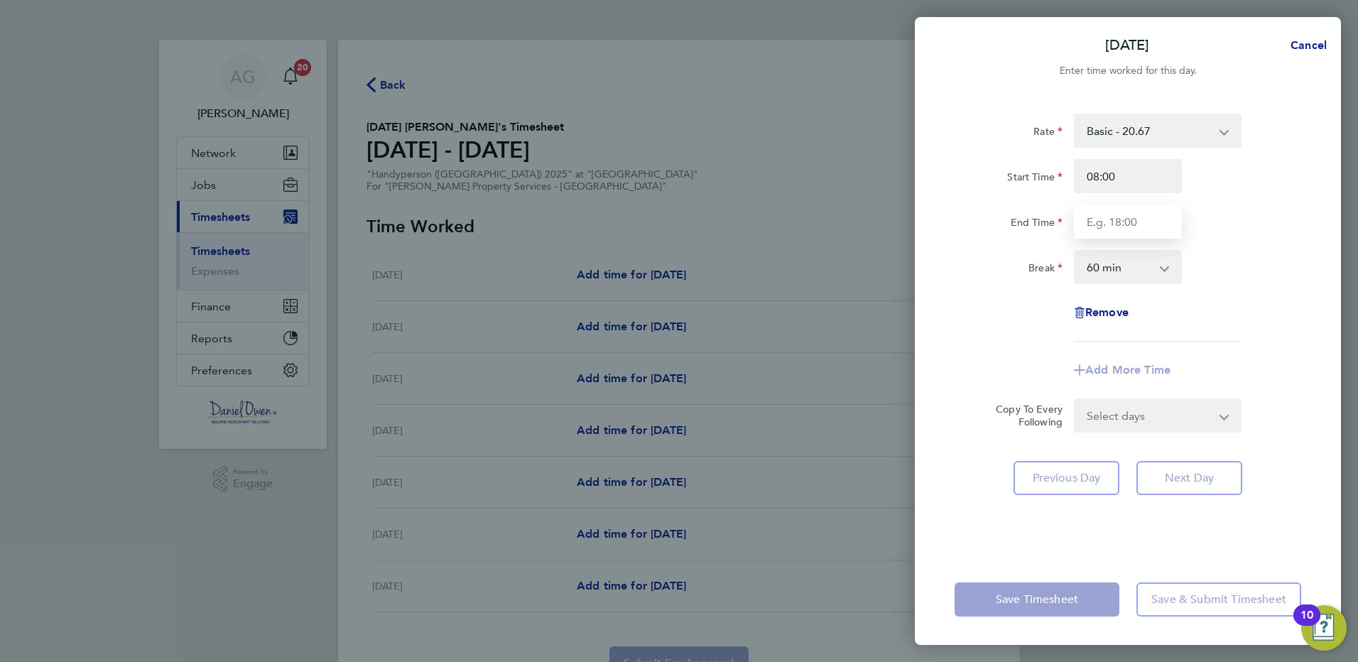
type input "17:00"
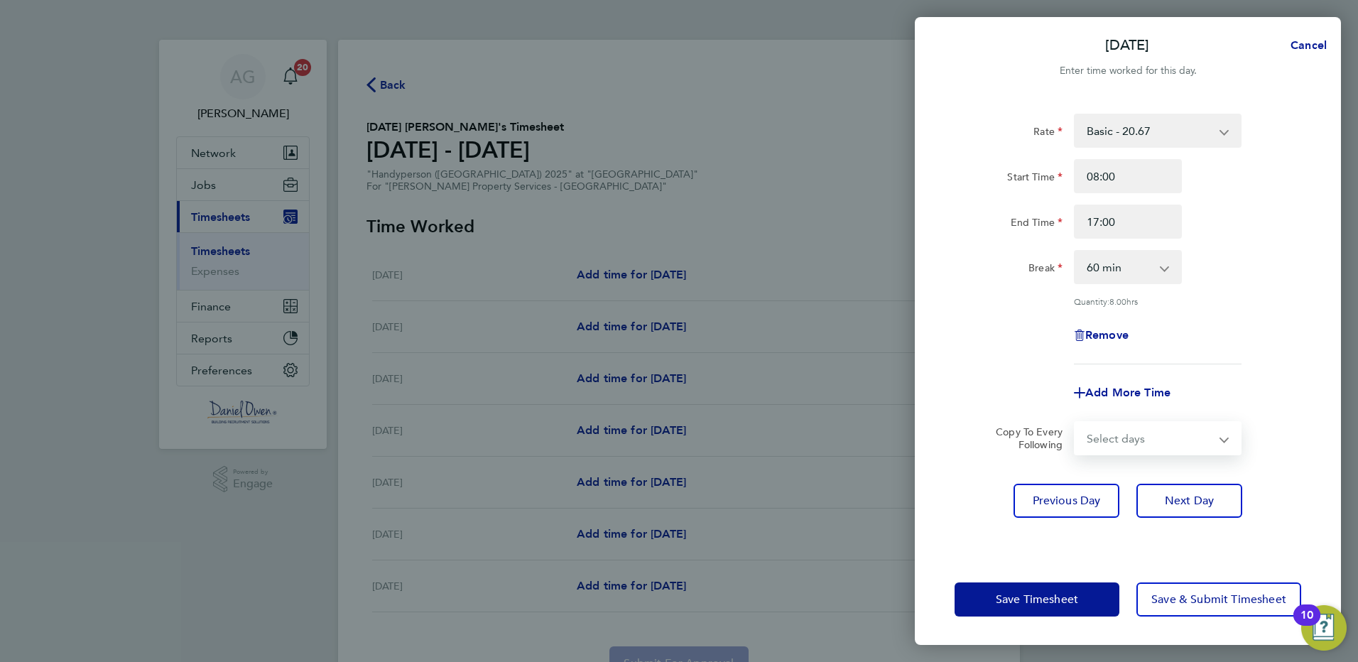
click at [1118, 421] on div "Select days Day Wednesday Thursday Friday" at bounding box center [1158, 438] width 168 height 34
select select "WED"
click at [1075, 423] on select "Select days Day Wednesday Thursday Friday" at bounding box center [1149, 438] width 149 height 31
select select "2025-08-29"
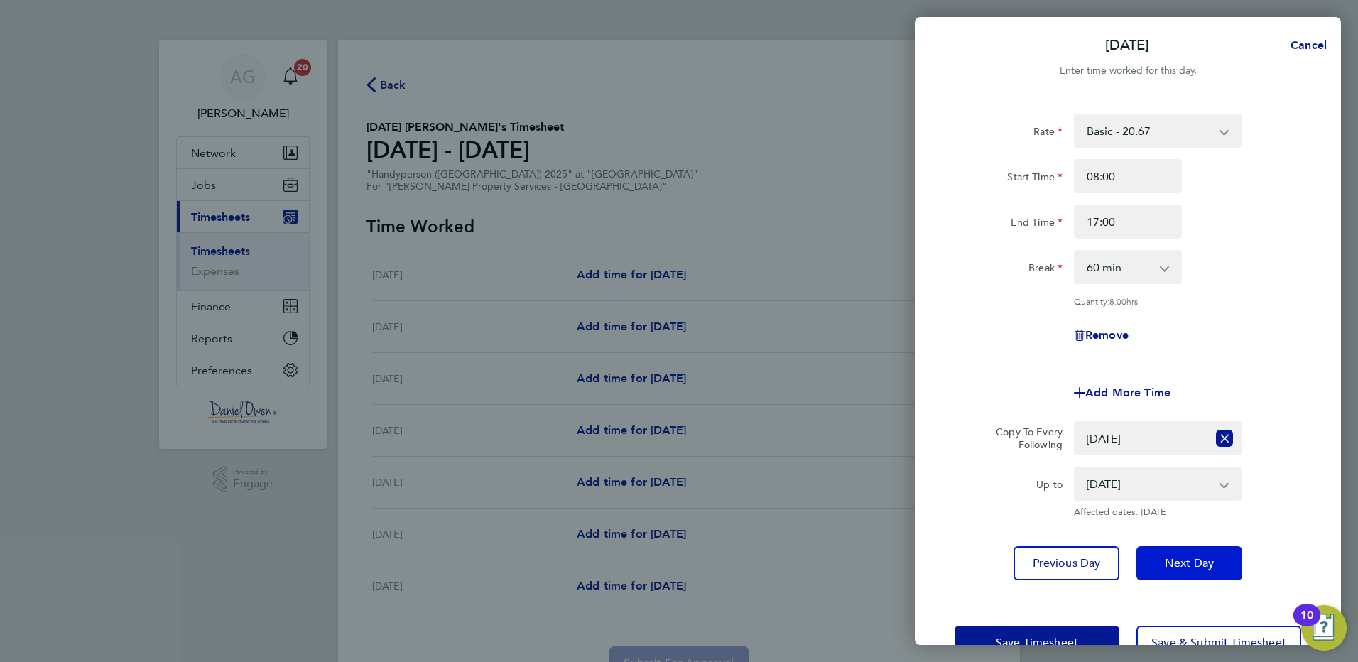
click at [1200, 565] on span "Next Day" at bounding box center [1189, 563] width 49 height 14
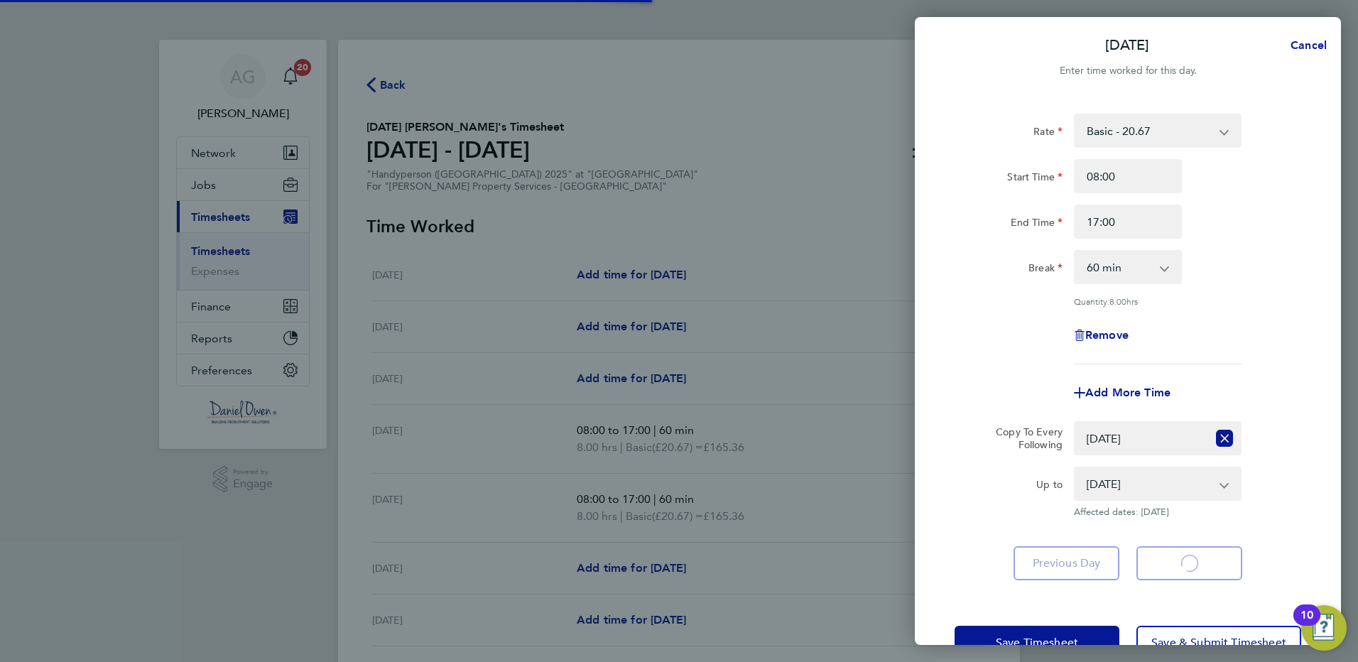
select select "60"
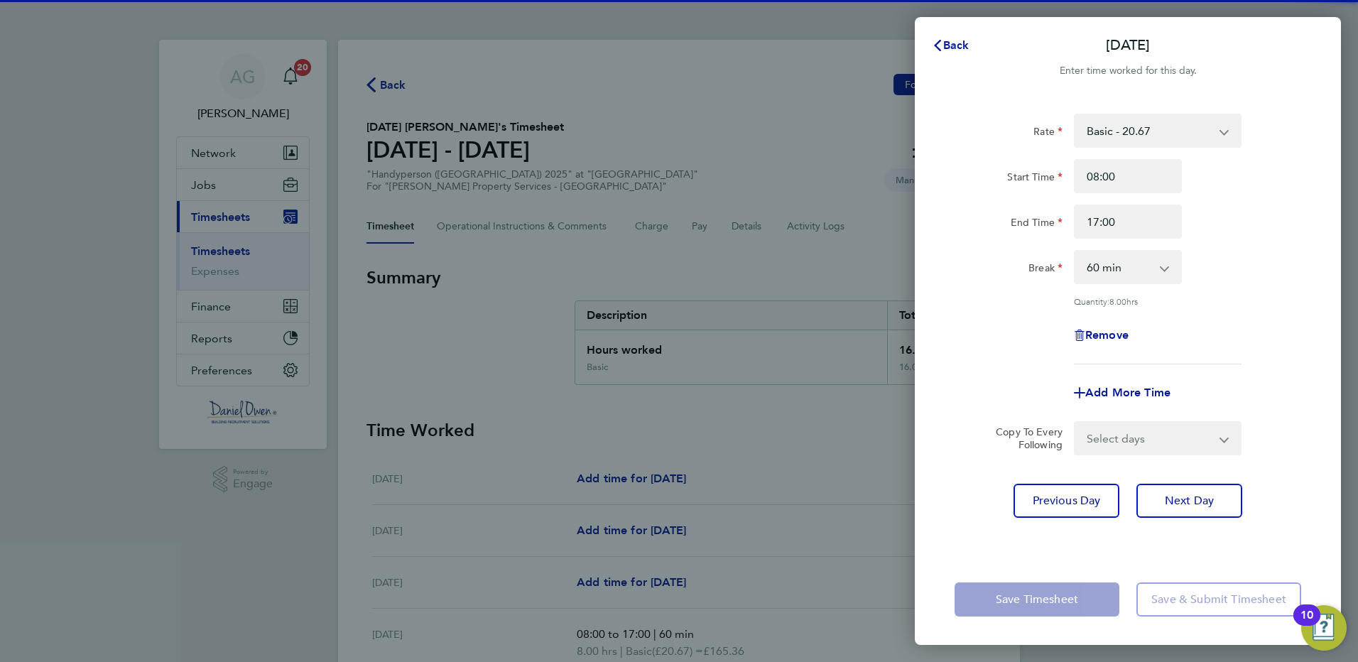
click at [1146, 440] on select "Select days Day Thursday Friday" at bounding box center [1149, 438] width 149 height 31
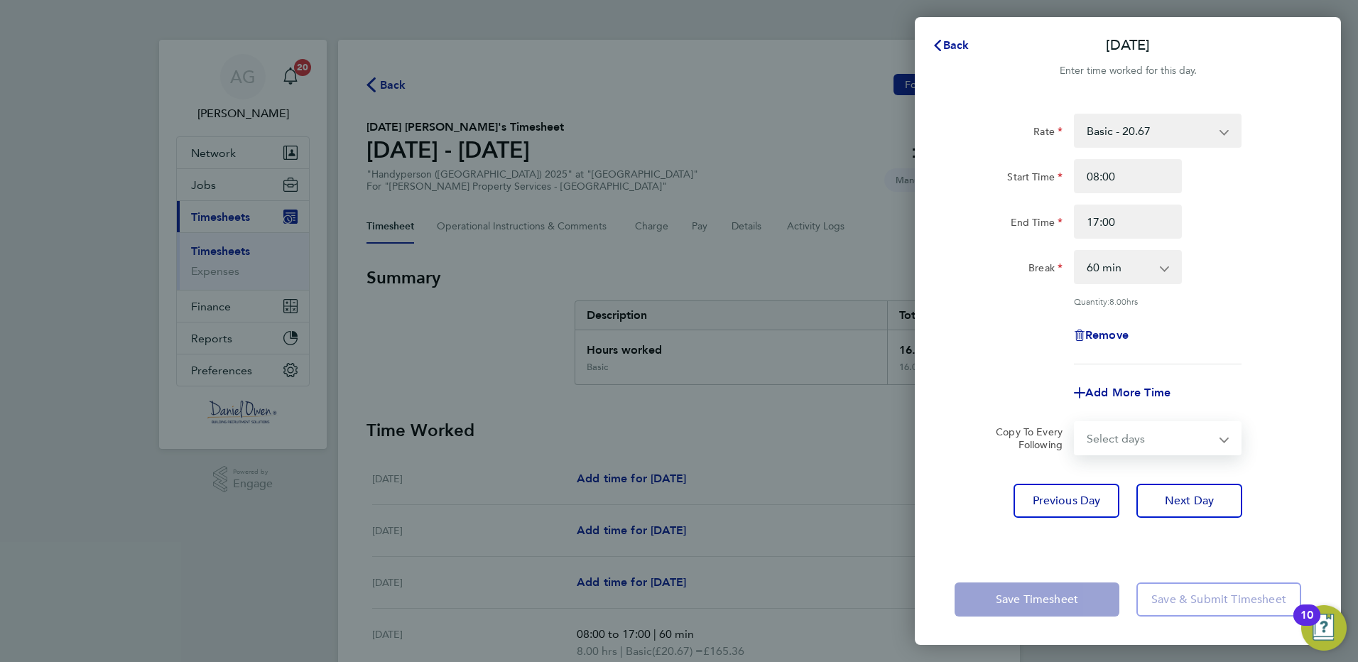
select select "THU"
click at [1075, 423] on select "Select days Day Thursday Friday" at bounding box center [1149, 438] width 149 height 31
select select "2025-08-29"
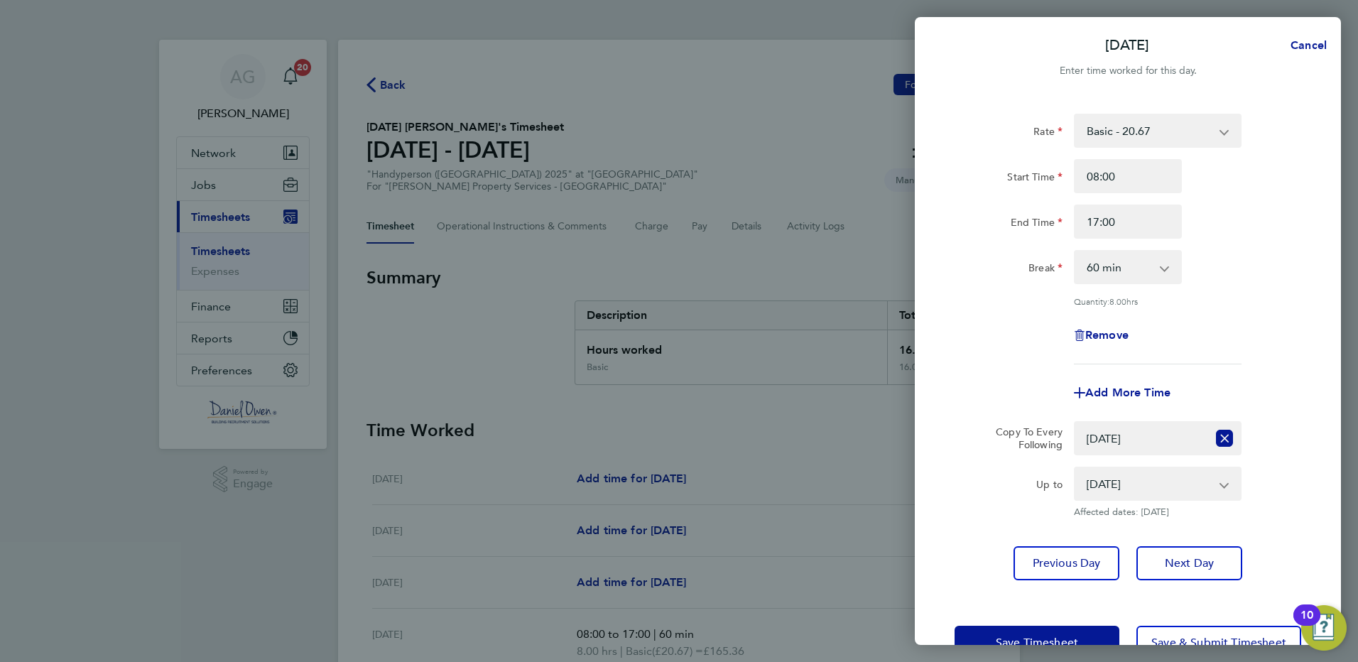
click at [1187, 536] on div "Rate Basic - 20.67 Start Time 08:00 End Time 17:00 Break 0 min 15 min 30 min 45…" at bounding box center [1128, 347] width 426 height 501
click at [1183, 563] on span "Next Day" at bounding box center [1189, 563] width 49 height 14
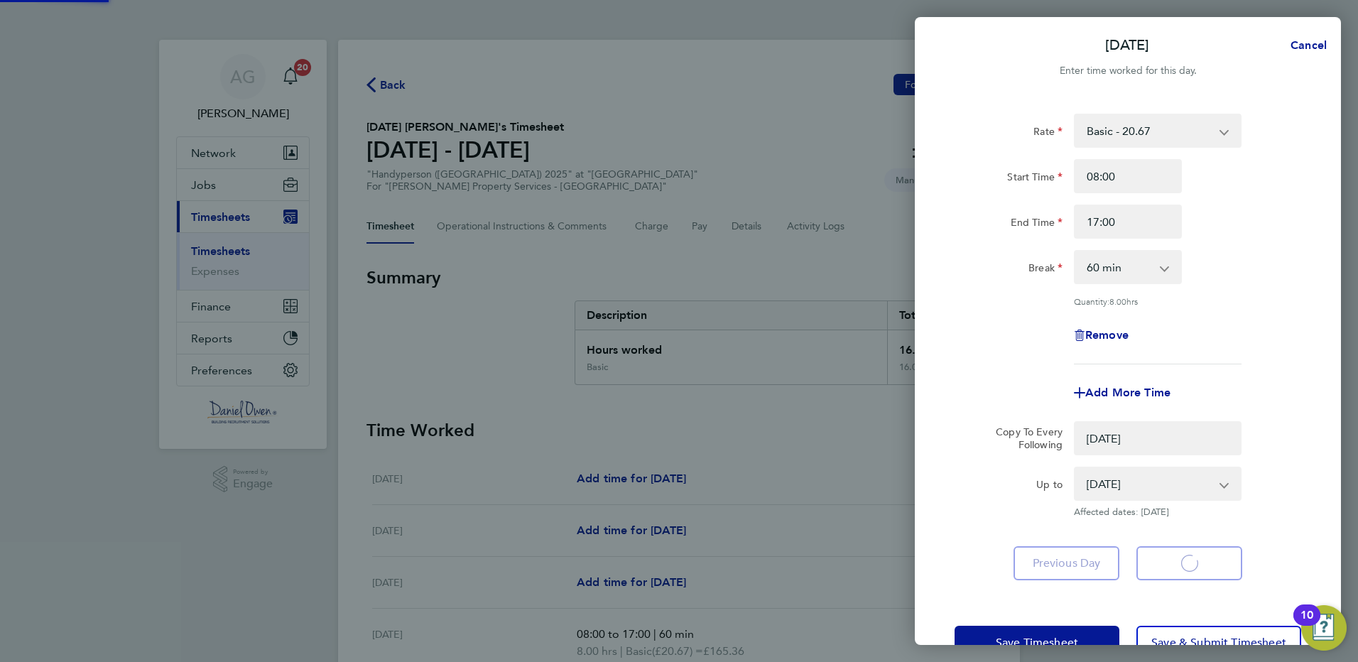
select select "0: null"
select select "60"
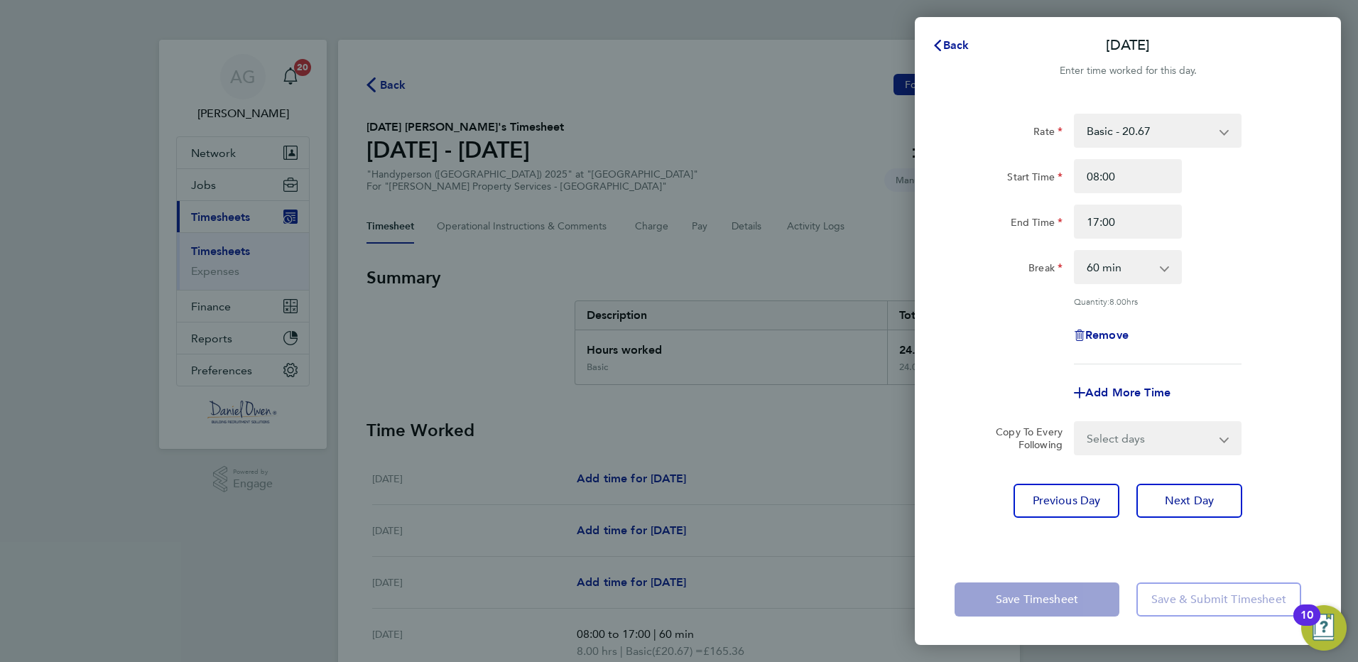
click at [1143, 429] on select "Select days Friday" at bounding box center [1149, 438] width 149 height 31
select select "FRI"
click at [1075, 423] on select "Select days Friday" at bounding box center [1149, 438] width 149 height 31
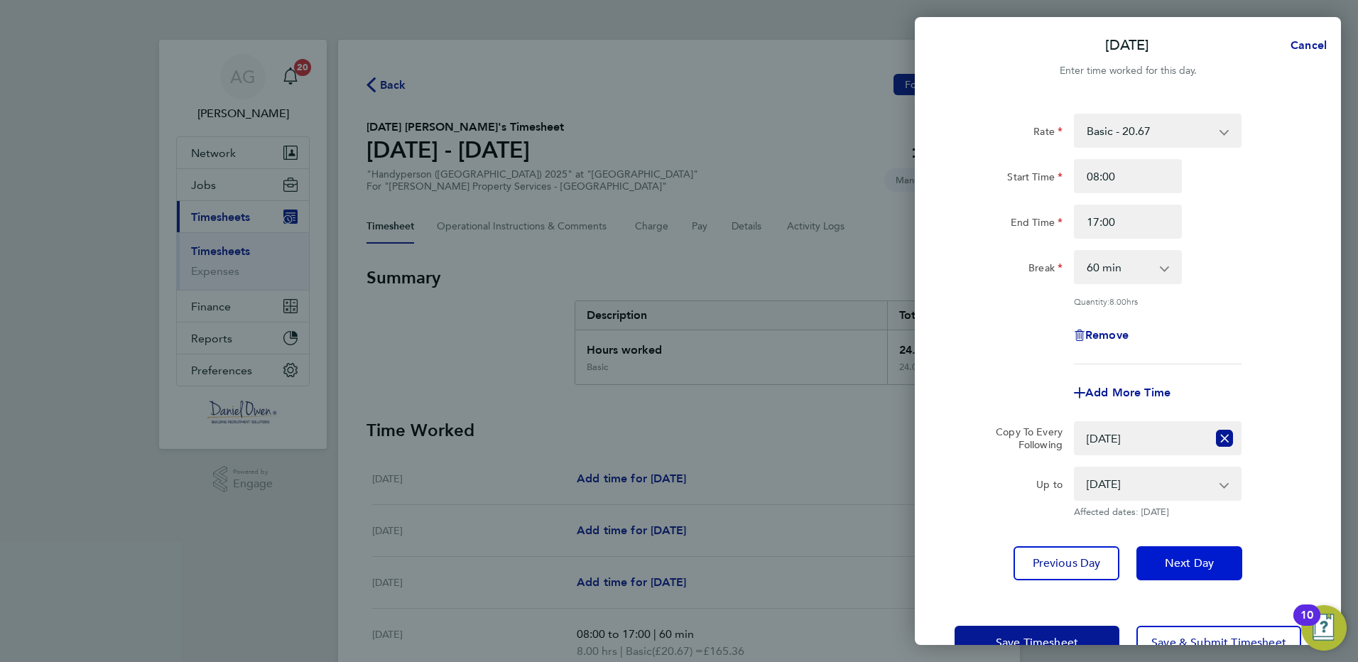
drag, startPoint x: 1195, startPoint y: 500, endPoint x: 1197, endPoint y: 552, distance: 51.9
click at [1197, 552] on div "Rate Basic - 20.67 Start Time 08:00 End Time 17:00 Break 0 min 15 min 30 min 45…" at bounding box center [1128, 347] width 426 height 501
drag, startPoint x: 1197, startPoint y: 552, endPoint x: 1189, endPoint y: 564, distance: 14.4
click at [1189, 564] on span "Next Day" at bounding box center [1189, 563] width 49 height 14
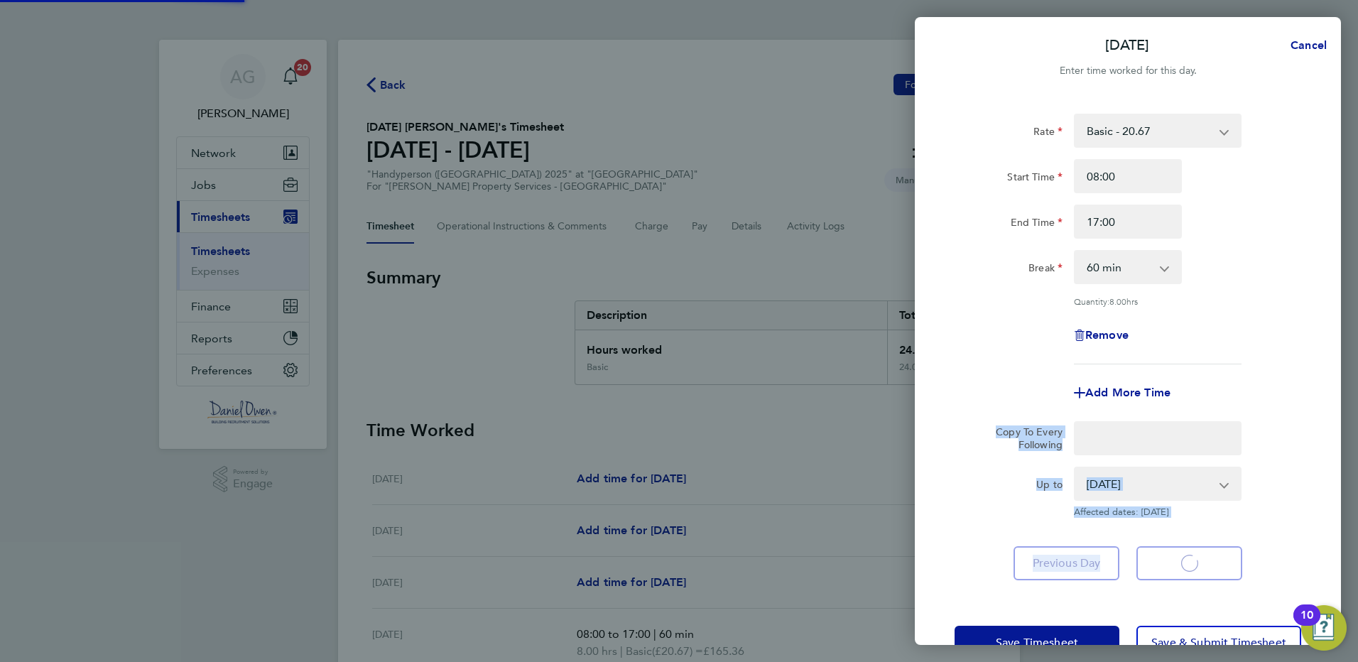
select select "60"
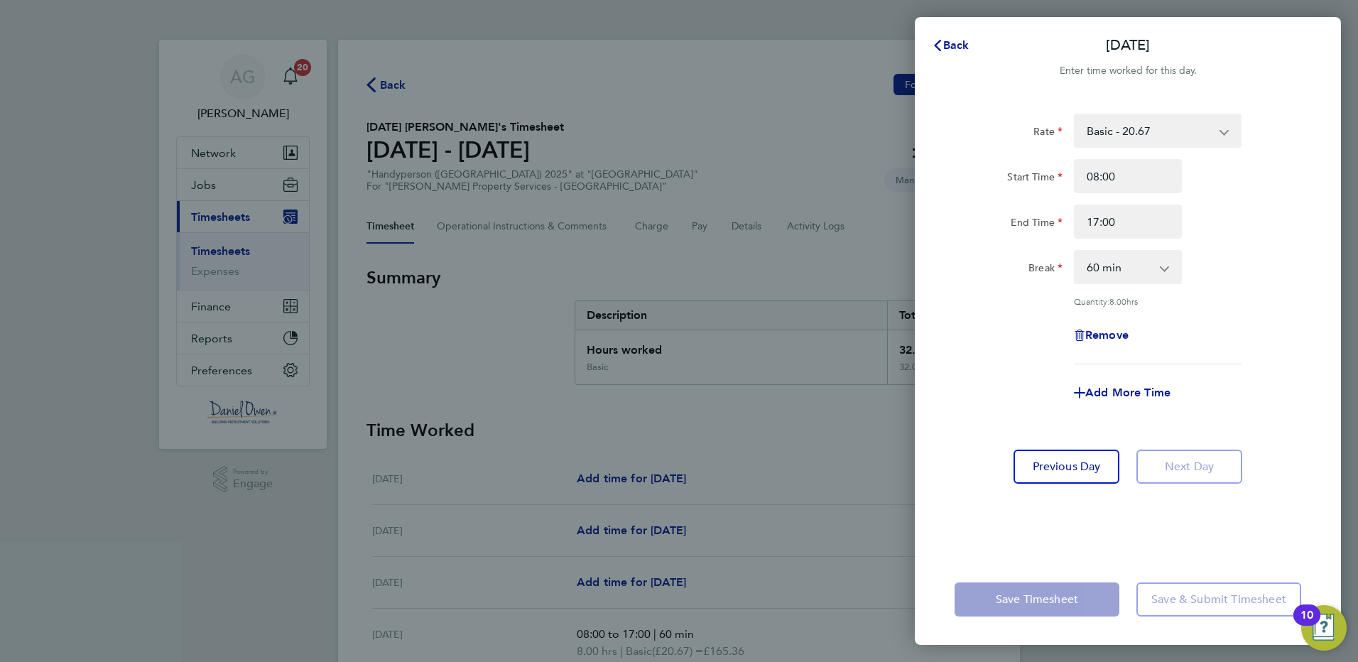
click at [729, 357] on div "Back Fri 29 Aug Enter time worked for this day. Rate Basic - 20.67 Start Time 0…" at bounding box center [679, 331] width 1358 height 662
click at [1054, 600] on app-form-button "Save Timesheet" at bounding box center [1040, 599] width 173 height 34
click at [667, 342] on div "Back Fri 29 Aug Enter time worked for this day. Rate Basic - 20.67 Start Time 0…" at bounding box center [679, 331] width 1358 height 662
click at [959, 48] on span "Back" at bounding box center [956, 44] width 26 height 13
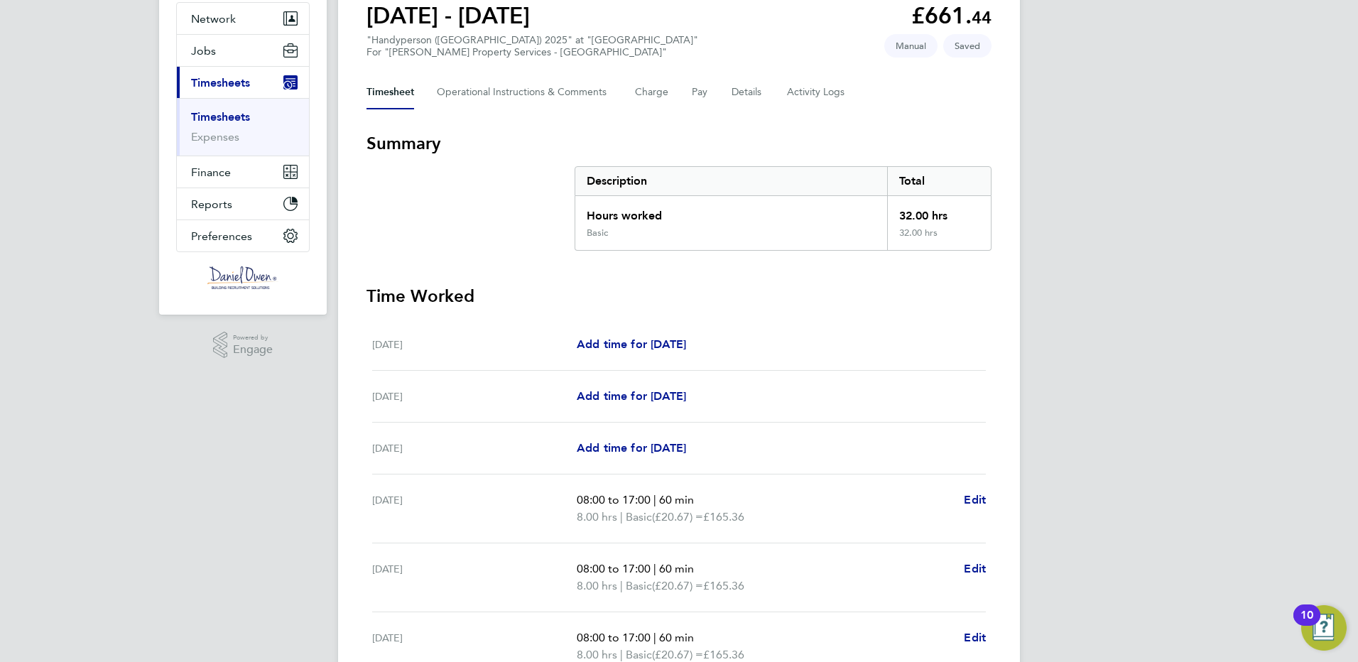
scroll to position [347, 0]
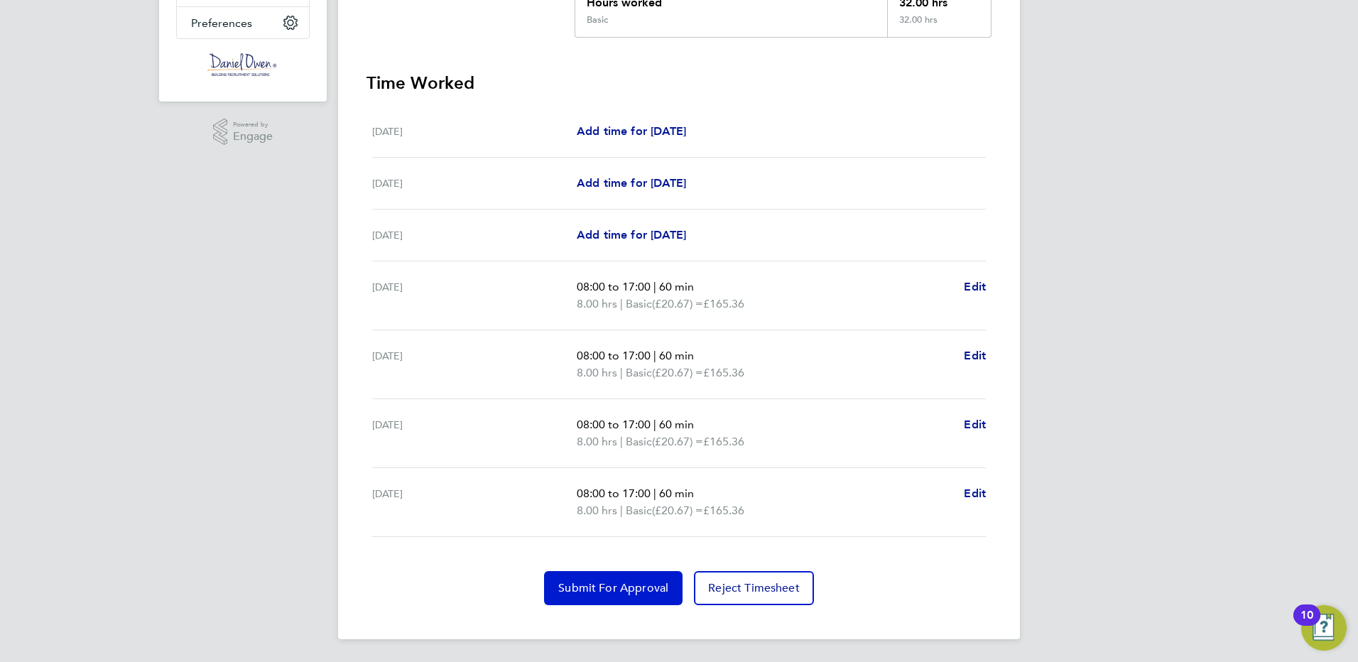
click at [592, 587] on span "Submit For Approval" at bounding box center [613, 588] width 110 height 14
click at [145, 661] on html "AG Amy Garcia Notifications 20 Applications: Network Team Members Businesses Si…" at bounding box center [679, 157] width 1358 height 1009
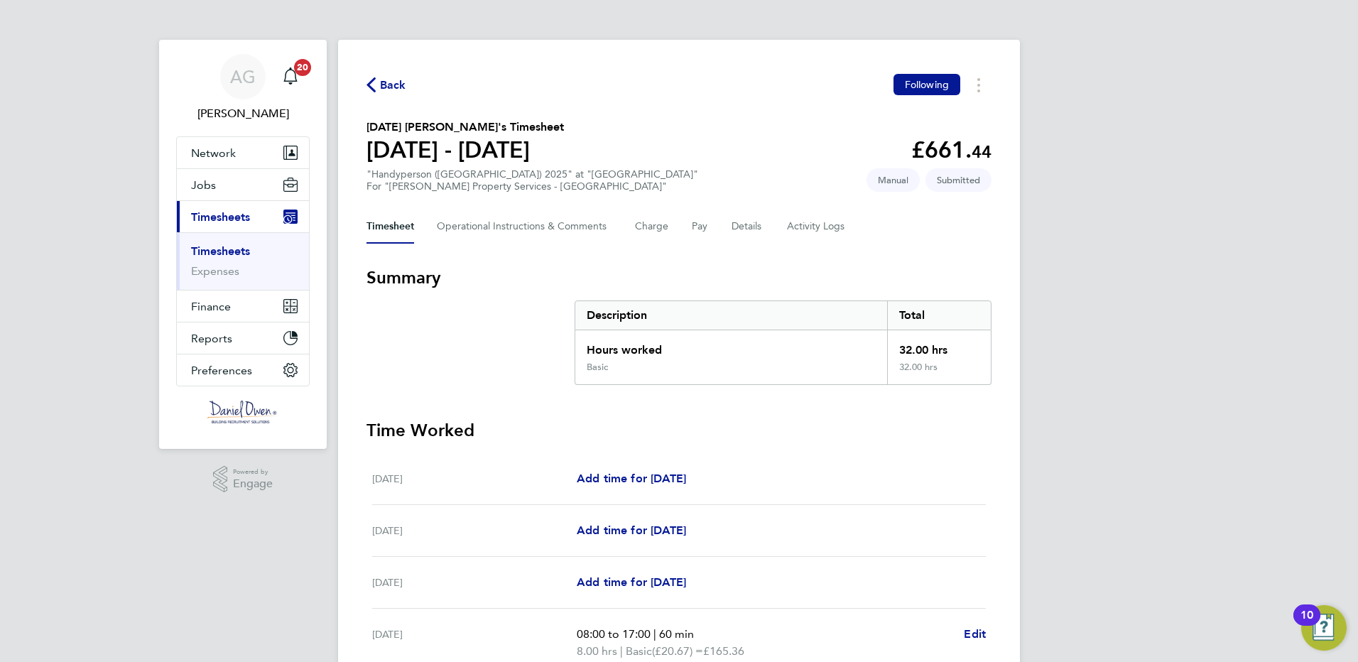
click at [207, 247] on link "Timesheets" at bounding box center [220, 250] width 59 height 13
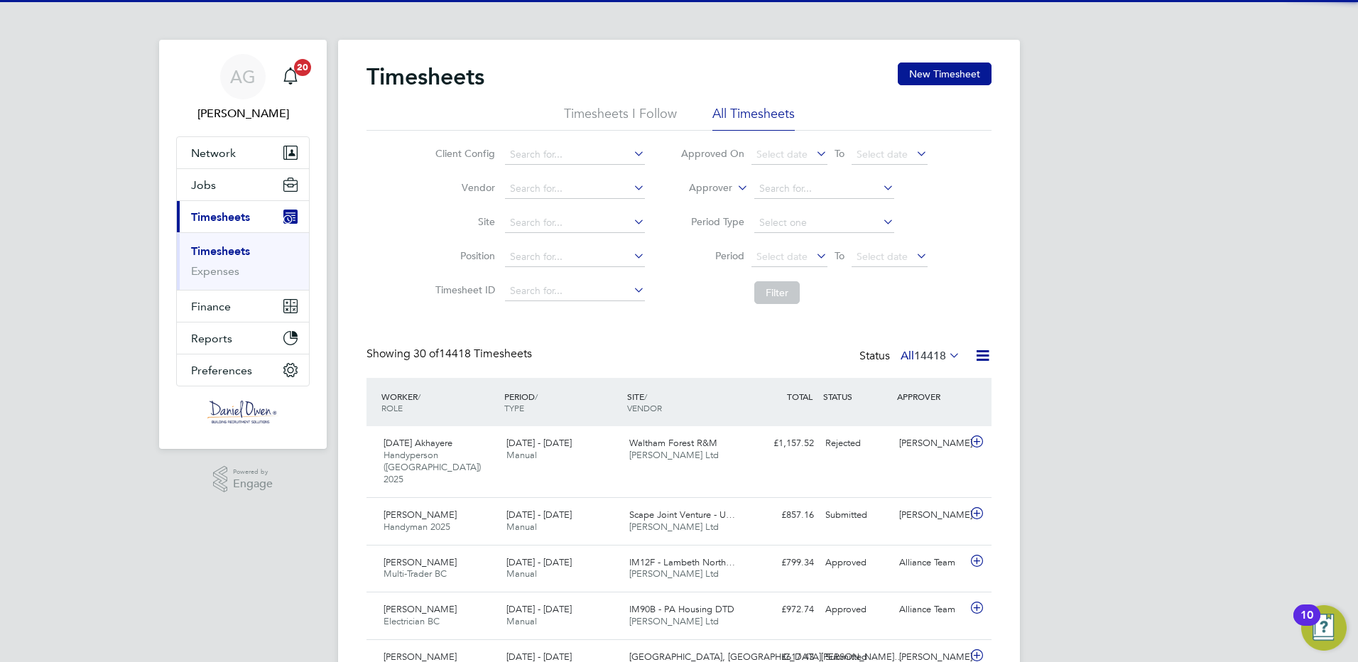
scroll to position [36, 124]
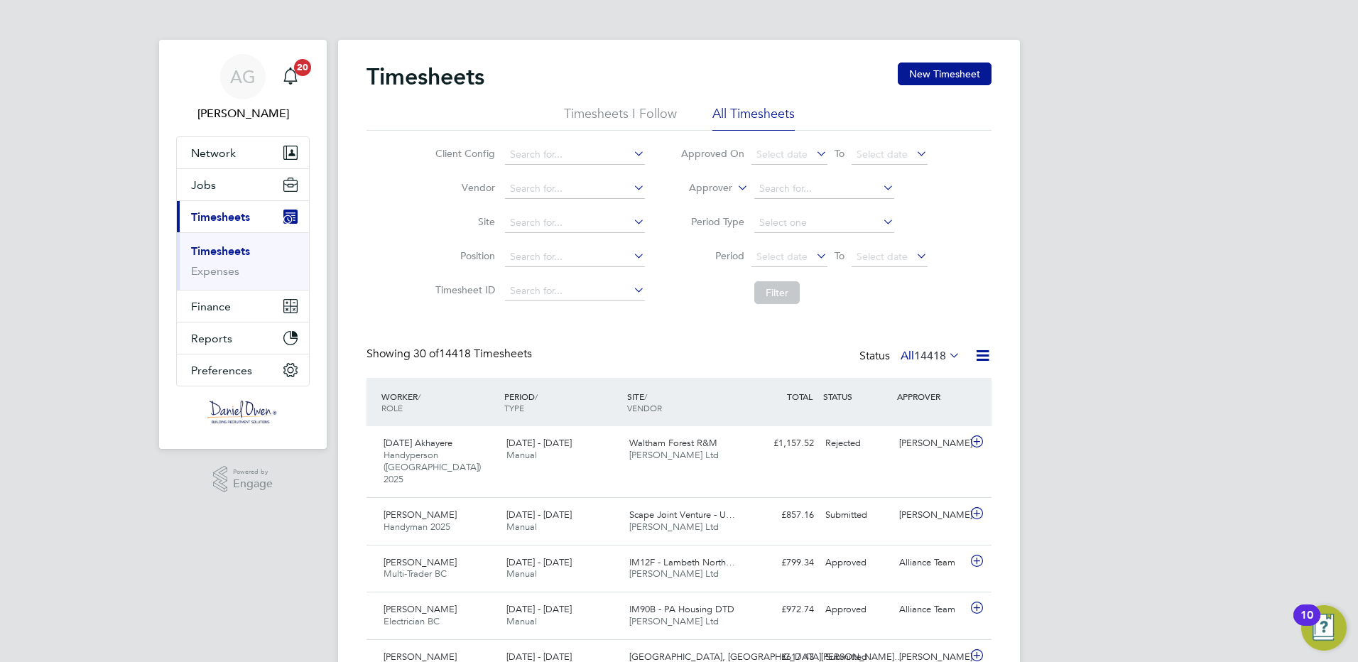
click at [648, 117] on li "Timesheets I Follow" at bounding box center [620, 118] width 113 height 26
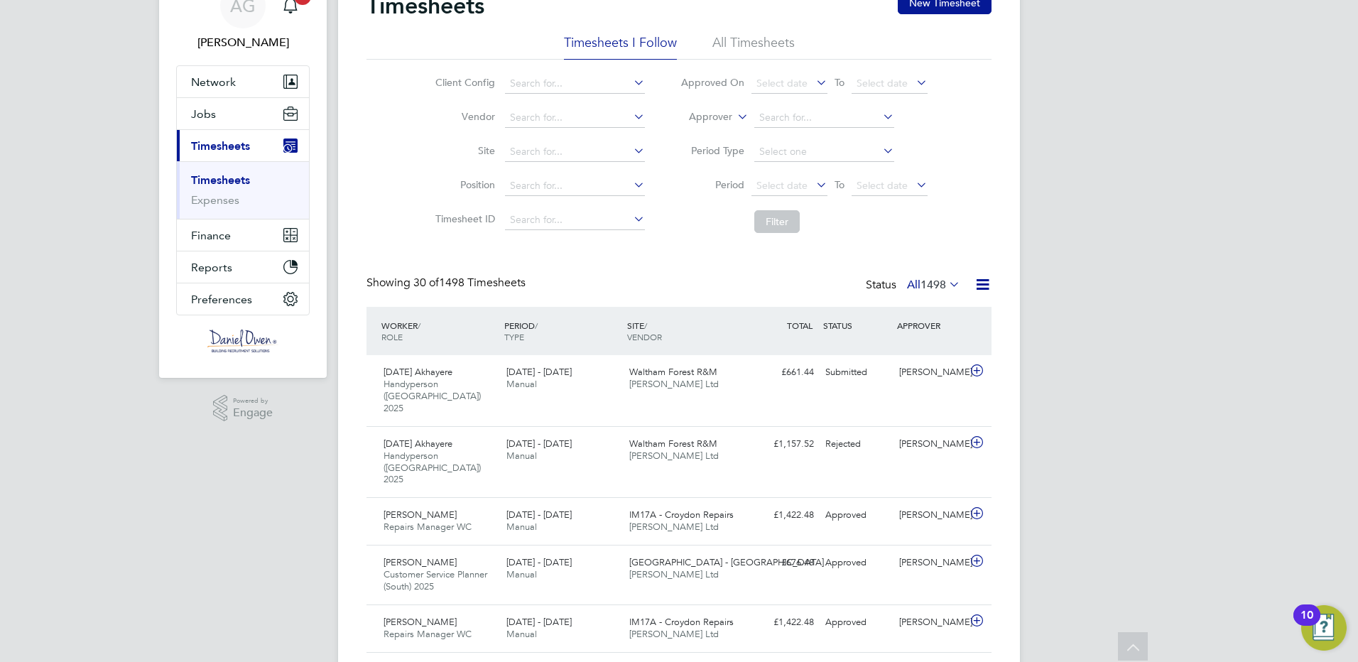
click at [768, 41] on li "All Timesheets" at bounding box center [753, 47] width 82 height 26
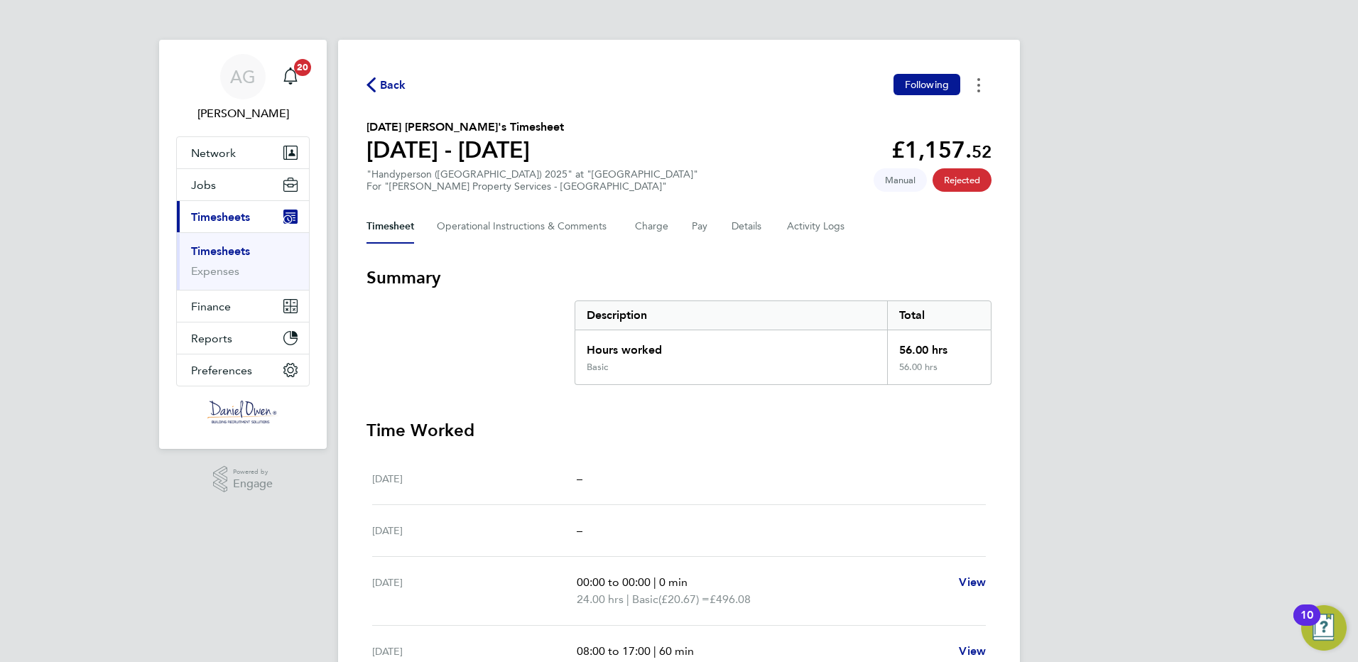
click at [983, 82] on button "Timesheets Menu" at bounding box center [979, 85] width 26 height 22
click at [550, 163] on section "[DATE] [PERSON_NAME]'s Timesheet [DATE] - [DATE] £1,157. 52 "Handyperson ([GEOG…" at bounding box center [678, 156] width 625 height 74
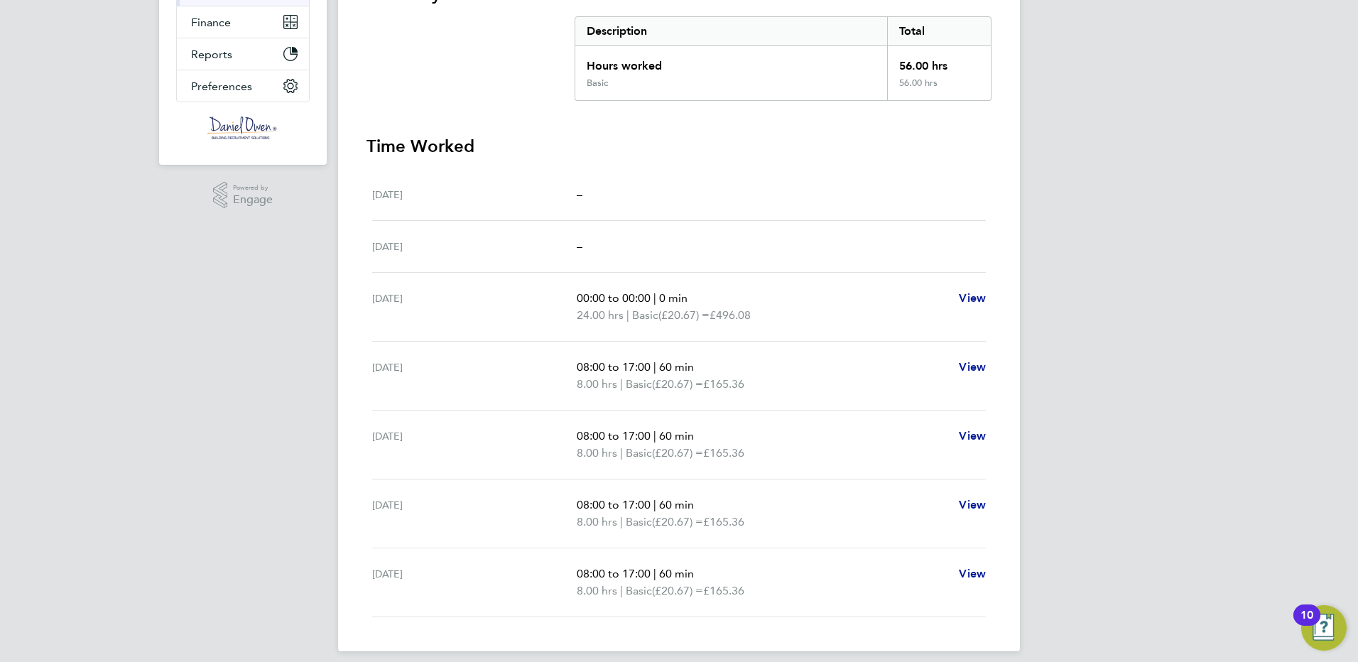
scroll to position [296, 0]
